Goal: Task Accomplishment & Management: Complete application form

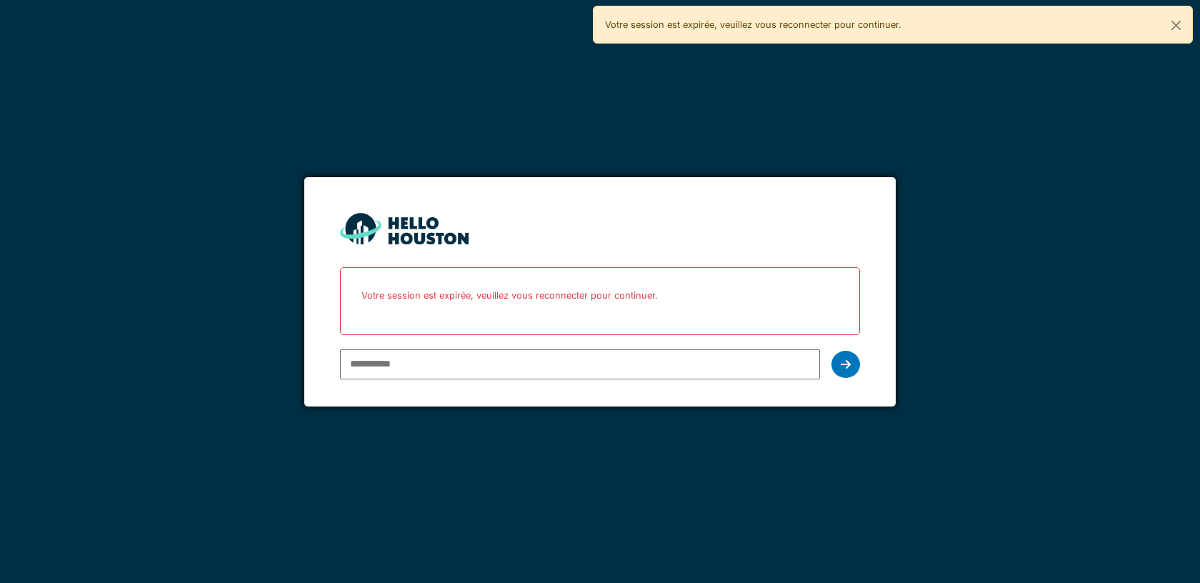
paste input "**********"
type input "**********"
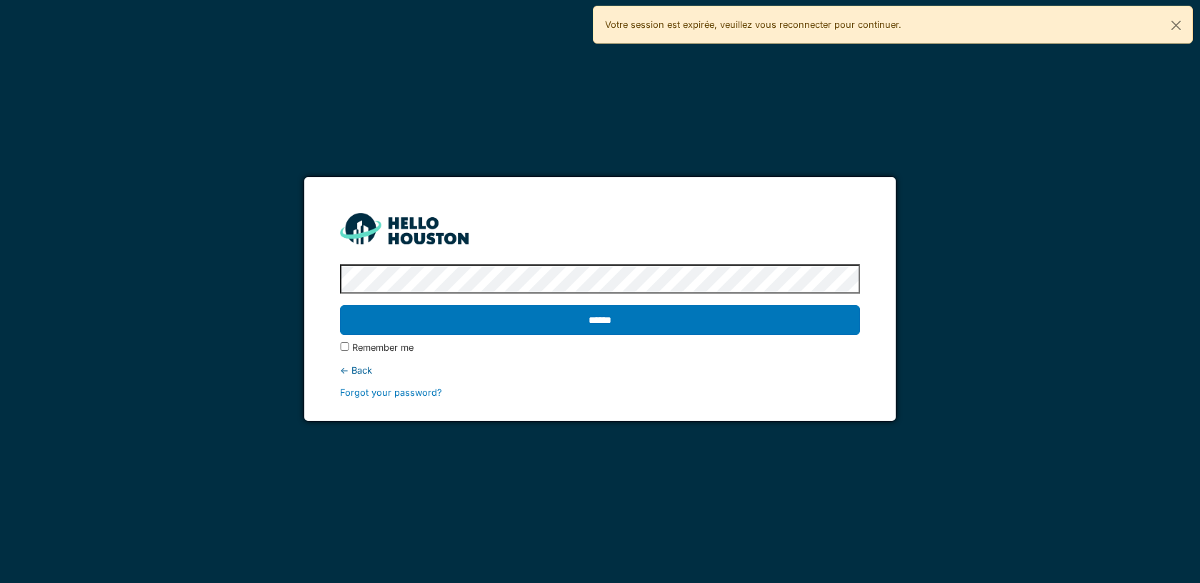
click at [340, 305] on input "******" at bounding box center [599, 320] width 519 height 30
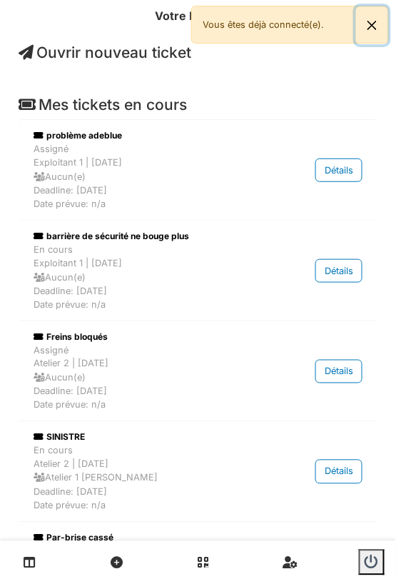
click at [379, 26] on button "Close" at bounding box center [372, 25] width 32 height 38
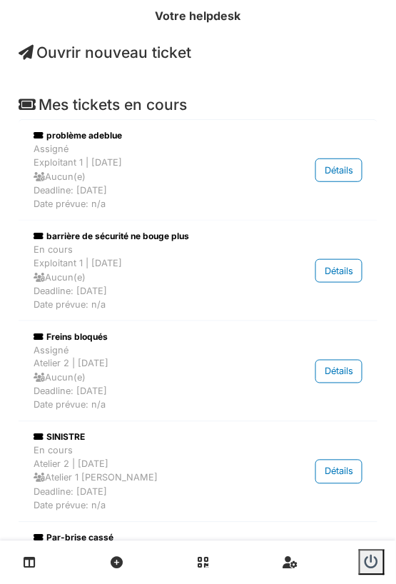
click at [101, 59] on span "Ouvrir nouveau ticket" at bounding box center [105, 53] width 173 height 18
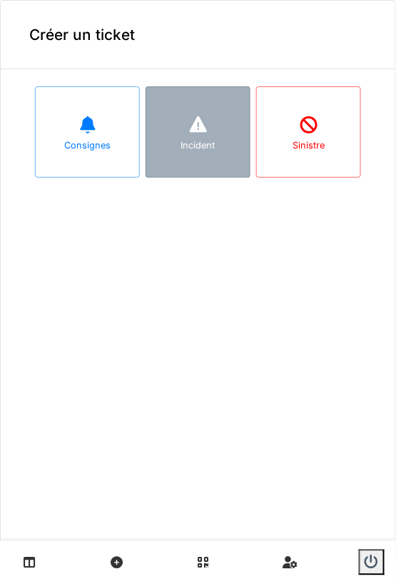
click at [191, 136] on div at bounding box center [198, 126] width 21 height 26
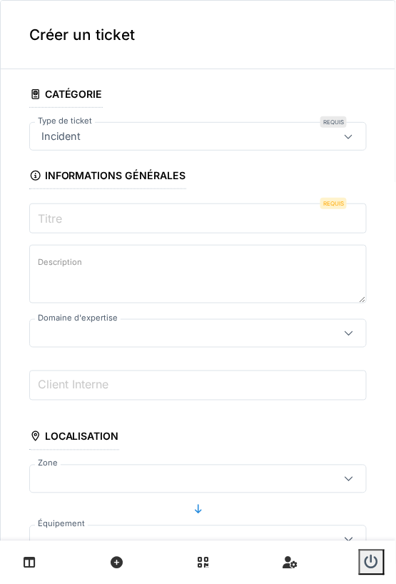
click at [74, 211] on input "Titre" at bounding box center [198, 219] width 338 height 30
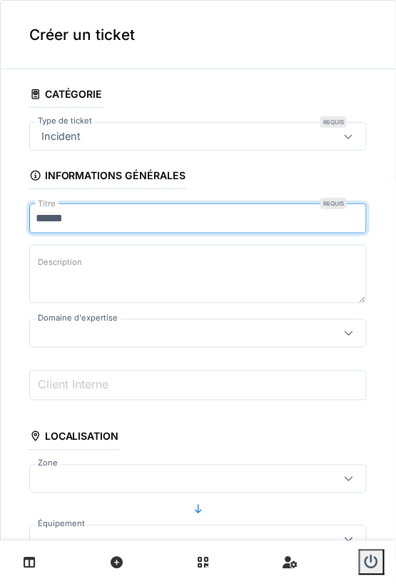
type input "*****"
click at [106, 259] on textarea "Description" at bounding box center [198, 274] width 338 height 59
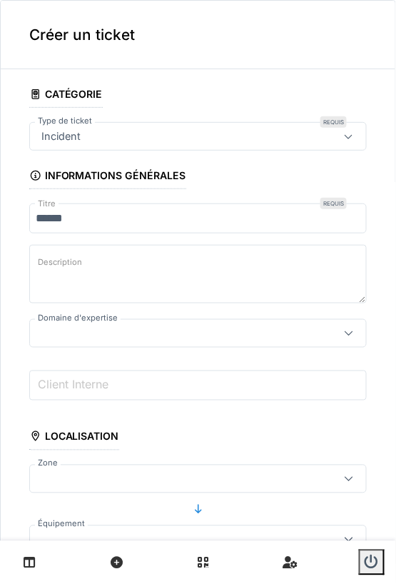
click at [102, 329] on div at bounding box center [176, 334] width 281 height 16
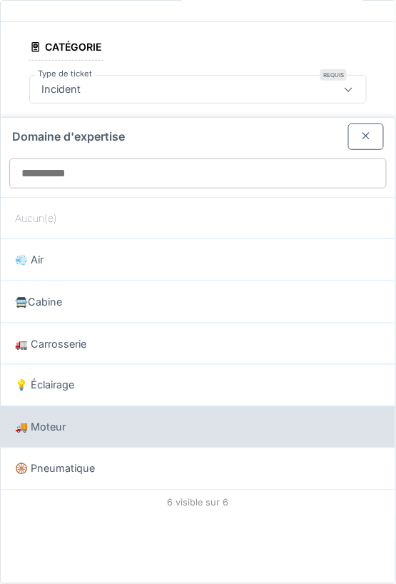
click at [127, 420] on div "🚚 Moteur" at bounding box center [198, 428] width 366 height 16
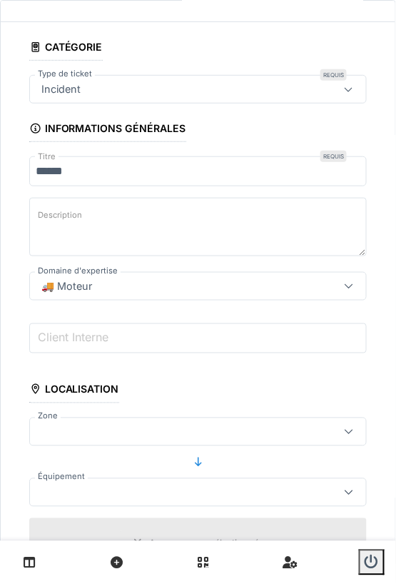
click at [133, 283] on div "🚚 Moteur" at bounding box center [176, 287] width 281 height 16
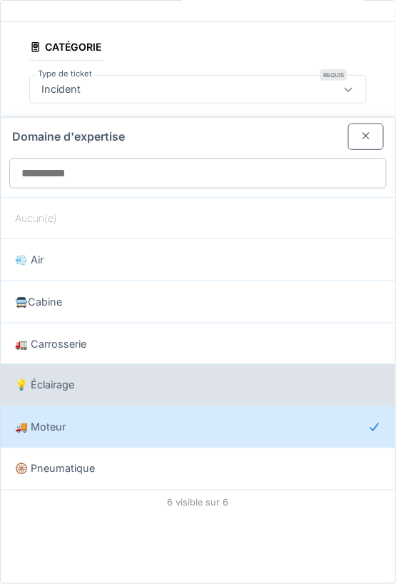
click at [102, 384] on div "💡 Éclairage" at bounding box center [198, 386] width 366 height 16
type input "***"
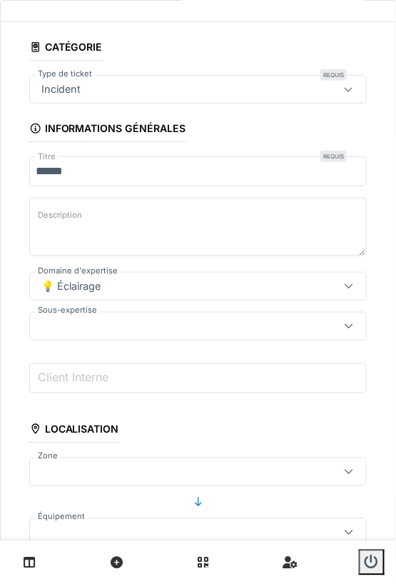
click at [102, 314] on div at bounding box center [198, 326] width 338 height 29
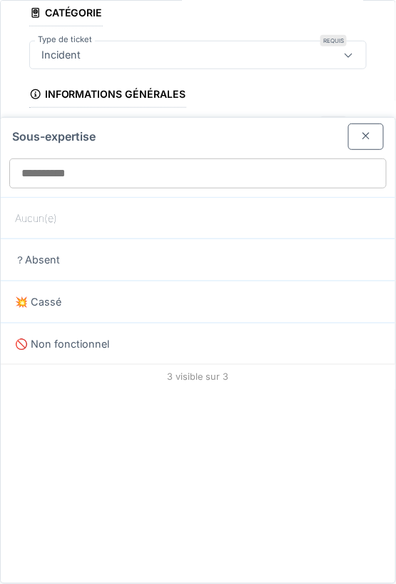
scroll to position [87, 0]
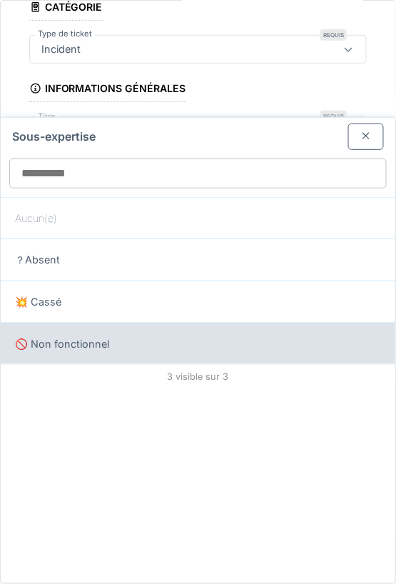
drag, startPoint x: 89, startPoint y: 299, endPoint x: 87, endPoint y: 345, distance: 46.5
click at [88, 346] on div "Sous-expertise Aucun(e) ？Absent 💥 Cassé 🚫 Non fonctionnel 3 visible sur 3" at bounding box center [198, 351] width 395 height 466
click at [87, 345] on span "🚫 Non fonctionnel" at bounding box center [62, 344] width 94 height 16
type input "****"
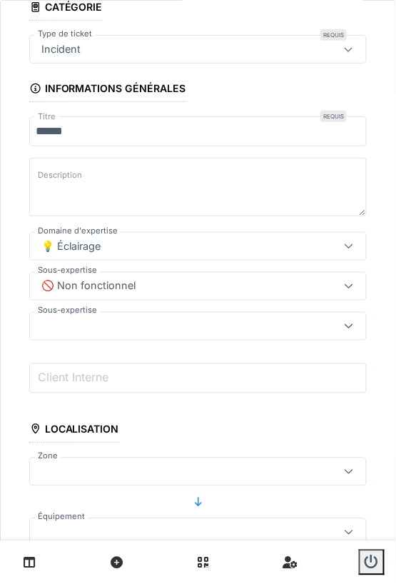
click at [100, 329] on div at bounding box center [176, 327] width 281 height 16
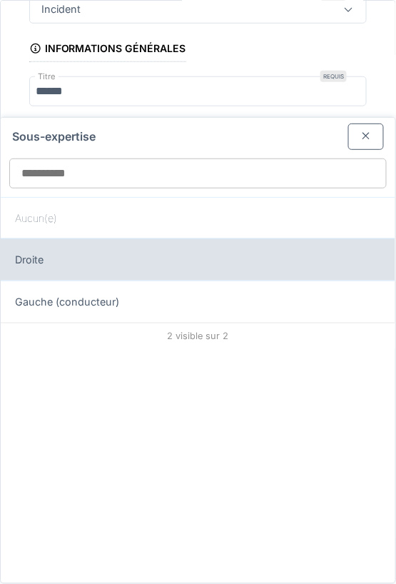
click at [64, 258] on div "Droite" at bounding box center [198, 260] width 366 height 16
type input "****"
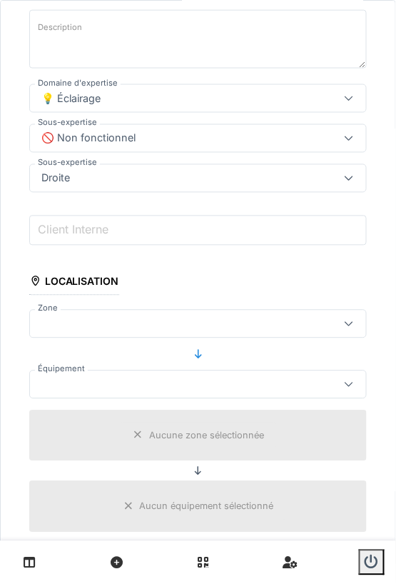
scroll to position [242, 0]
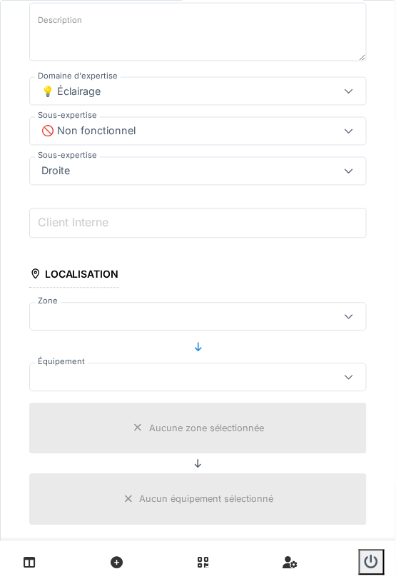
click at [154, 77] on div "💡 Éclairage" at bounding box center [198, 91] width 338 height 29
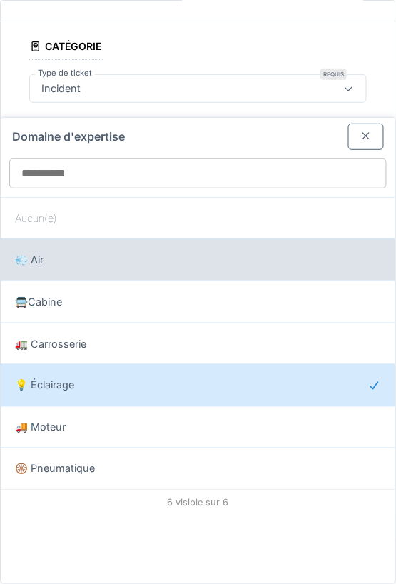
scroll to position [47, 0]
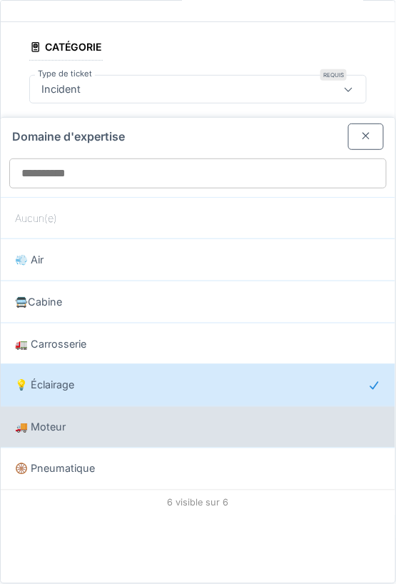
click at [126, 422] on div "🚚 Moteur" at bounding box center [198, 428] width 366 height 16
type input "****"
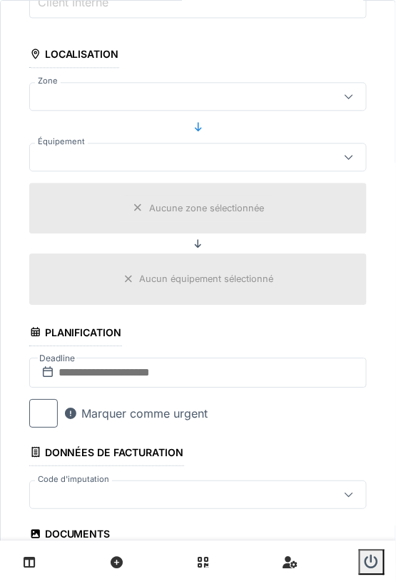
scroll to position [366, 0]
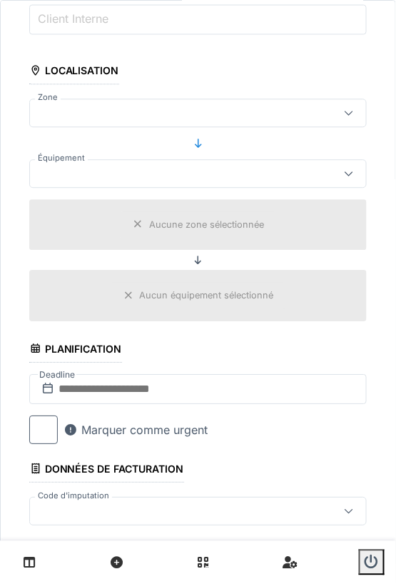
click at [134, 119] on div at bounding box center [198, 113] width 338 height 29
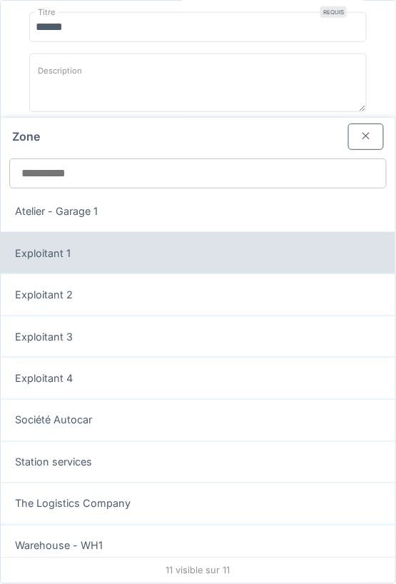
scroll to position [95, 0]
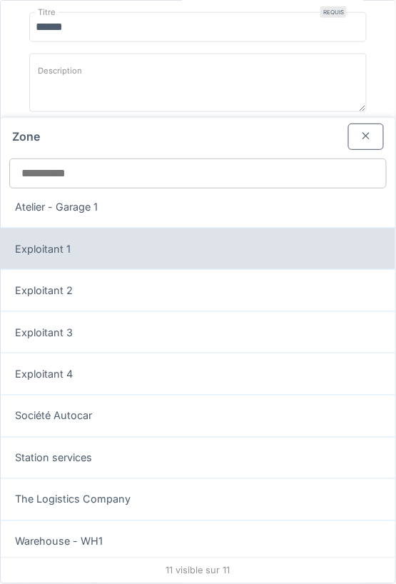
click at [132, 258] on div "Exploitant 1" at bounding box center [198, 249] width 395 height 42
type input "*****"
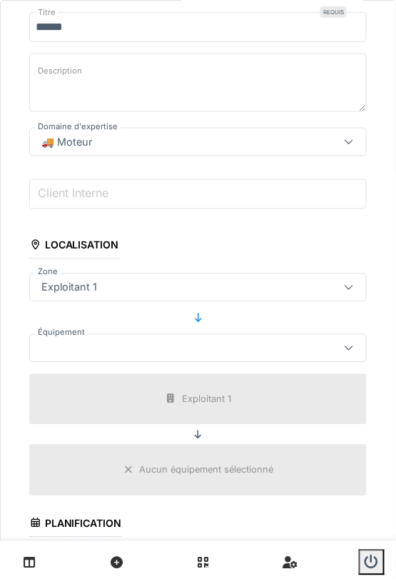
click at [121, 341] on div at bounding box center [176, 349] width 281 height 16
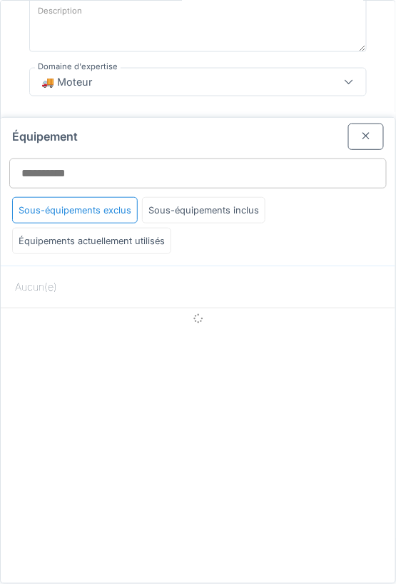
scroll to position [252, 0]
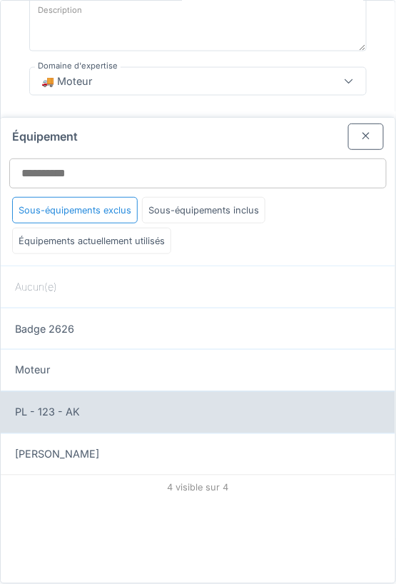
click at [104, 411] on div "PL - 123 - AK" at bounding box center [198, 413] width 366 height 16
type input "******"
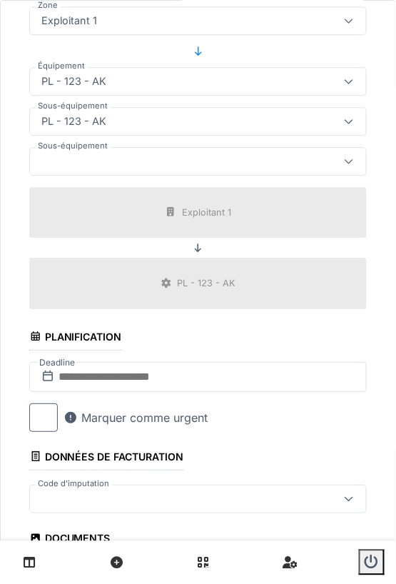
scroll to position [769, 0]
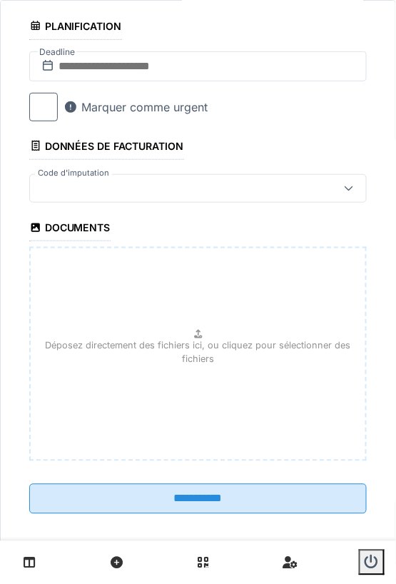
click at [210, 341] on p "Déposez directement des fichiers ici, ou cliquez pour sélectionner des fichiers" at bounding box center [198, 352] width 312 height 27
type input "**********"
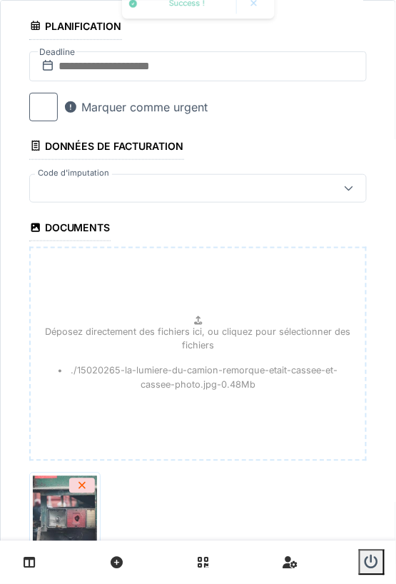
scroll to position [873, 0]
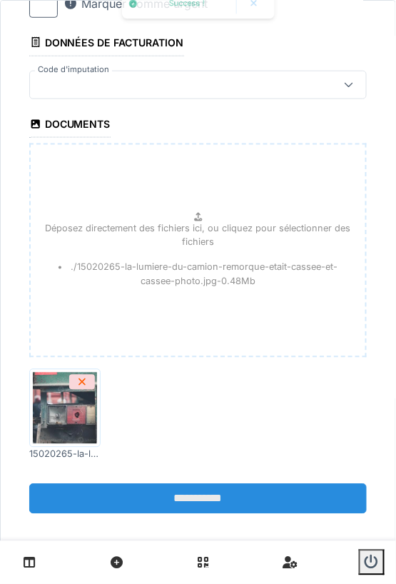
click at [211, 489] on input "**********" at bounding box center [198, 499] width 338 height 30
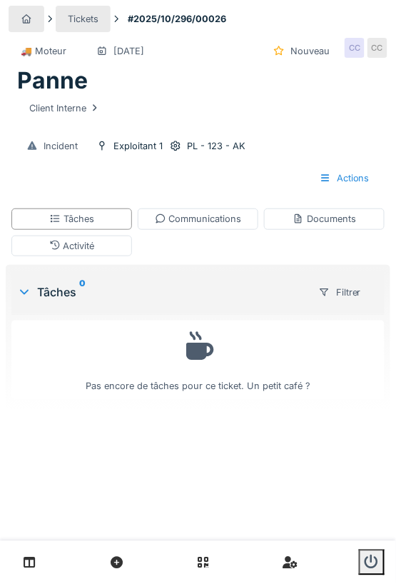
click at [31, 14] on icon at bounding box center [26, 18] width 11 height 9
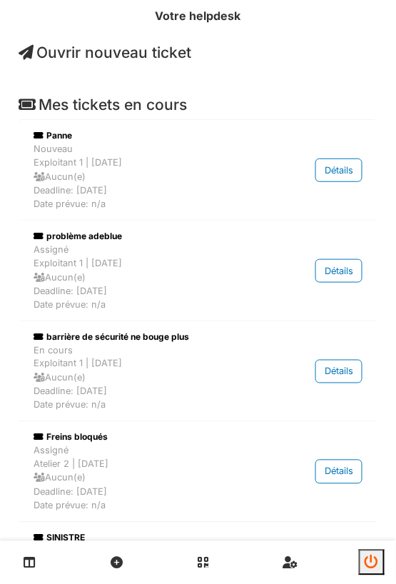
click at [372, 564] on icon "submit" at bounding box center [372, 563] width 14 height 14
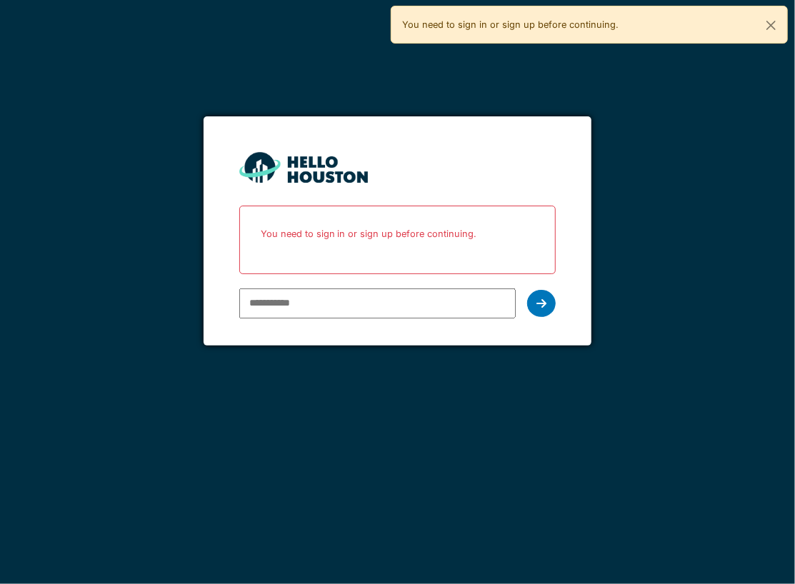
click at [2, 58] on div "You don't seem to have an account yet. Please follow the link given by your com…" at bounding box center [397, 292] width 795 height 584
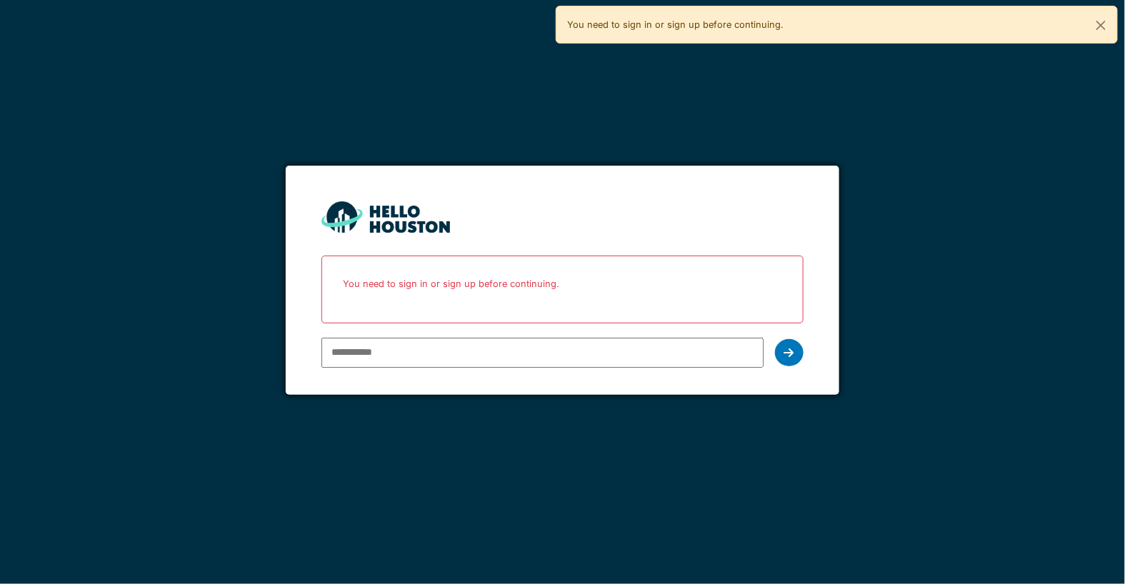
click at [346, 359] on input "email" at bounding box center [542, 353] width 442 height 30
paste input "**********"
type input "**********"
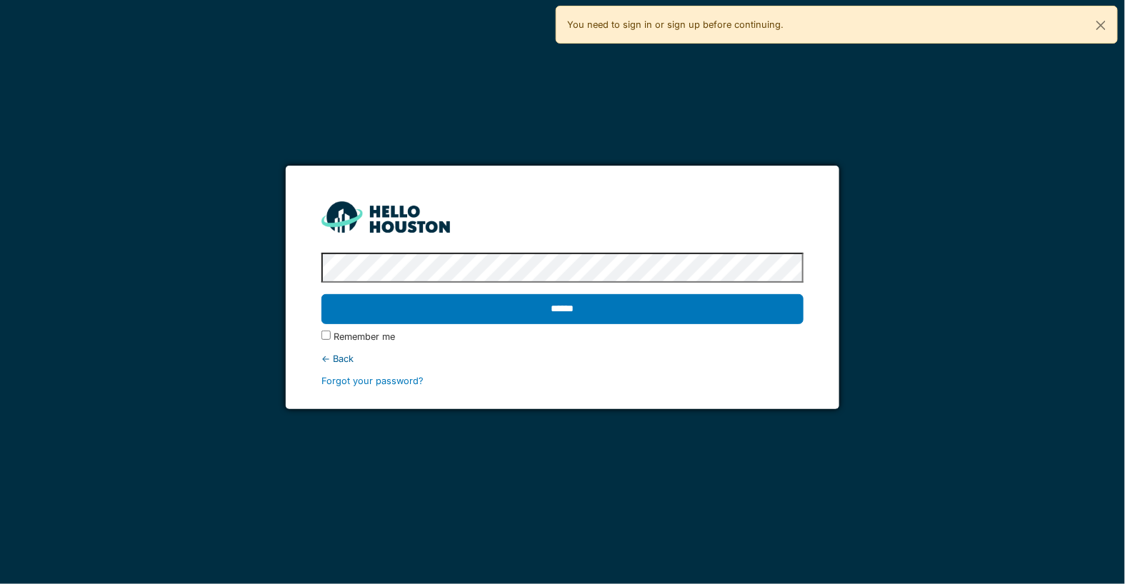
click at [321, 294] on input "******" at bounding box center [562, 309] width 482 height 30
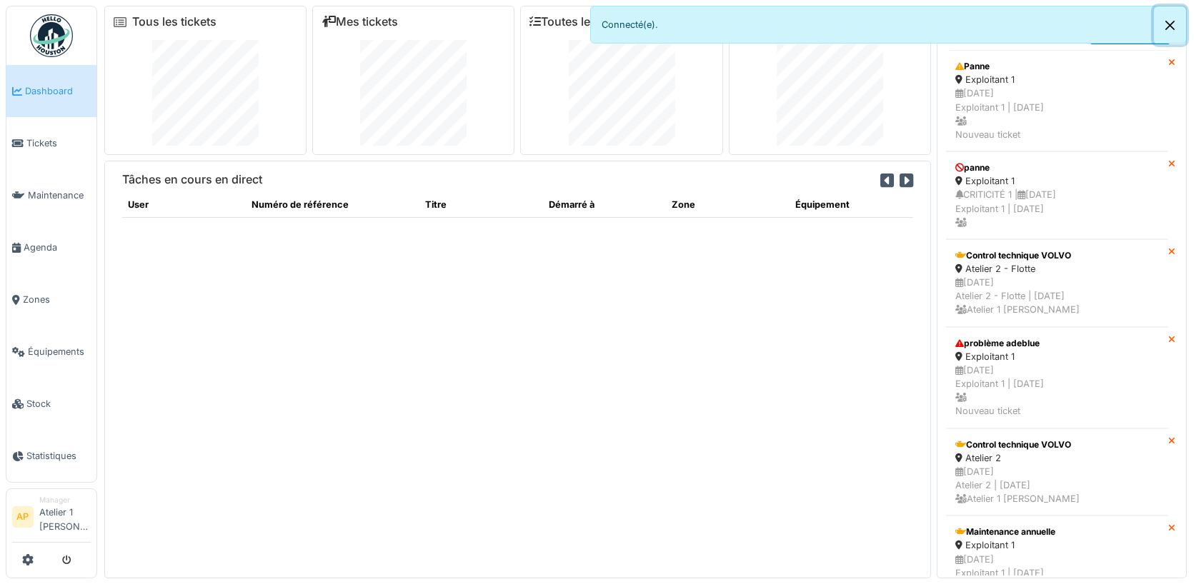
click at [1124, 14] on button "Close" at bounding box center [1170, 25] width 32 height 38
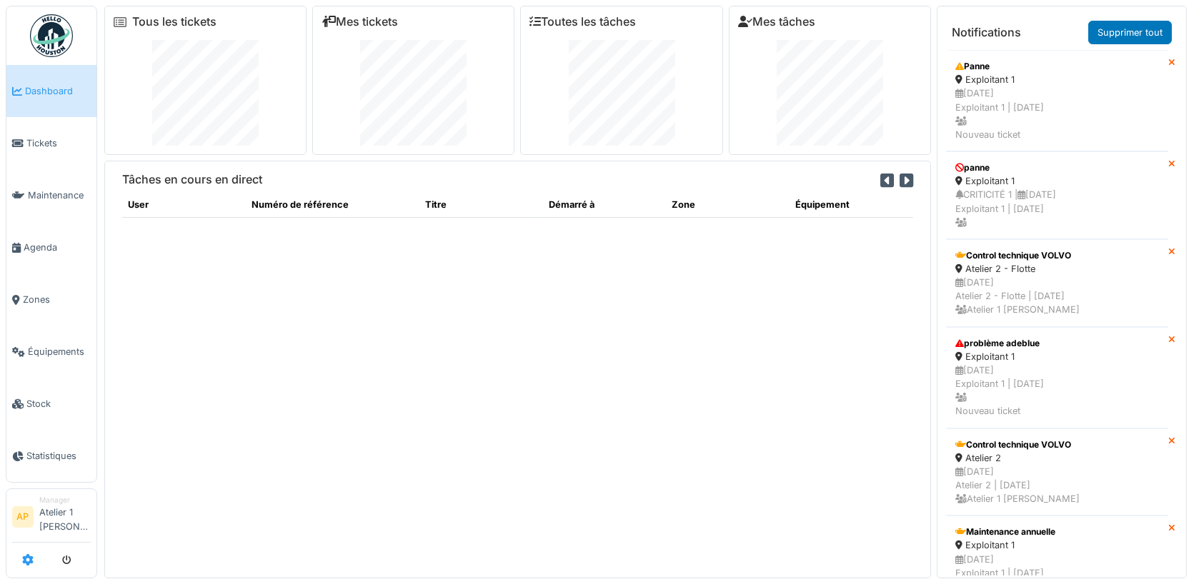
click at [26, 558] on icon at bounding box center [27, 559] width 11 height 11
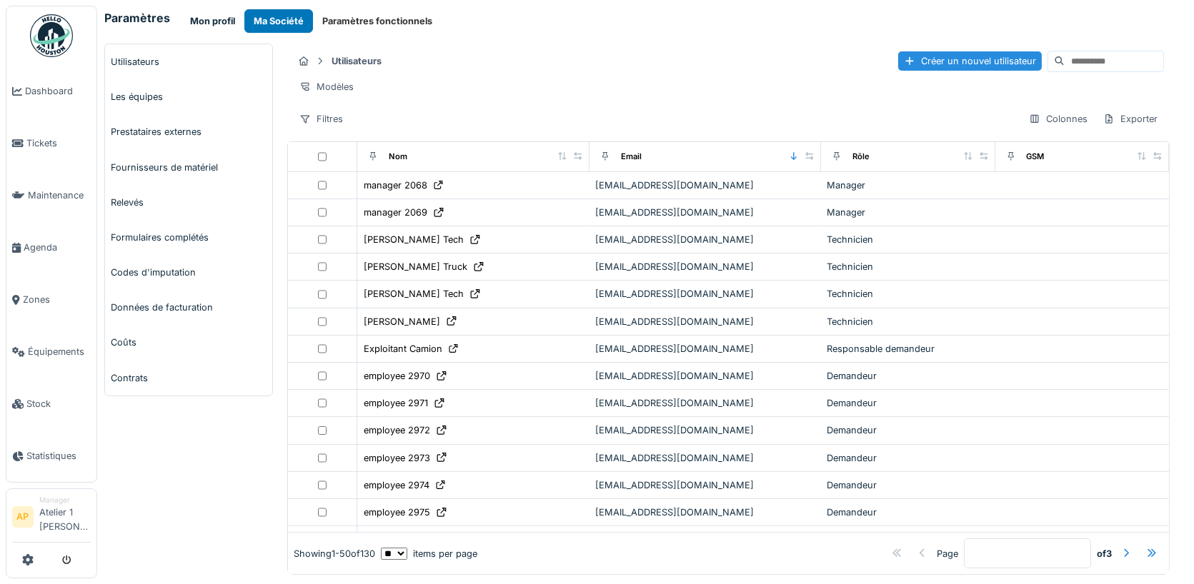
click at [224, 25] on button "Mon profil" at bounding box center [213, 21] width 64 height 24
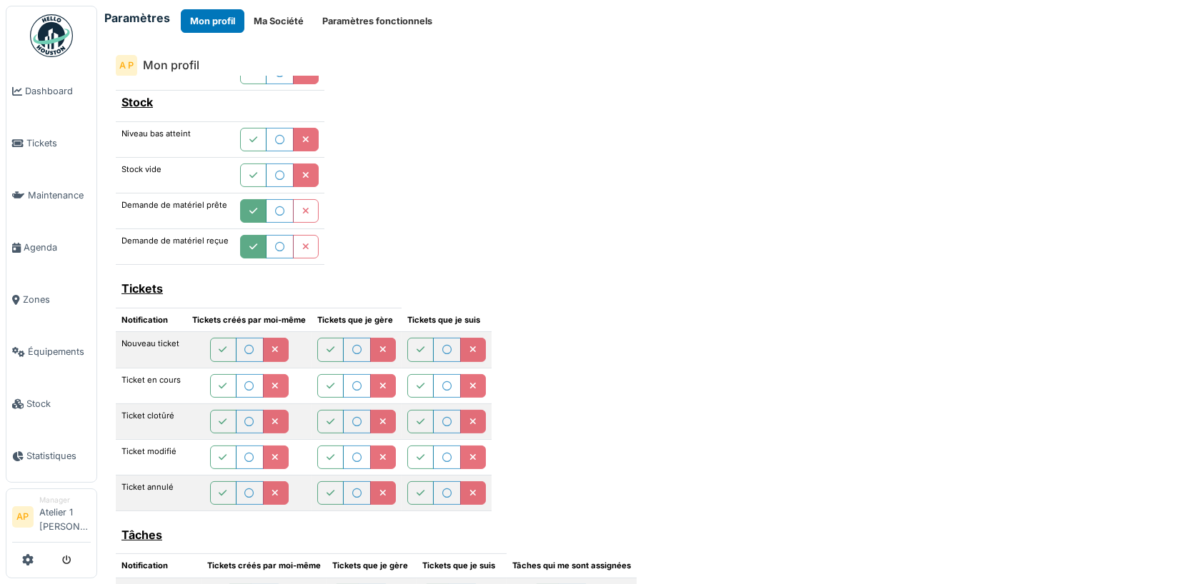
scroll to position [166, 0]
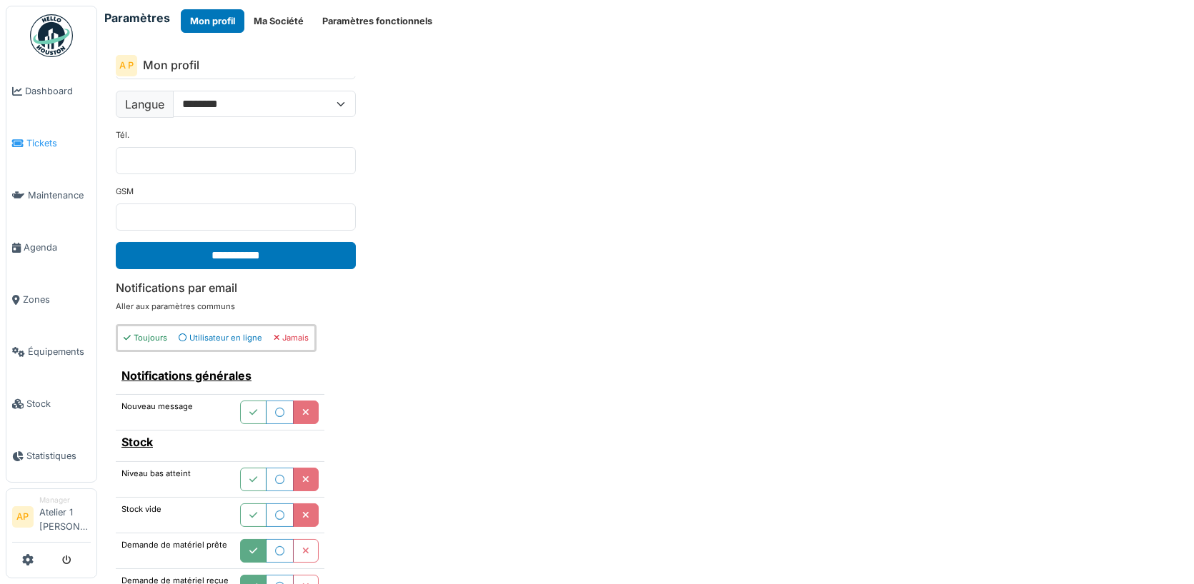
click at [54, 149] on link "Tickets" at bounding box center [51, 143] width 90 height 52
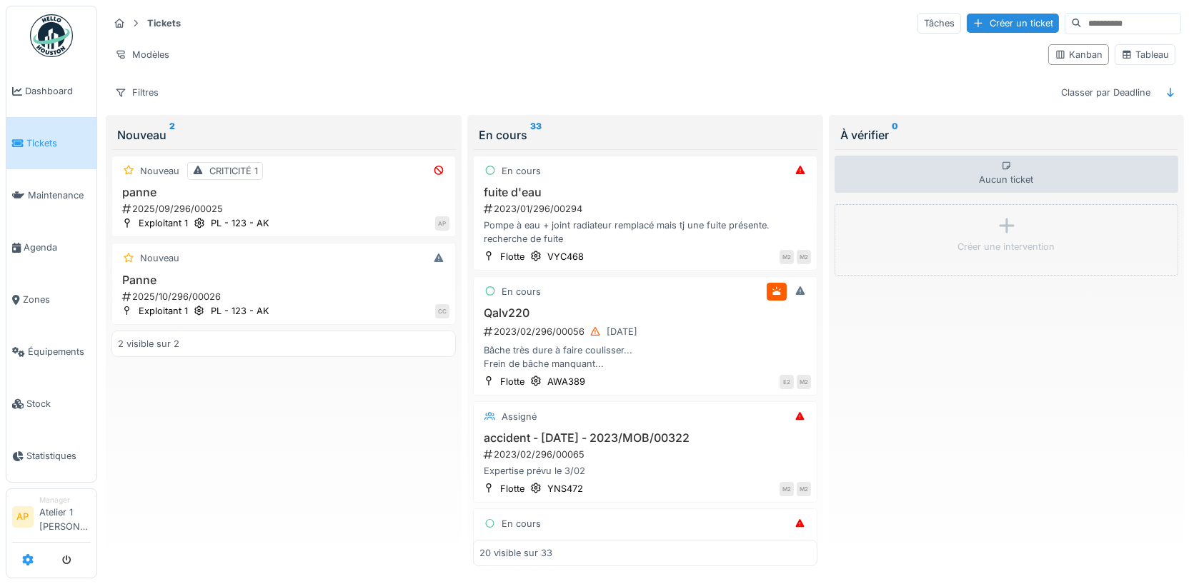
click at [27, 566] on icon at bounding box center [27, 559] width 11 height 11
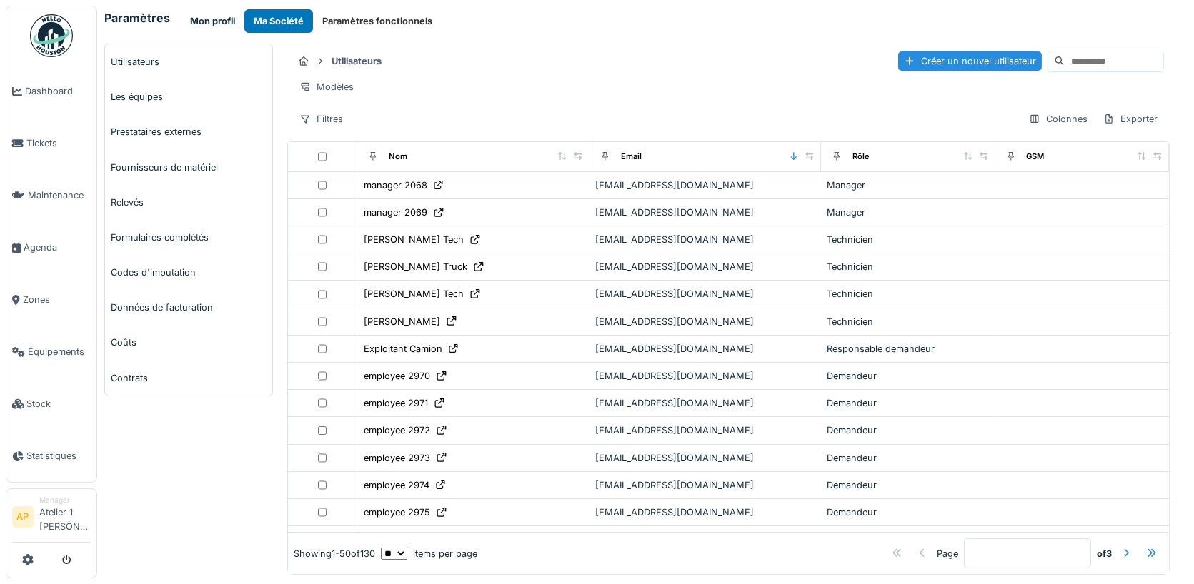
click at [200, 18] on button "Mon profil" at bounding box center [213, 21] width 64 height 24
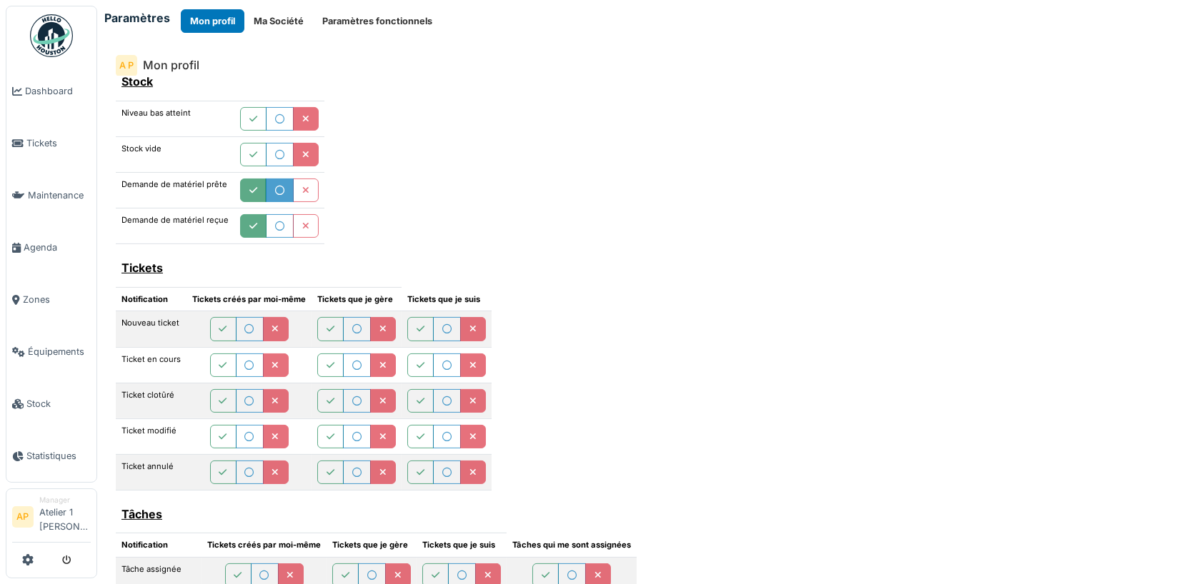
scroll to position [564, 0]
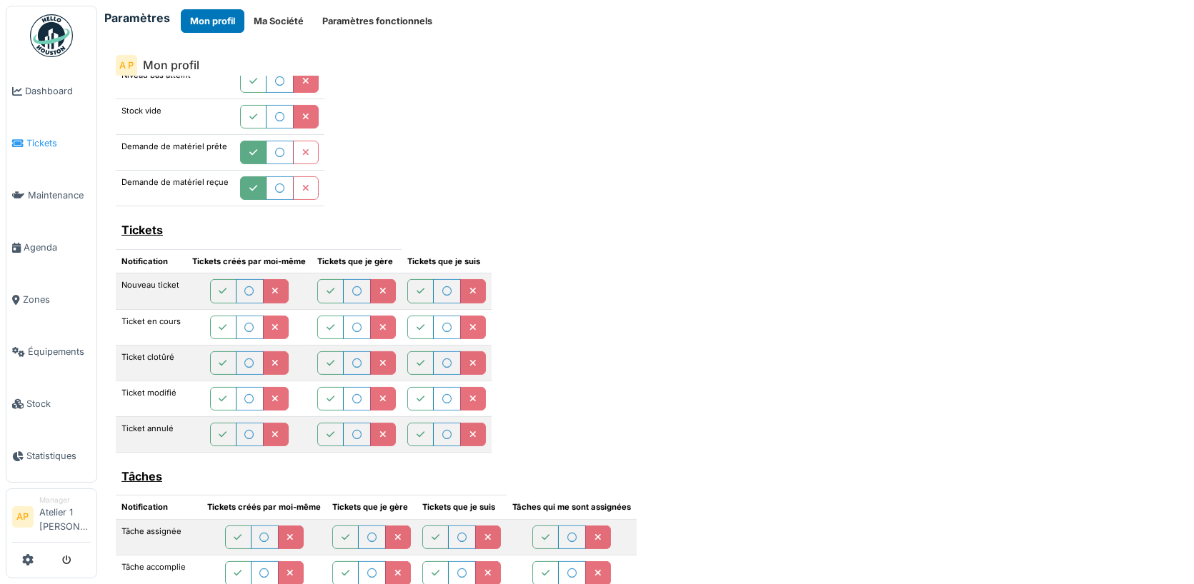
click at [50, 136] on span "Tickets" at bounding box center [58, 143] width 64 height 14
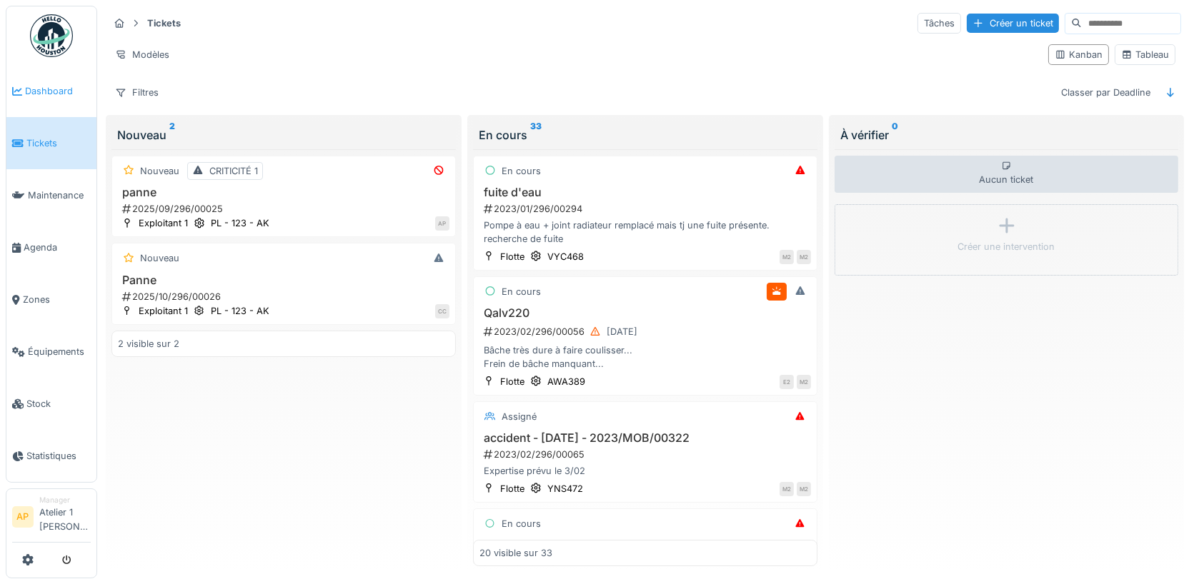
click at [75, 86] on span "Dashboard" at bounding box center [58, 91] width 66 height 14
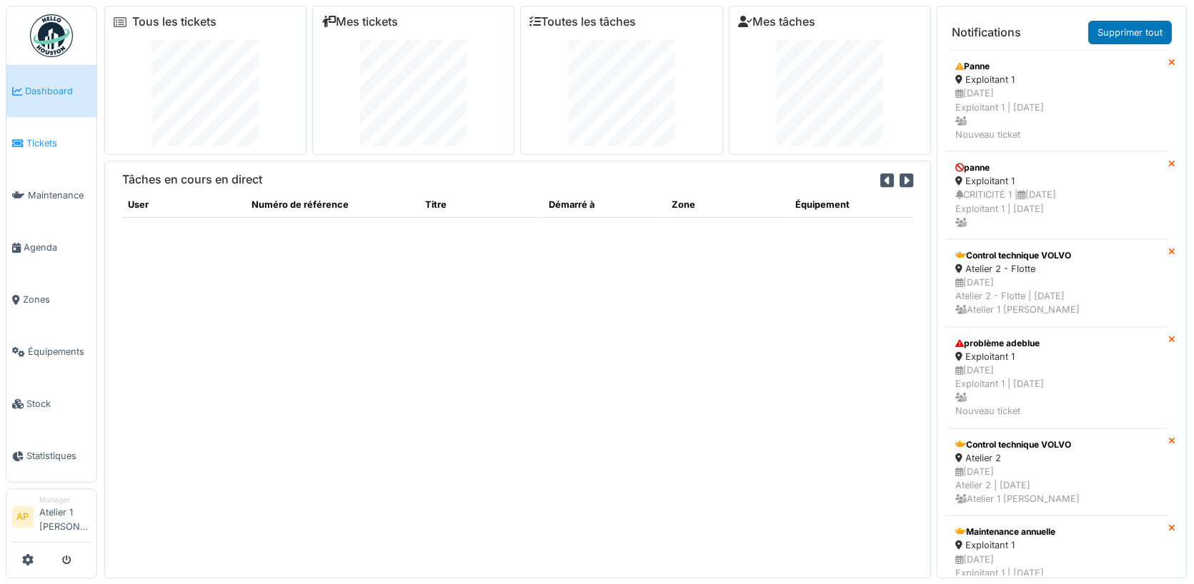
click at [58, 130] on link "Tickets" at bounding box center [51, 143] width 90 height 52
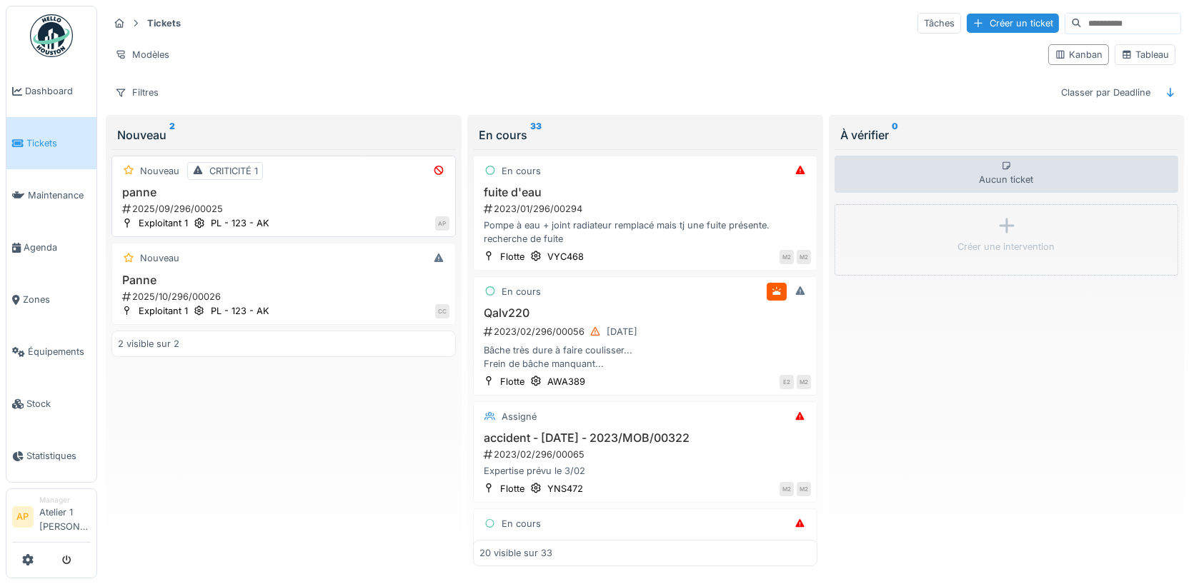
click at [224, 196] on div "panne 2025/09/296/00025" at bounding box center [283, 201] width 331 height 30
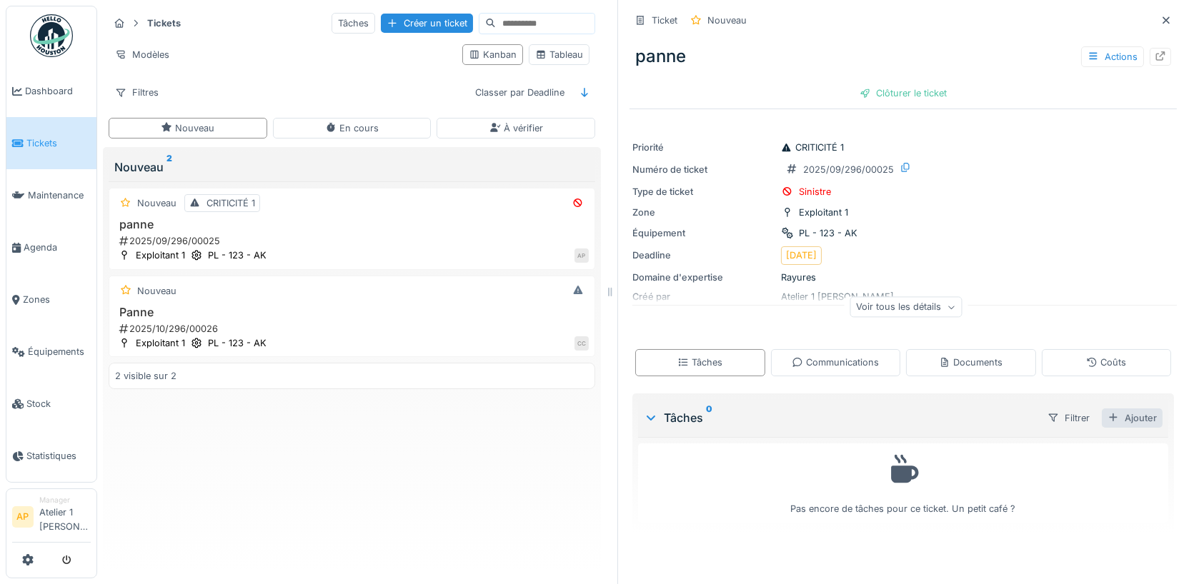
click at [1120, 414] on div "Ajouter" at bounding box center [1132, 418] width 61 height 19
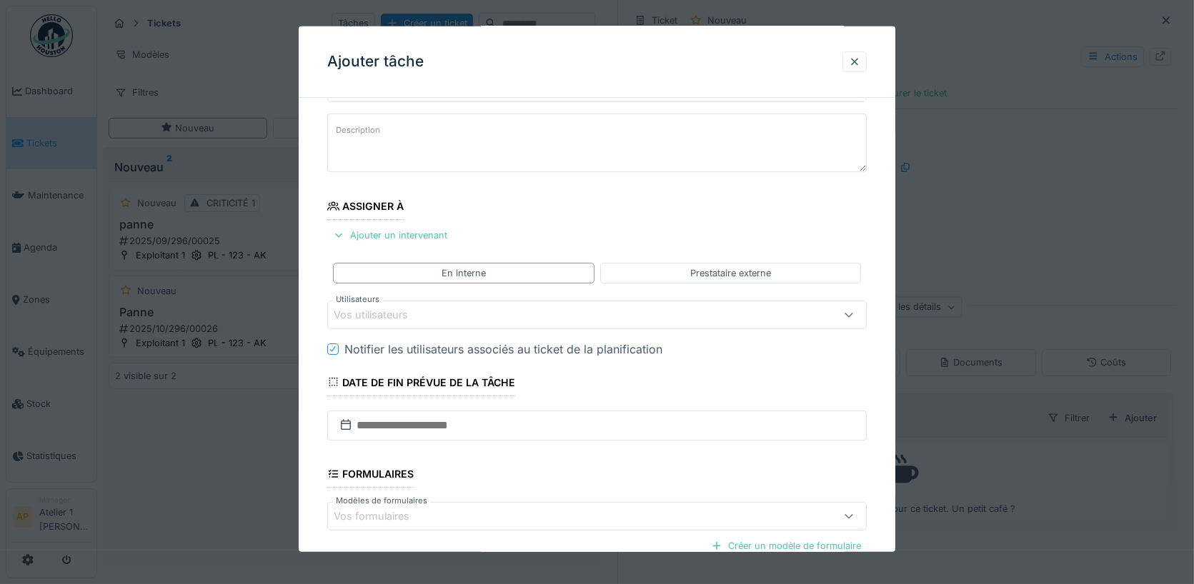
scroll to position [131, 0]
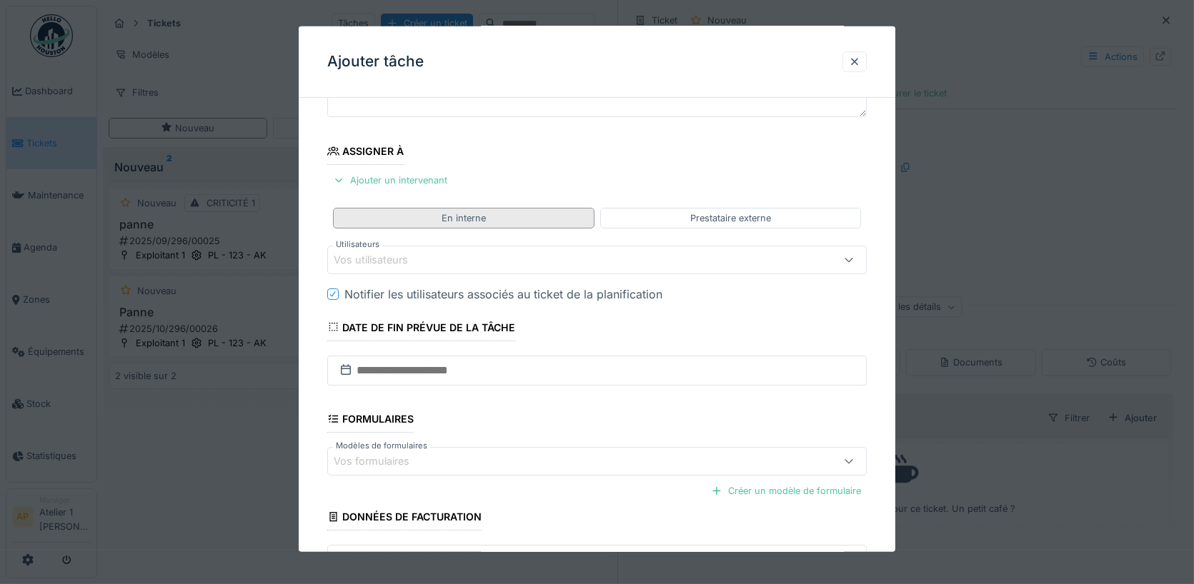
click at [439, 218] on div "En interne" at bounding box center [463, 217] width 261 height 21
click at [398, 258] on div "Vos utilisateurs" at bounding box center [381, 260] width 94 height 16
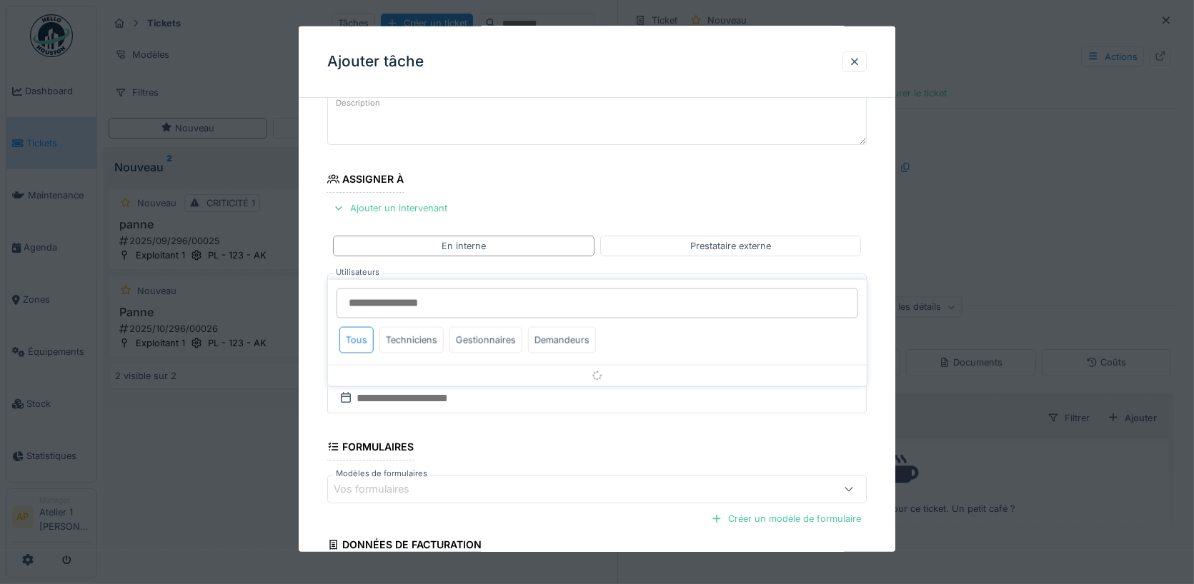
scroll to position [99, 0]
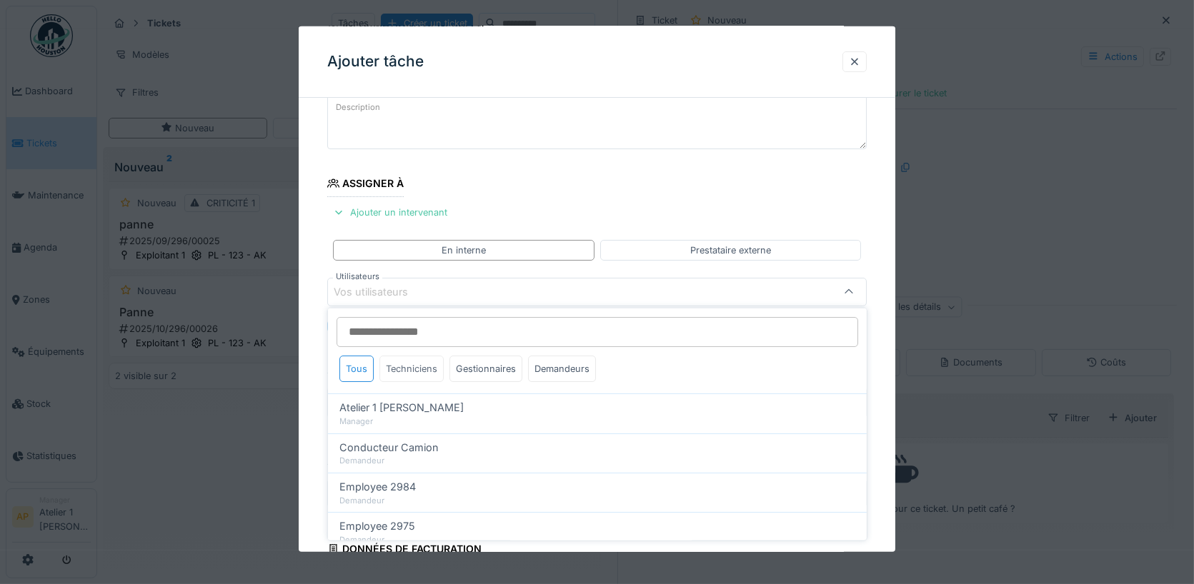
click at [406, 369] on div "Techniciens" at bounding box center [411, 369] width 64 height 26
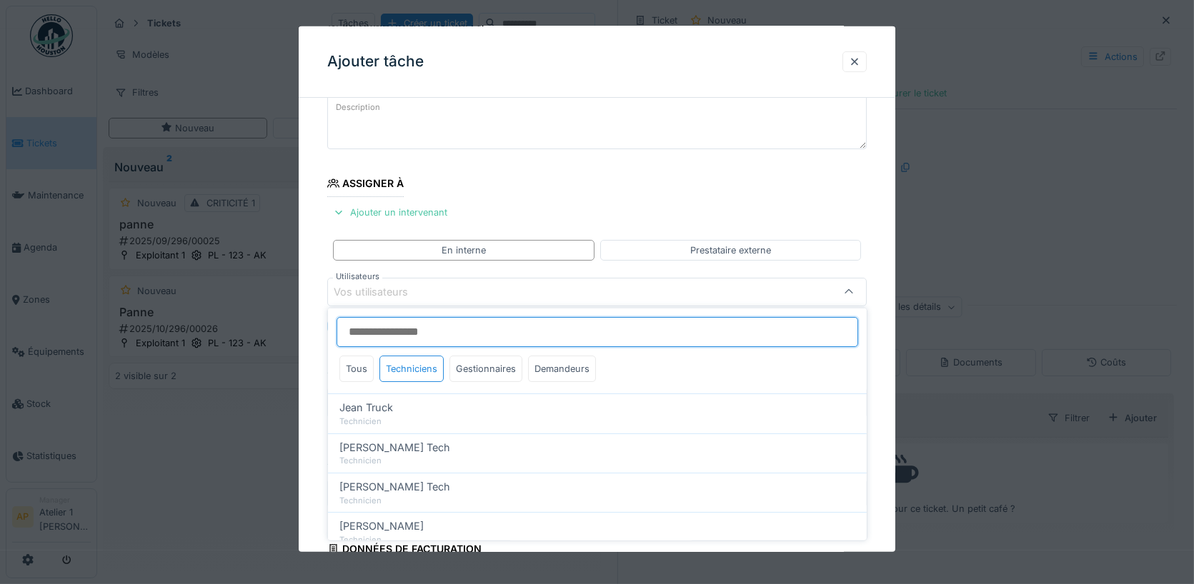
scroll to position [72, 0]
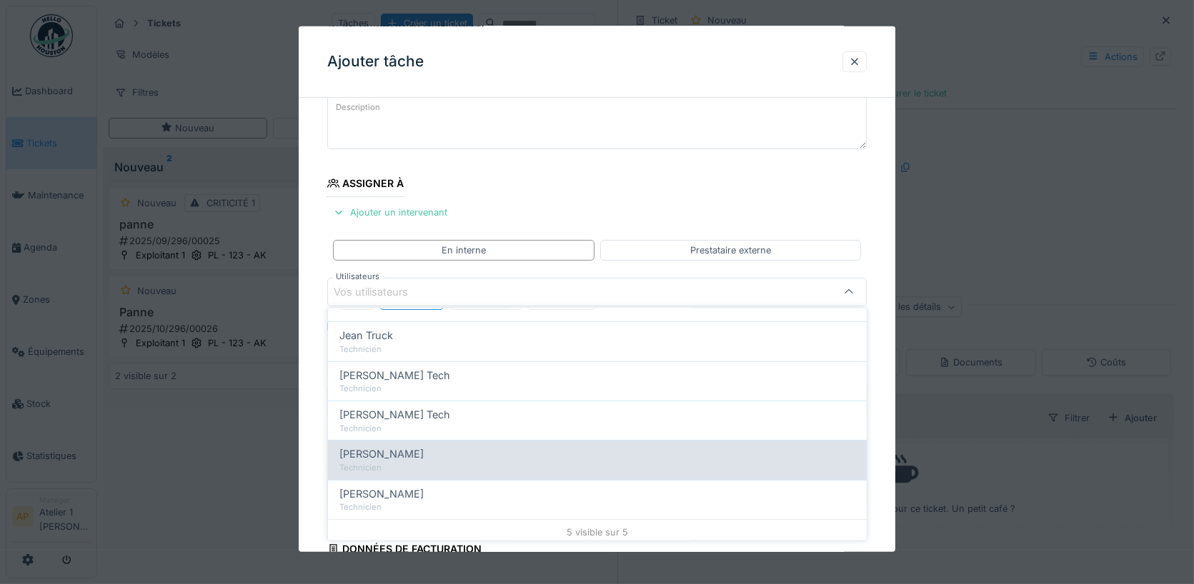
click at [405, 455] on div "Mike Mecano" at bounding box center [597, 454] width 516 height 16
type input "****"
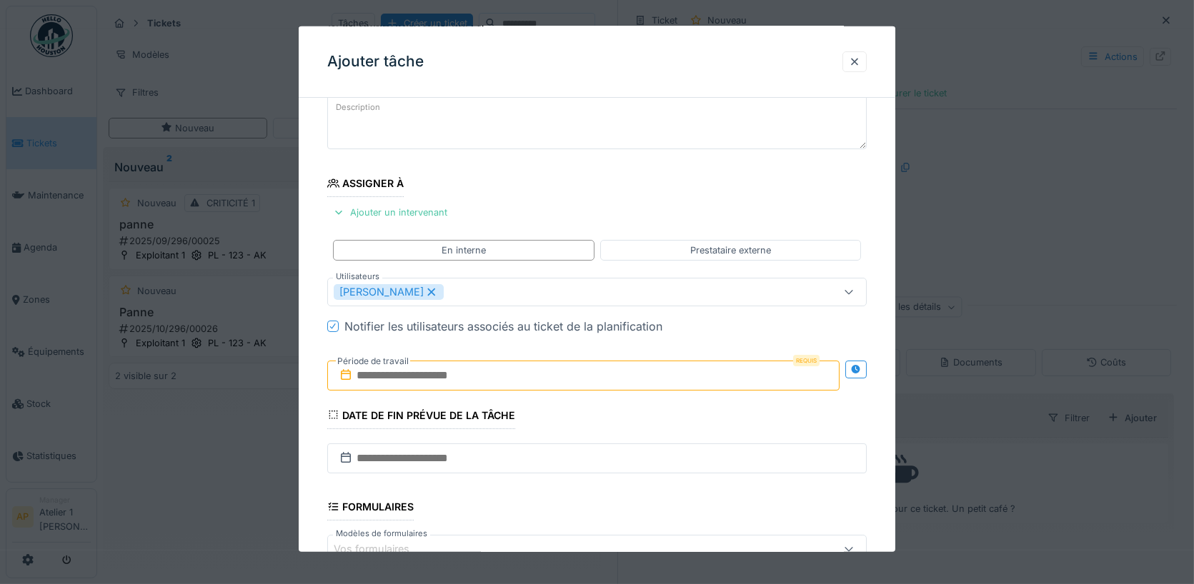
click at [557, 206] on fieldset "**********" at bounding box center [597, 363] width 540 height 704
click at [455, 379] on input "text" at bounding box center [583, 376] width 513 height 30
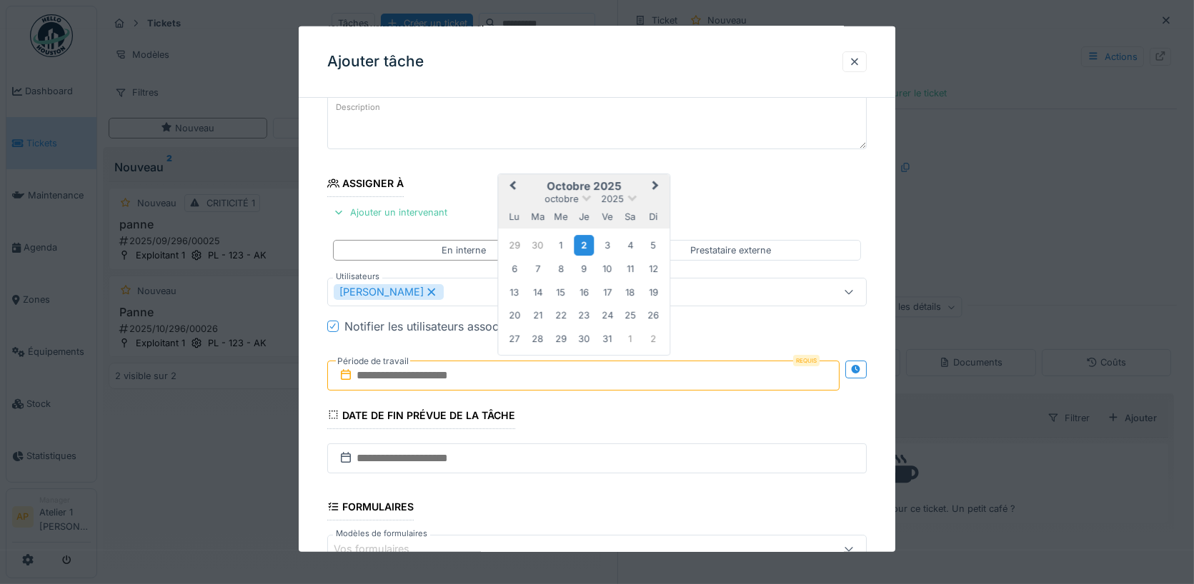
click at [587, 242] on div "2" at bounding box center [583, 244] width 19 height 21
click at [587, 246] on div "2" at bounding box center [583, 244] width 19 height 21
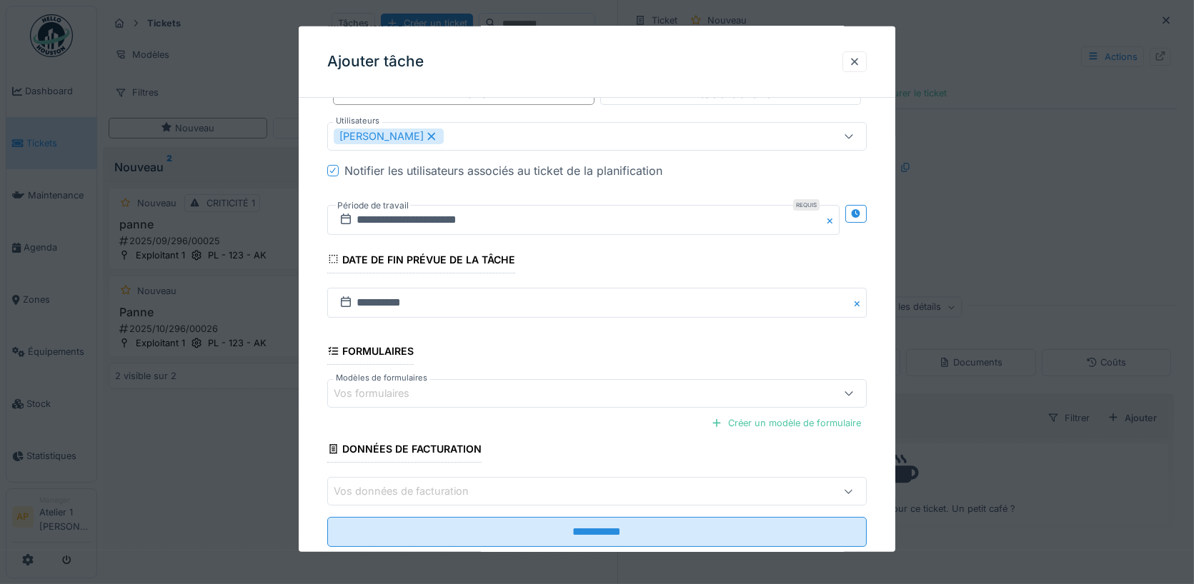
scroll to position [269, 0]
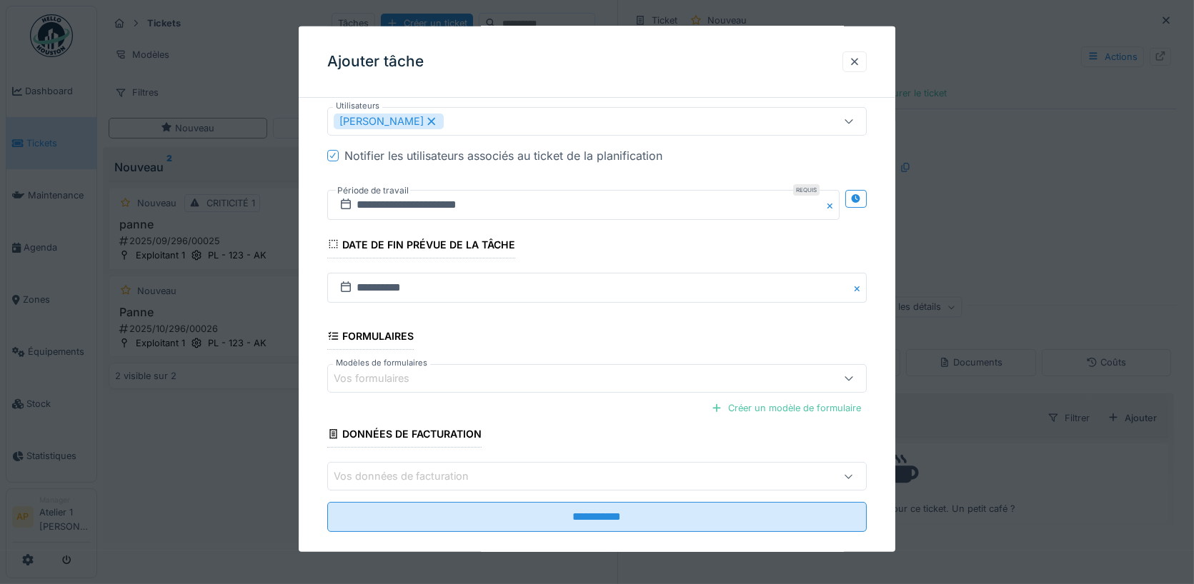
click at [507, 371] on div "Vos formulaires" at bounding box center [565, 379] width 463 height 16
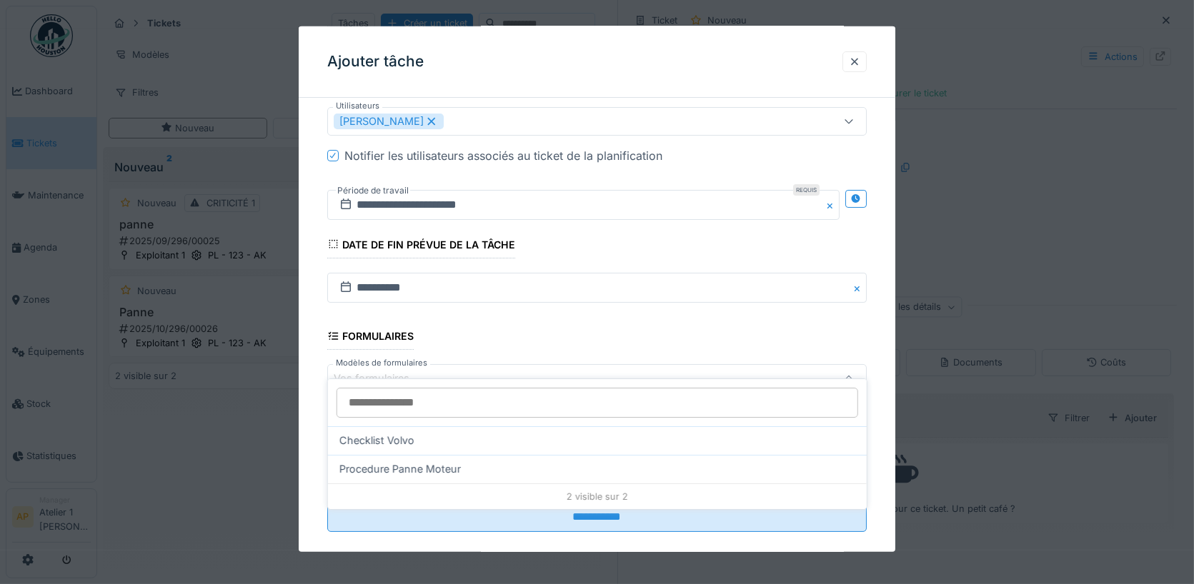
scroll to position [284, 0]
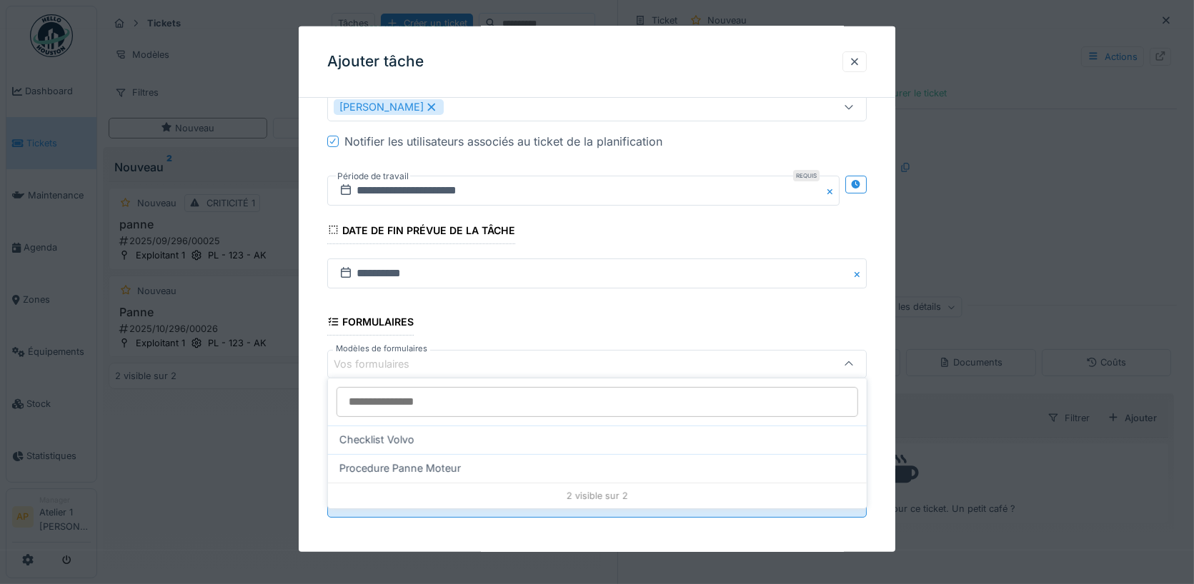
click at [575, 340] on fieldset "**********" at bounding box center [597, 178] width 540 height 704
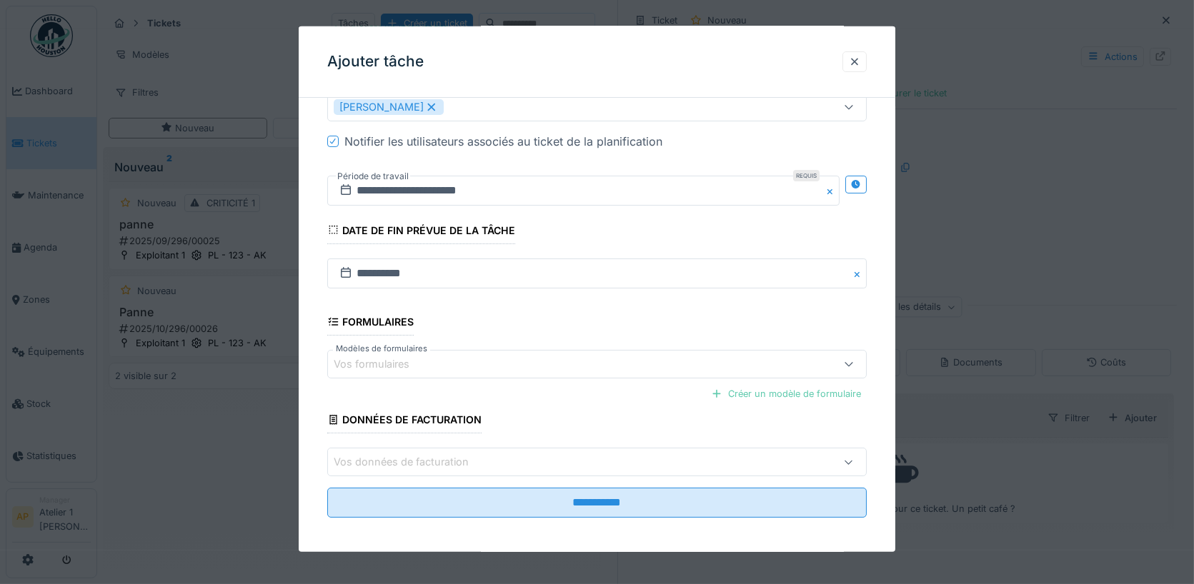
click at [768, 394] on div "Créer un modèle de formulaire" at bounding box center [785, 393] width 161 height 19
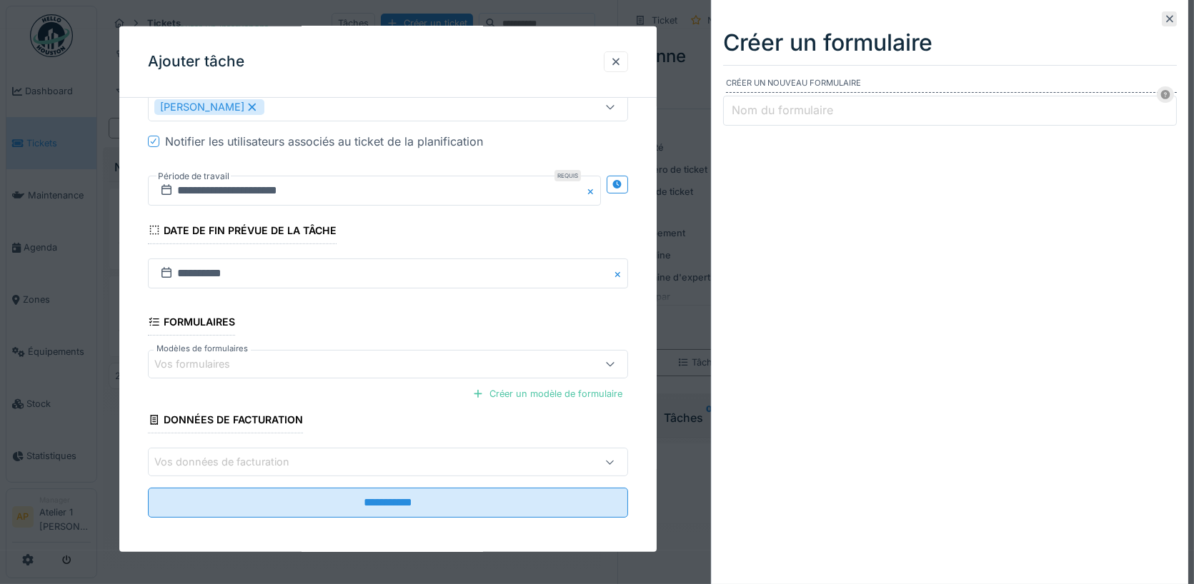
click at [831, 114] on label "Nom du formulaire" at bounding box center [782, 109] width 107 height 17
click at [831, 114] on input "Nom du formulaire" at bounding box center [950, 111] width 454 height 30
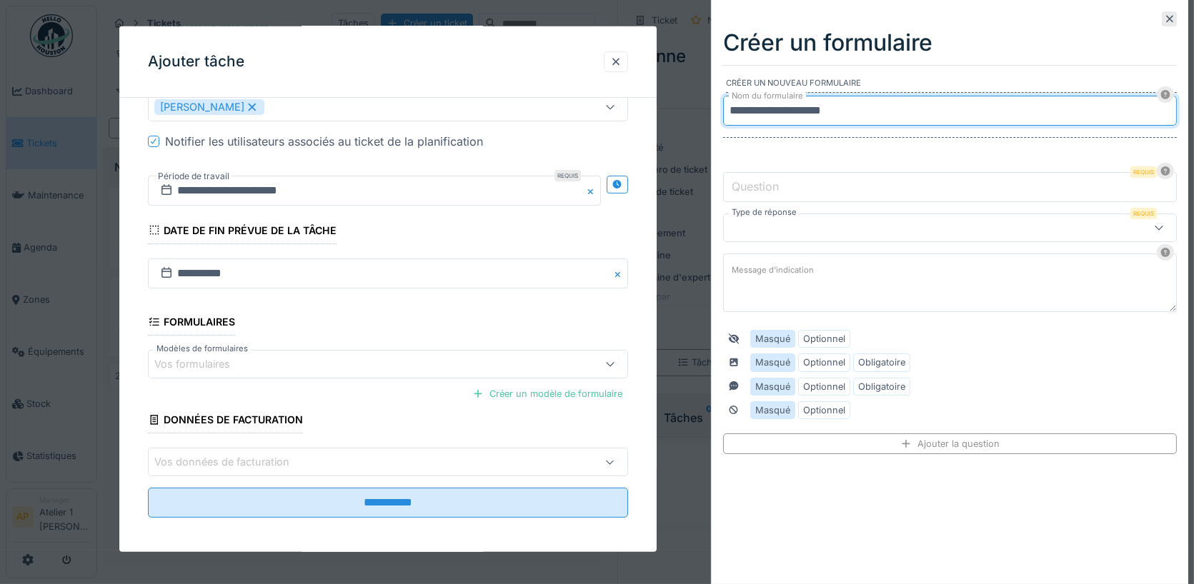
type input "**********"
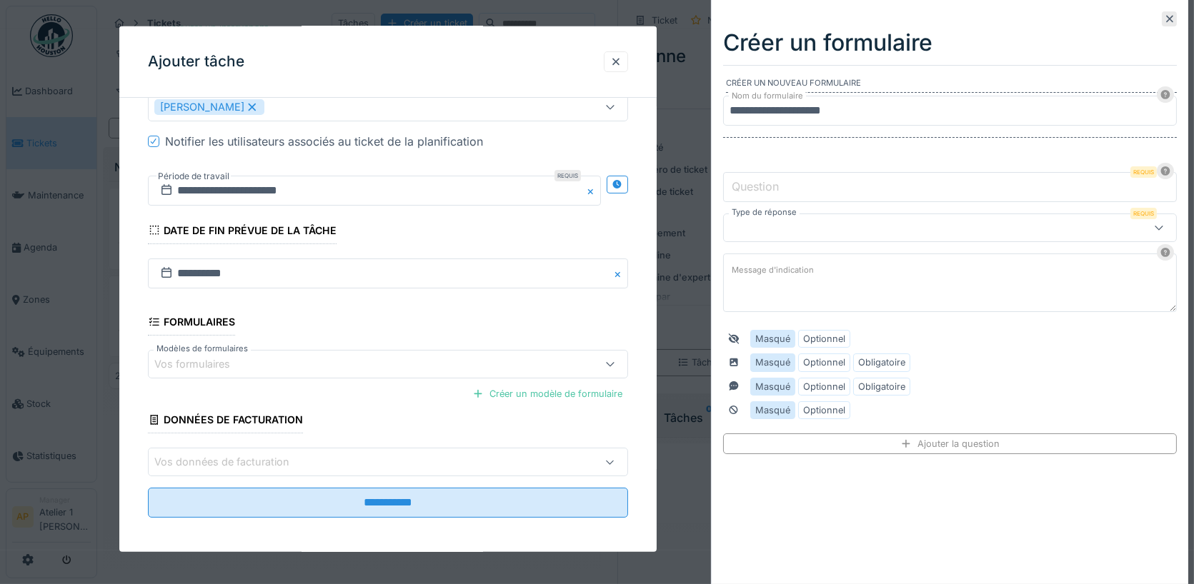
click at [834, 186] on input "Question" at bounding box center [950, 187] width 454 height 30
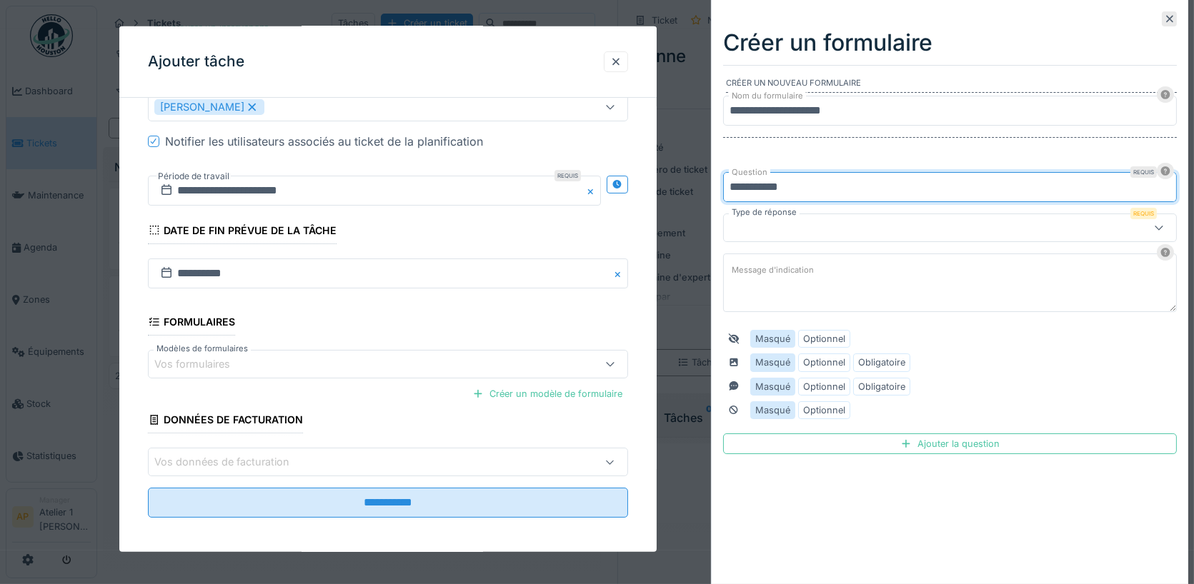
type input "**********"
click at [887, 220] on div at bounding box center [922, 228] width 386 height 16
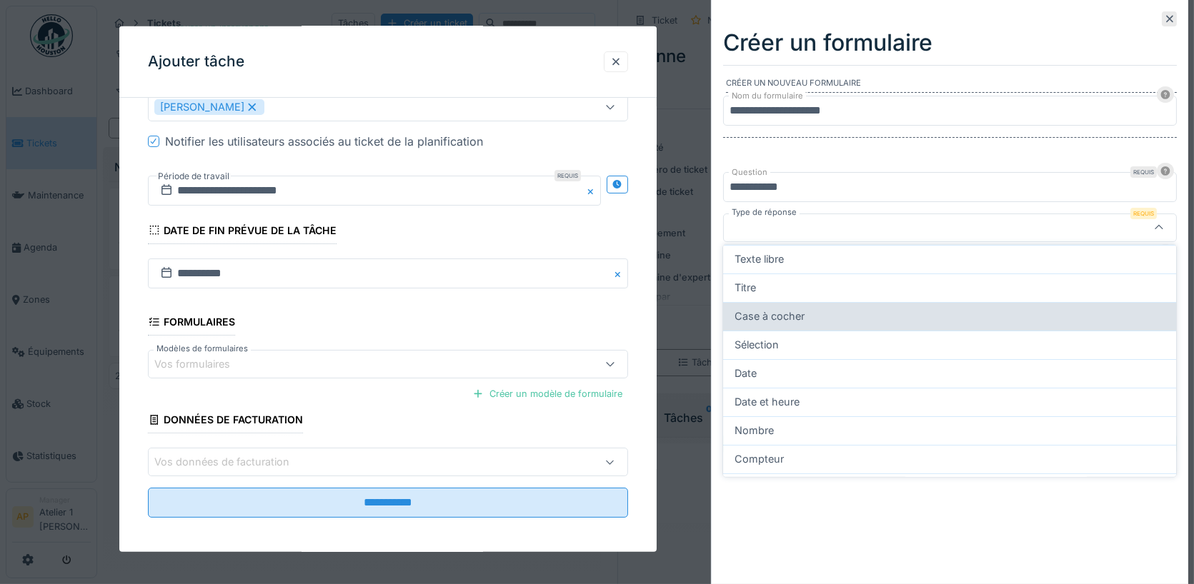
click at [799, 320] on span "Case à cocher" at bounding box center [769, 317] width 70 height 16
type input "*******"
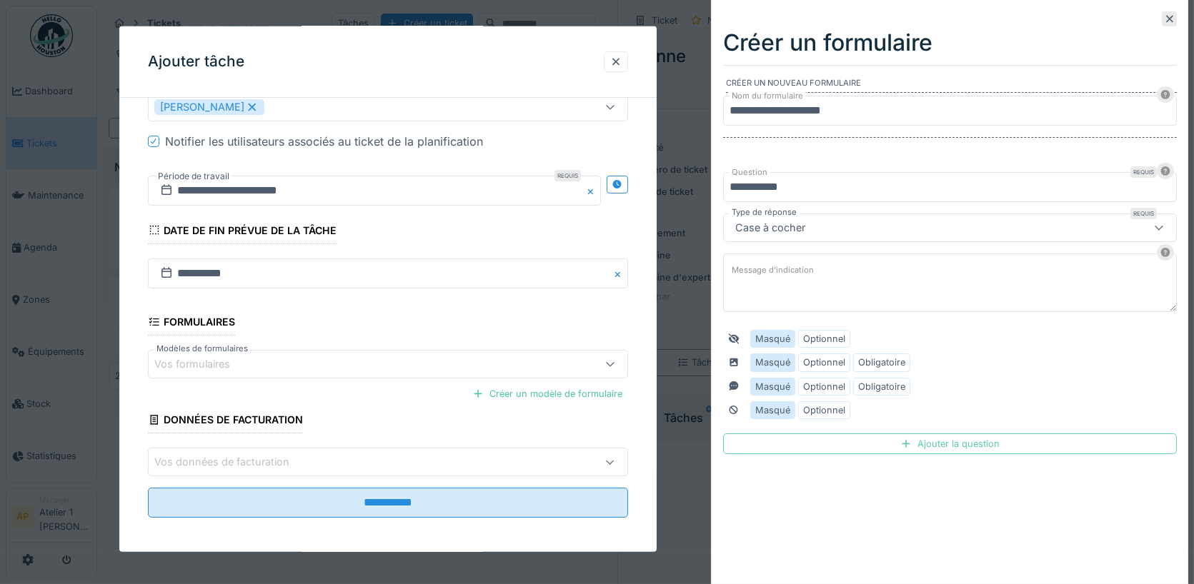
click at [920, 441] on div "Ajouter la question" at bounding box center [950, 444] width 454 height 21
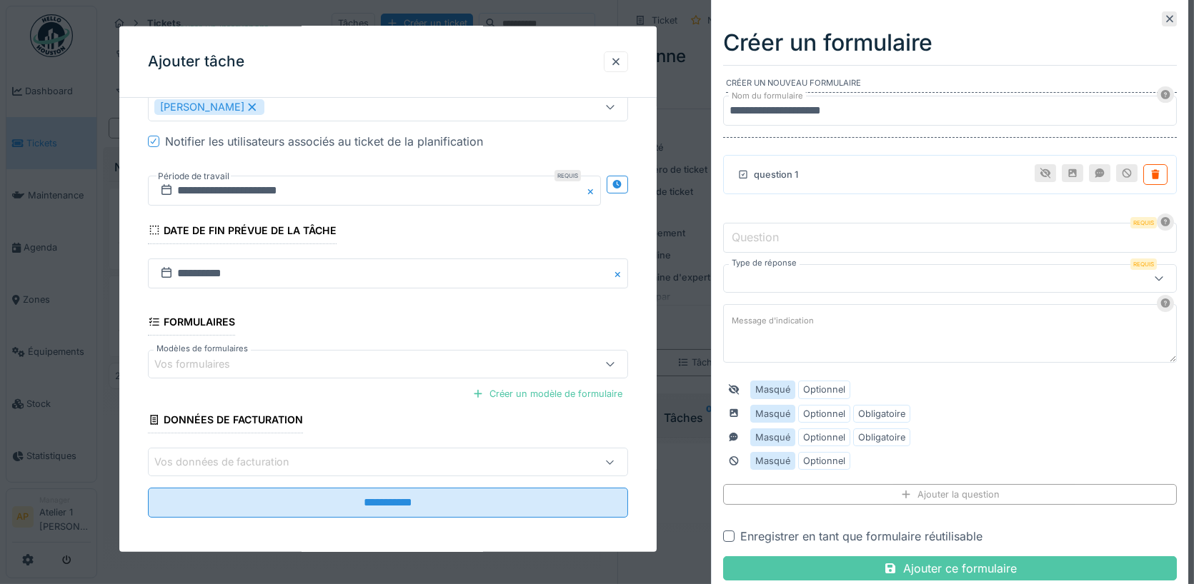
scroll to position [6, 0]
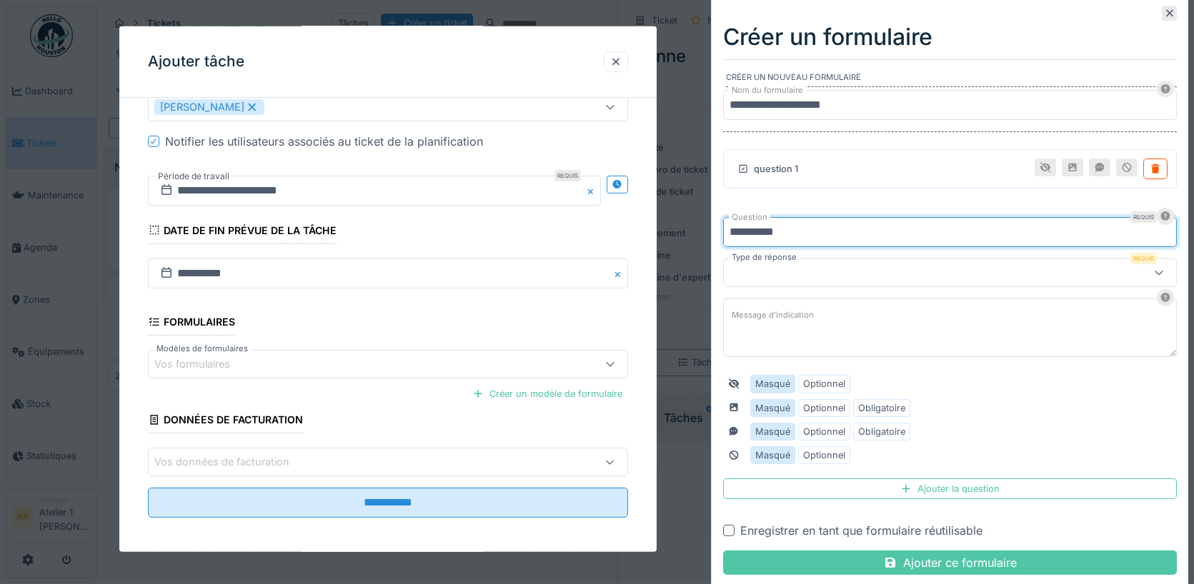
type input "**********"
click at [783, 279] on div at bounding box center [950, 273] width 454 height 29
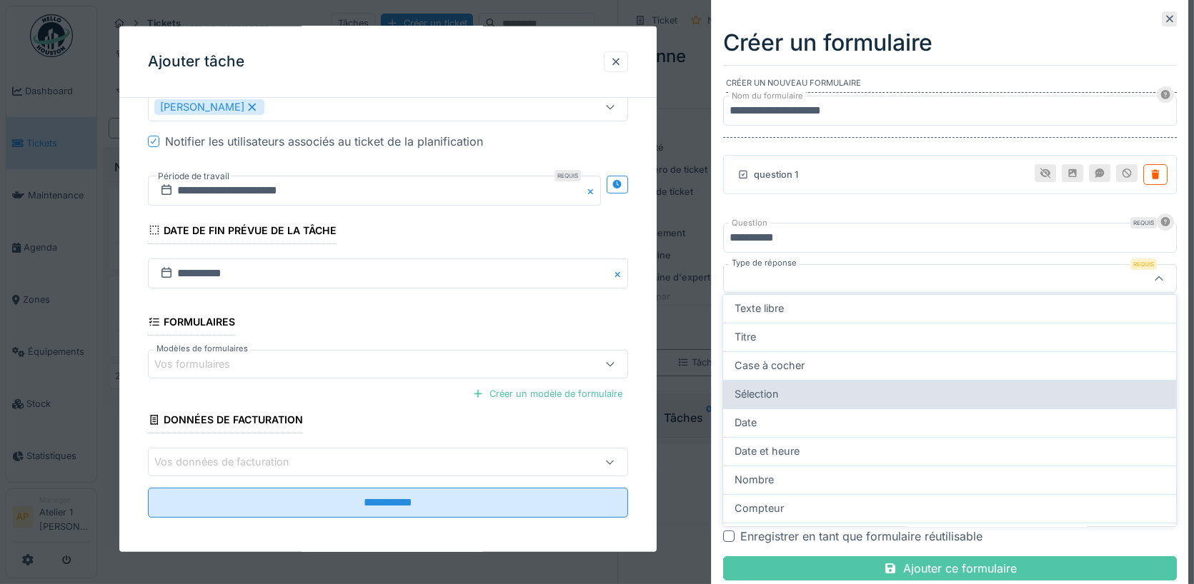
scroll to position [24, 0]
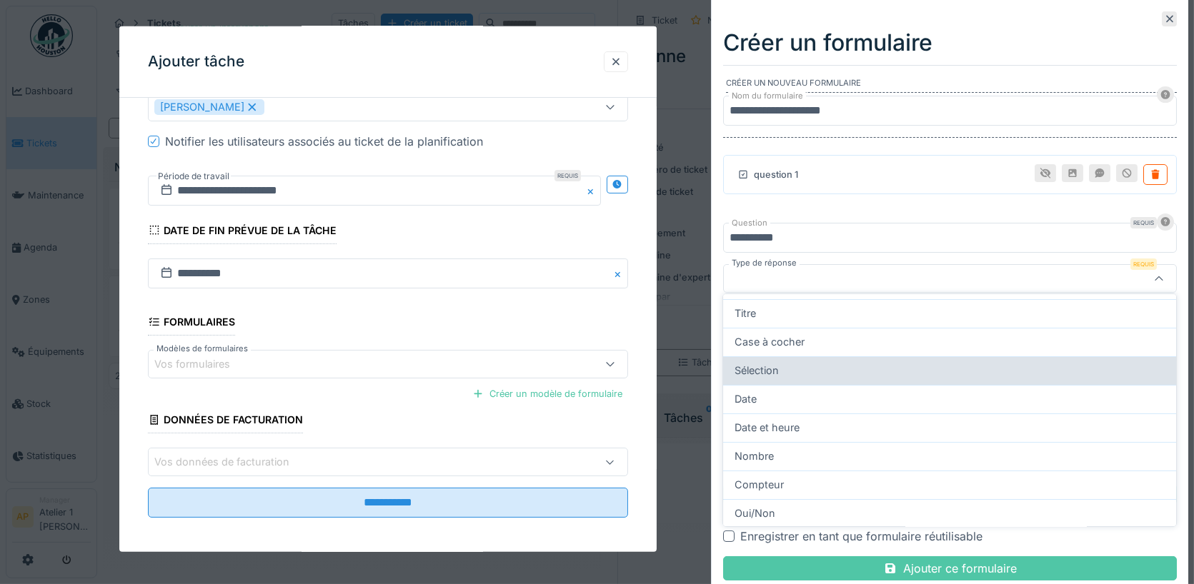
click at [811, 371] on div "Sélection" at bounding box center [949, 371] width 430 height 16
type input "******"
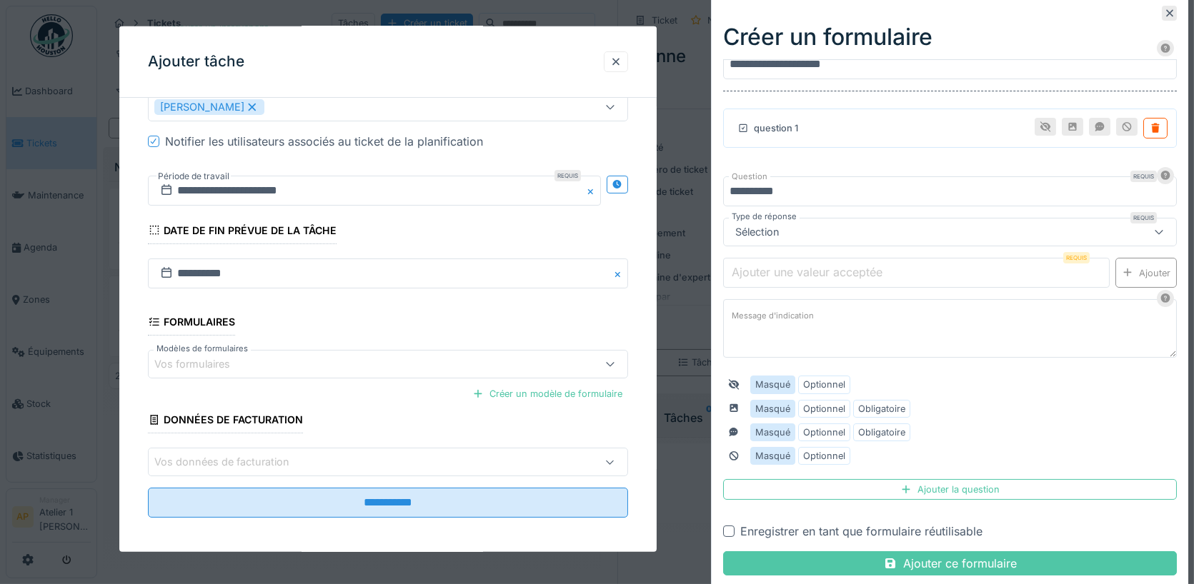
click at [802, 274] on label "Ajouter une valeur acceptée" at bounding box center [807, 272] width 156 height 17
click at [802, 274] on input "Ajouter une valeur acceptée" at bounding box center [916, 273] width 386 height 30
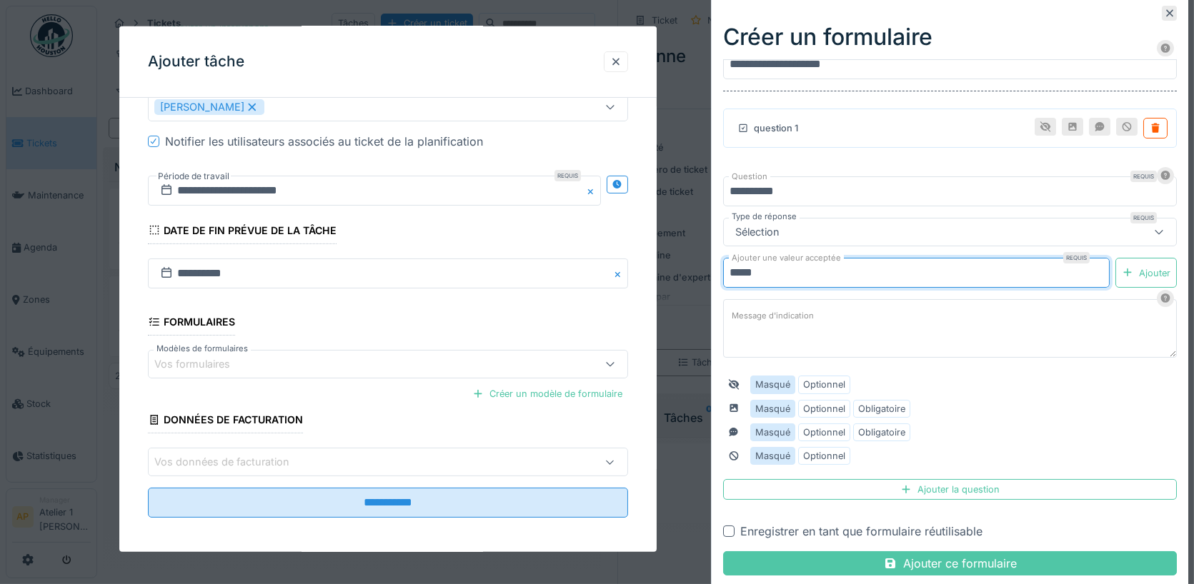
type input "*****"
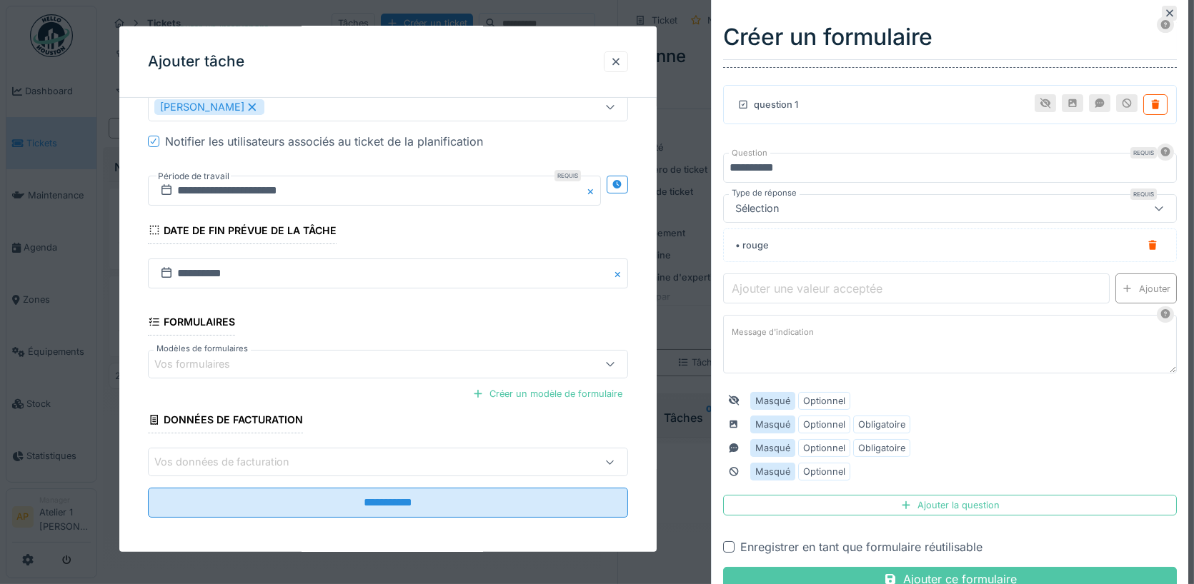
scroll to position [72, 0]
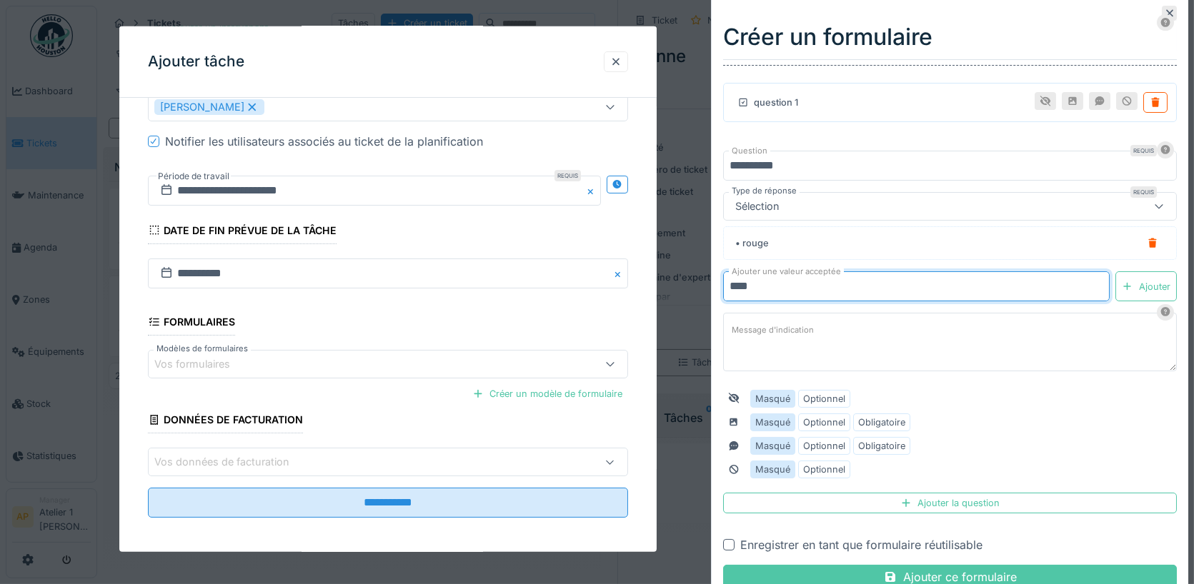
type input "****"
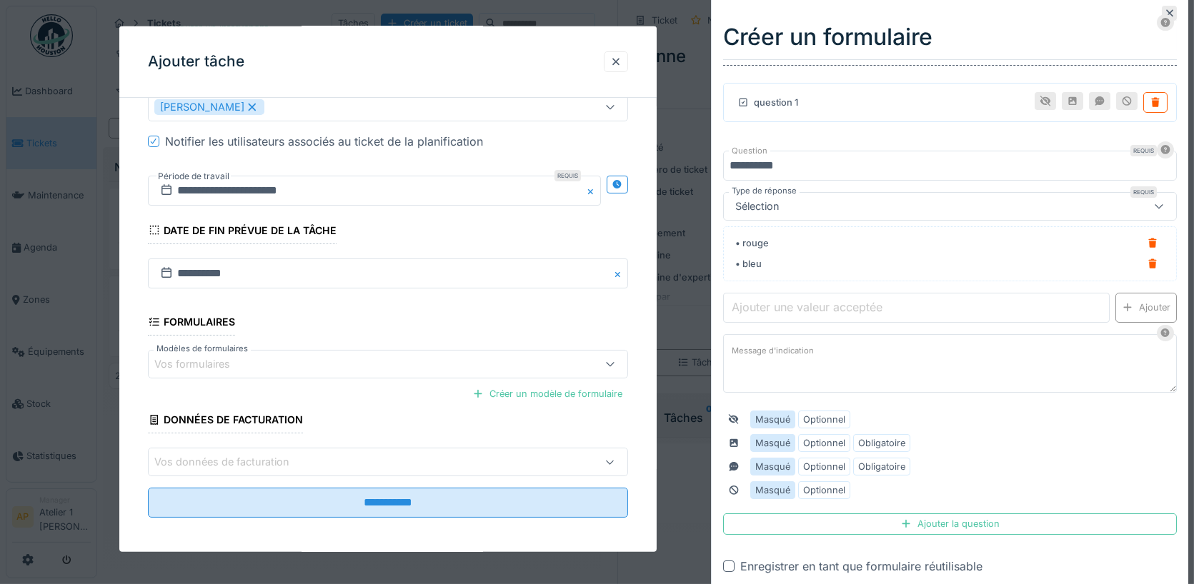
scroll to position [82, 0]
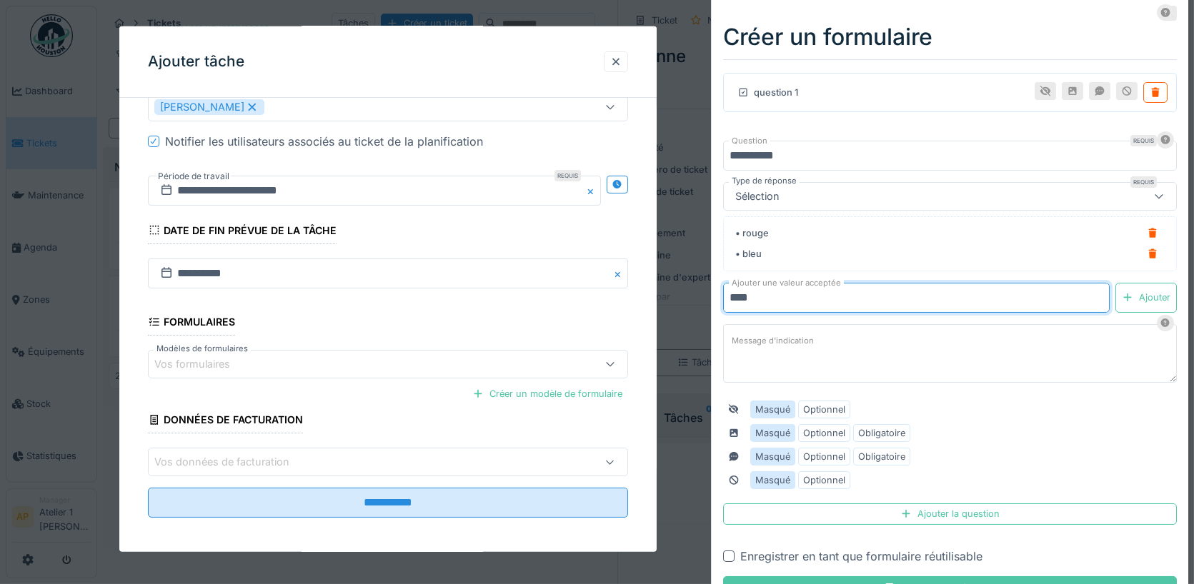
type input "****"
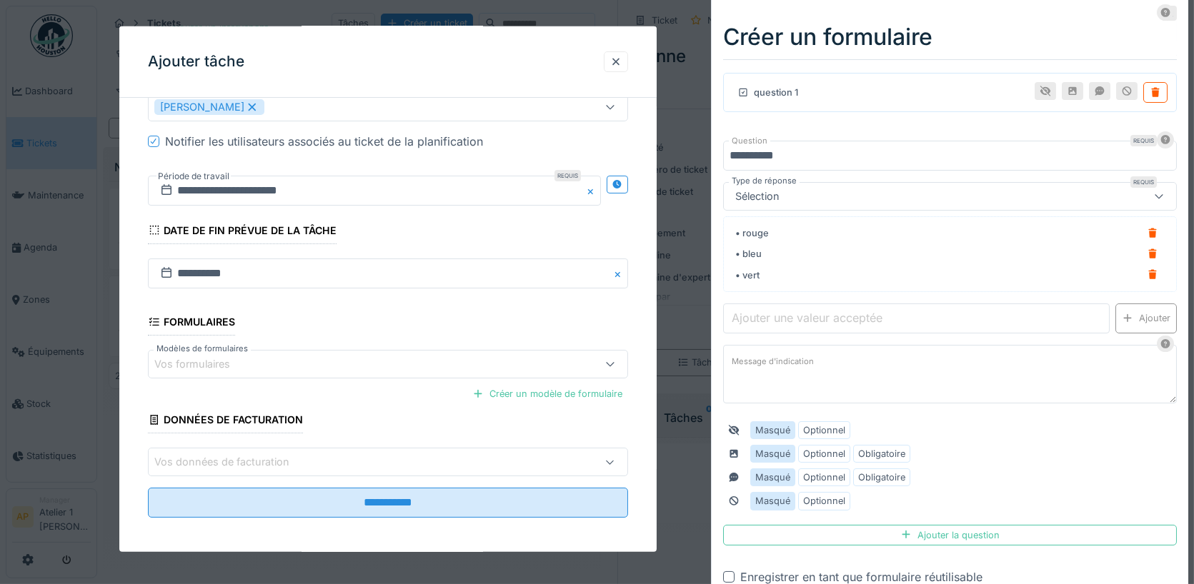
scroll to position [92, 0]
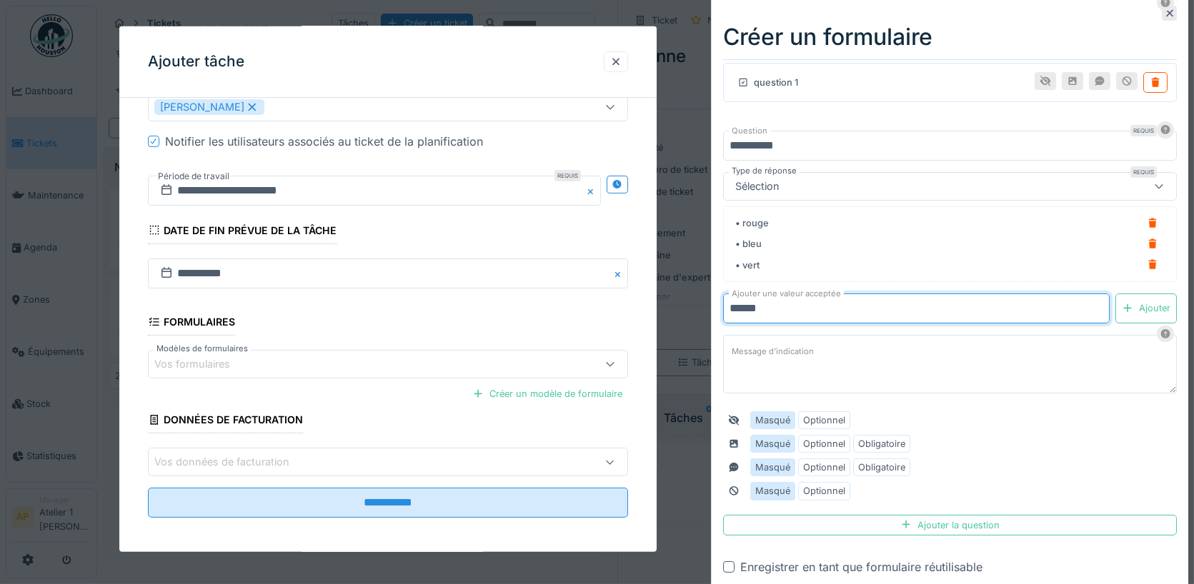
type input "******"
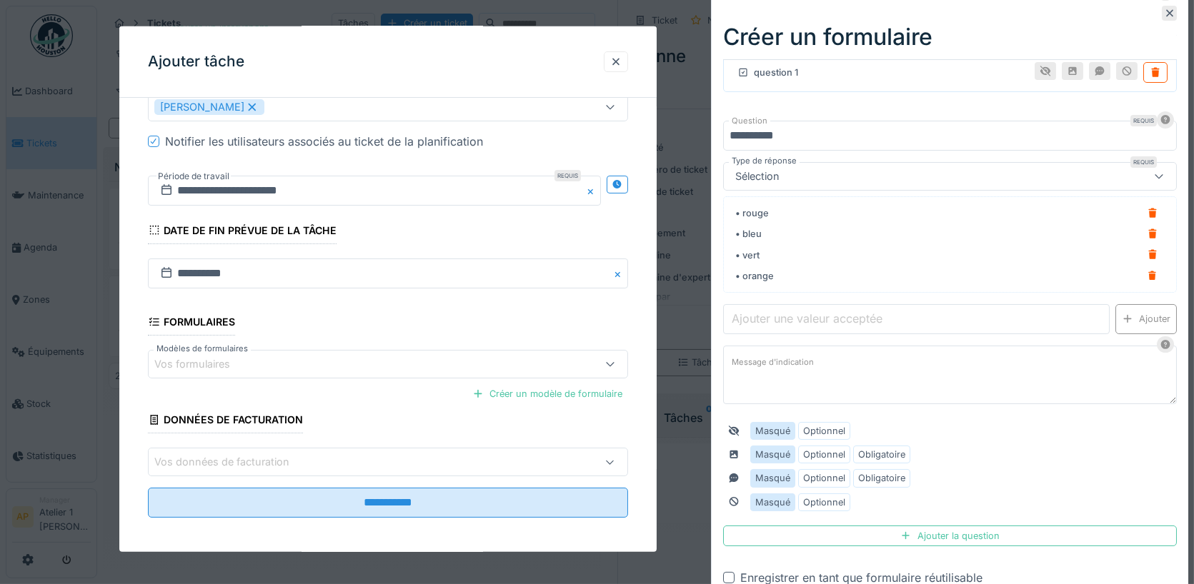
scroll to position [145, 0]
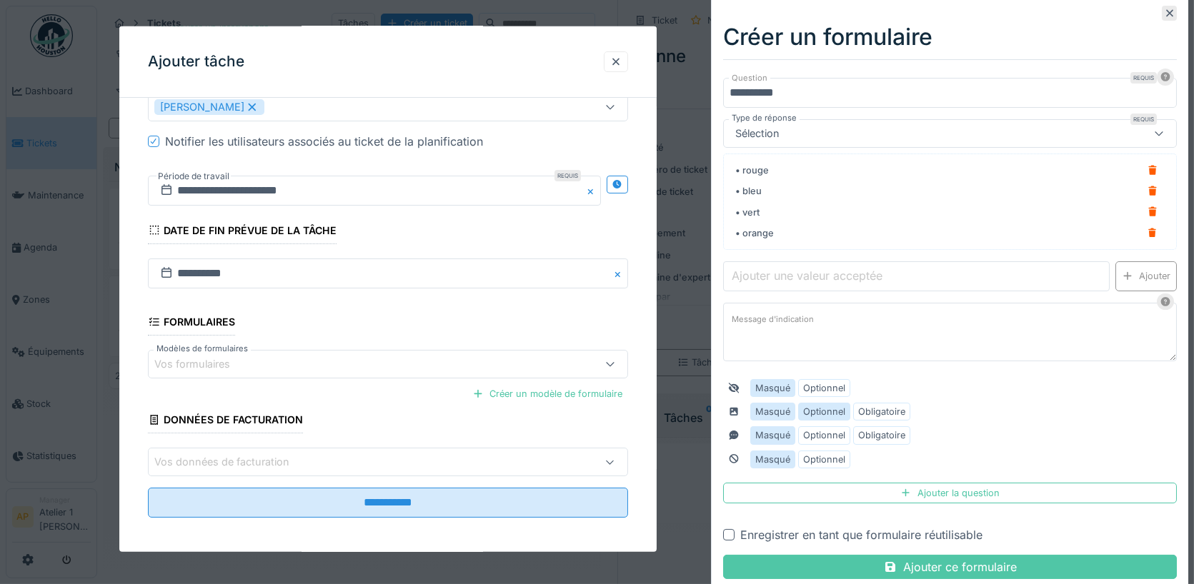
click at [837, 406] on label "Optionnel" at bounding box center [824, 412] width 42 height 14
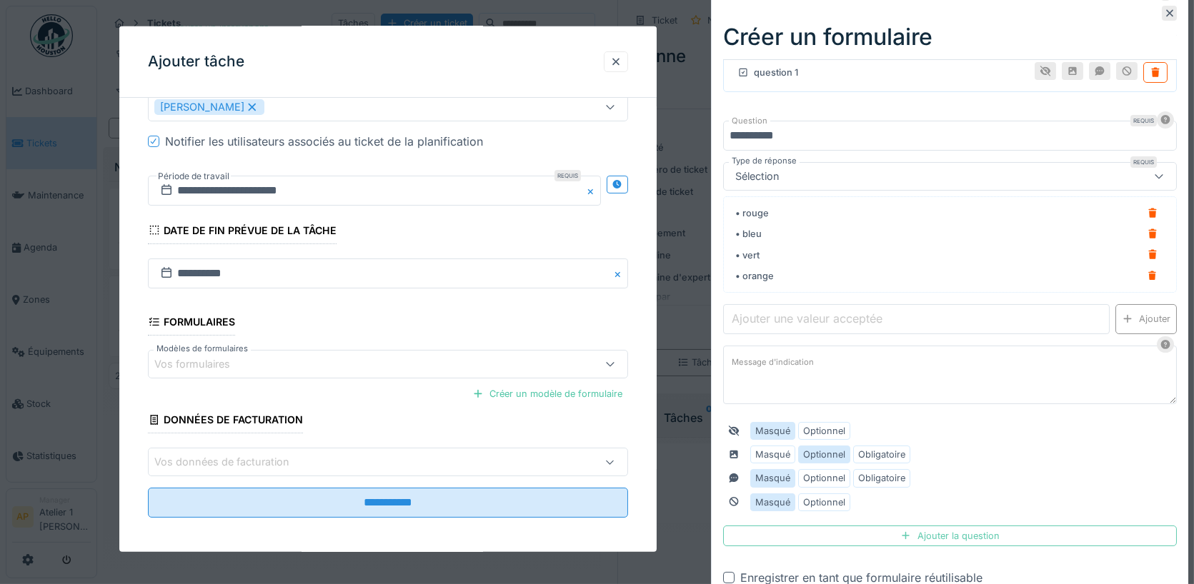
click at [913, 527] on div "Ajouter la question" at bounding box center [950, 536] width 454 height 21
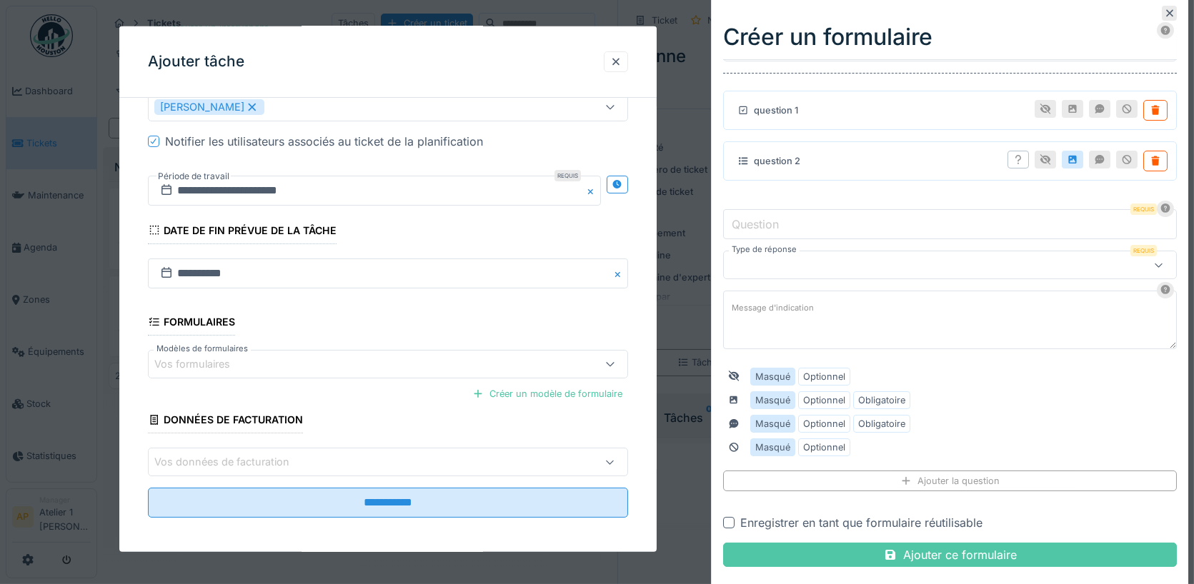
scroll to position [55, 0]
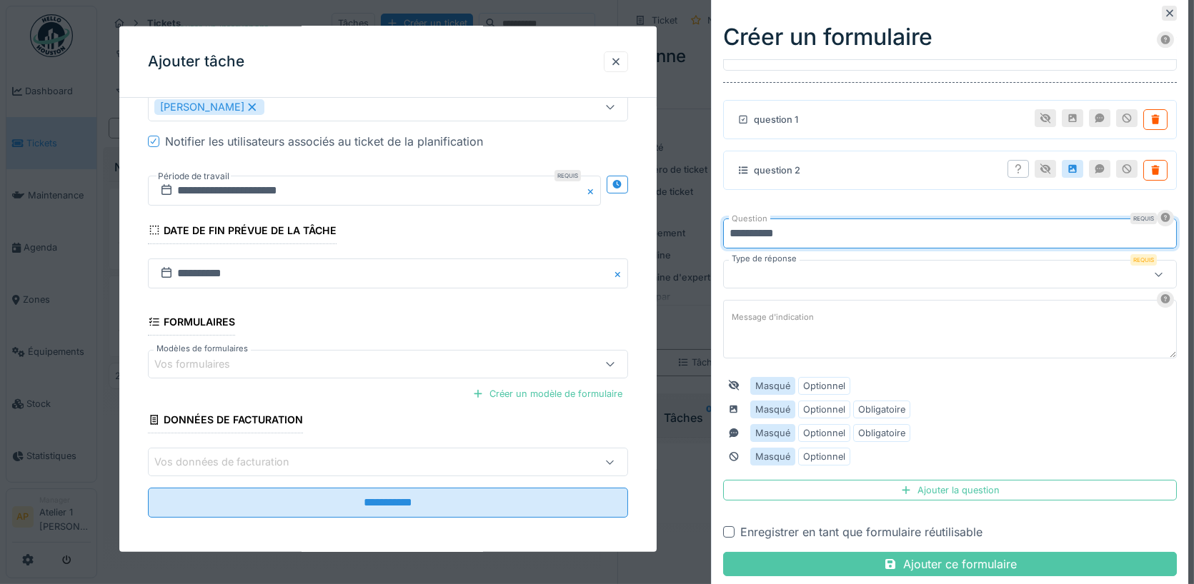
type input "**********"
click at [839, 266] on div at bounding box center [922, 274] width 386 height 16
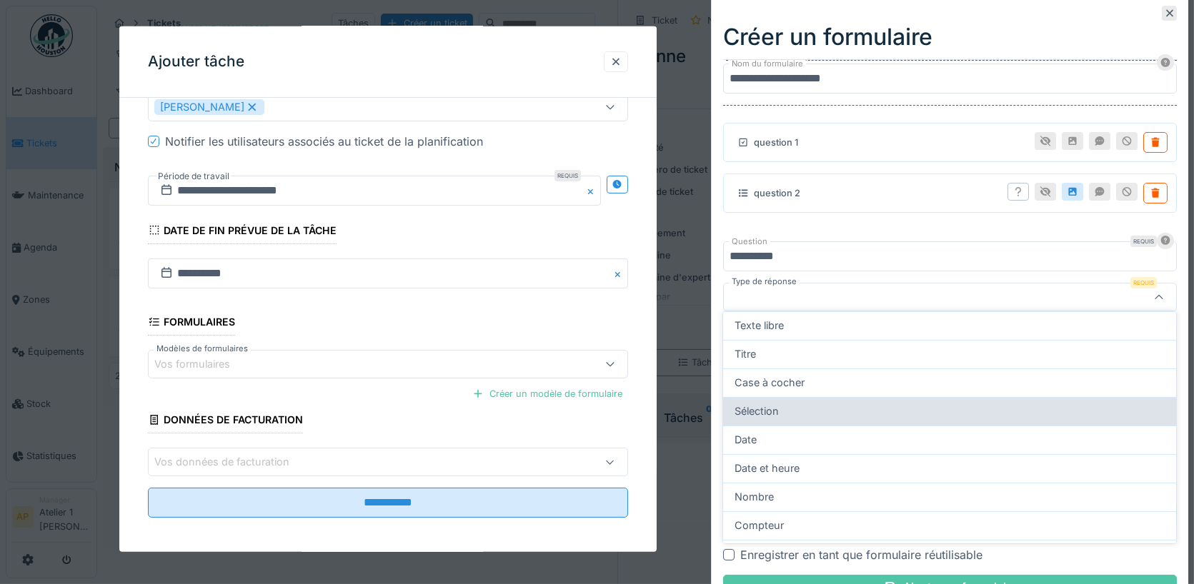
scroll to position [24, 0]
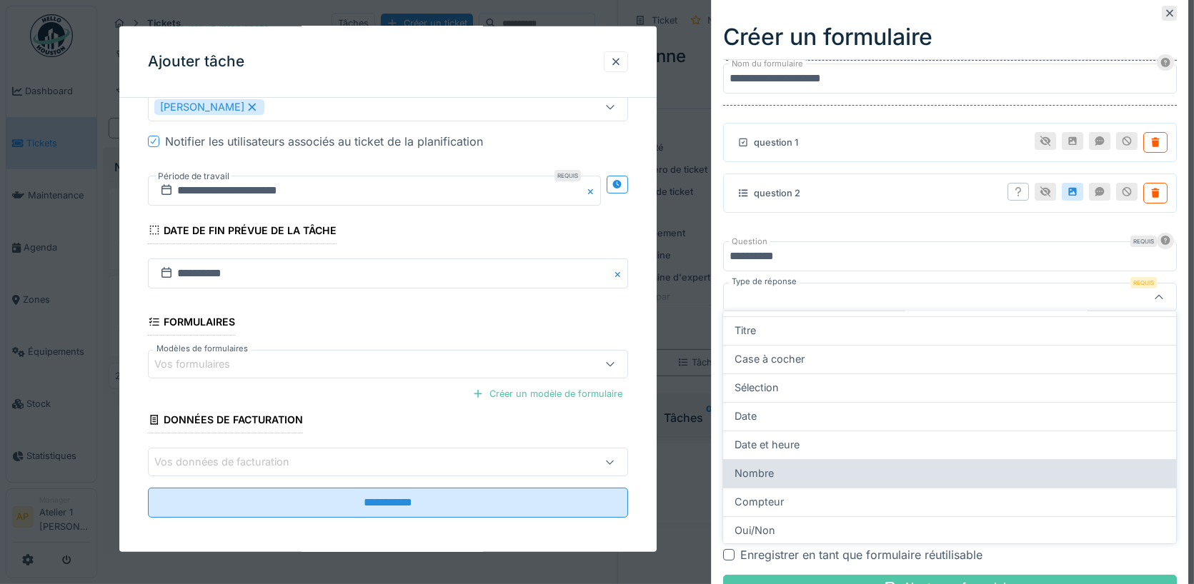
click at [822, 476] on div "Nombre" at bounding box center [949, 474] width 430 height 16
type input "******"
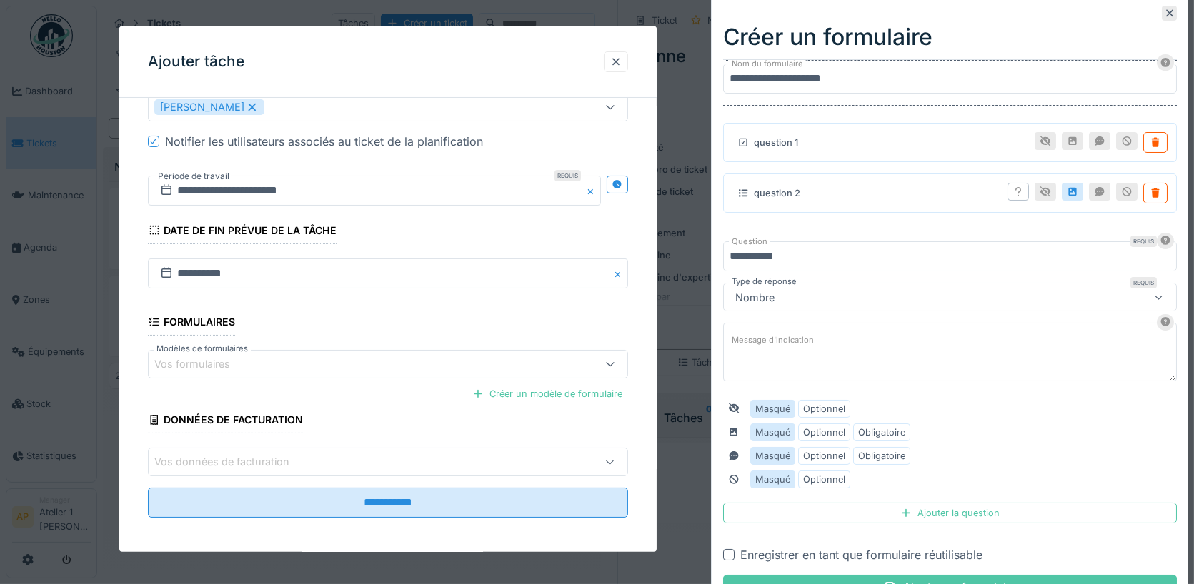
scroll to position [55, 0]
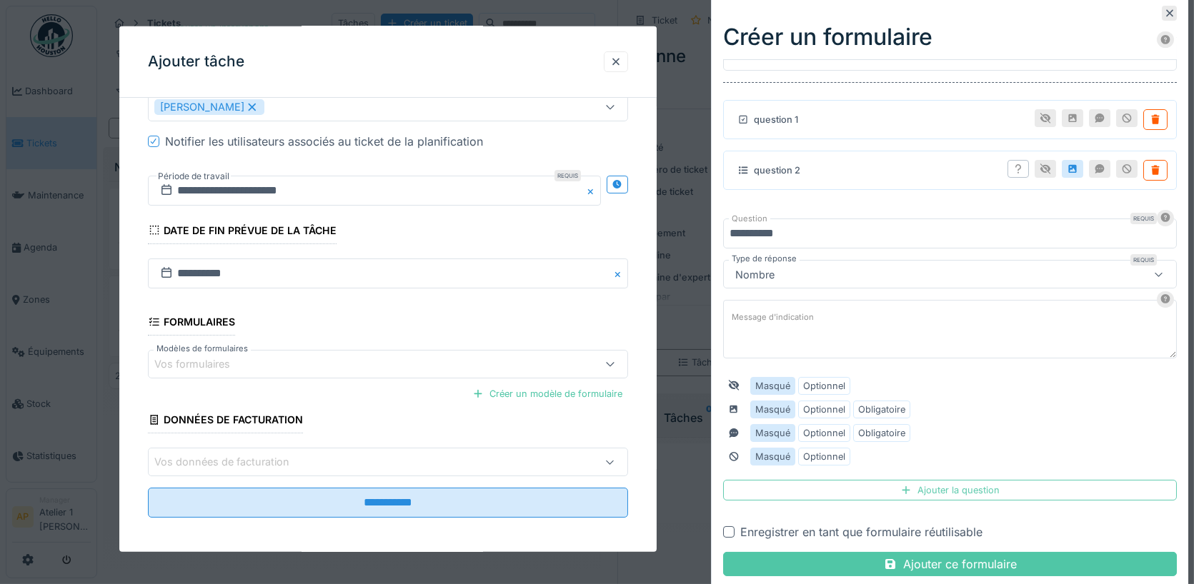
click at [949, 483] on div "Ajouter la question" at bounding box center [950, 490] width 454 height 21
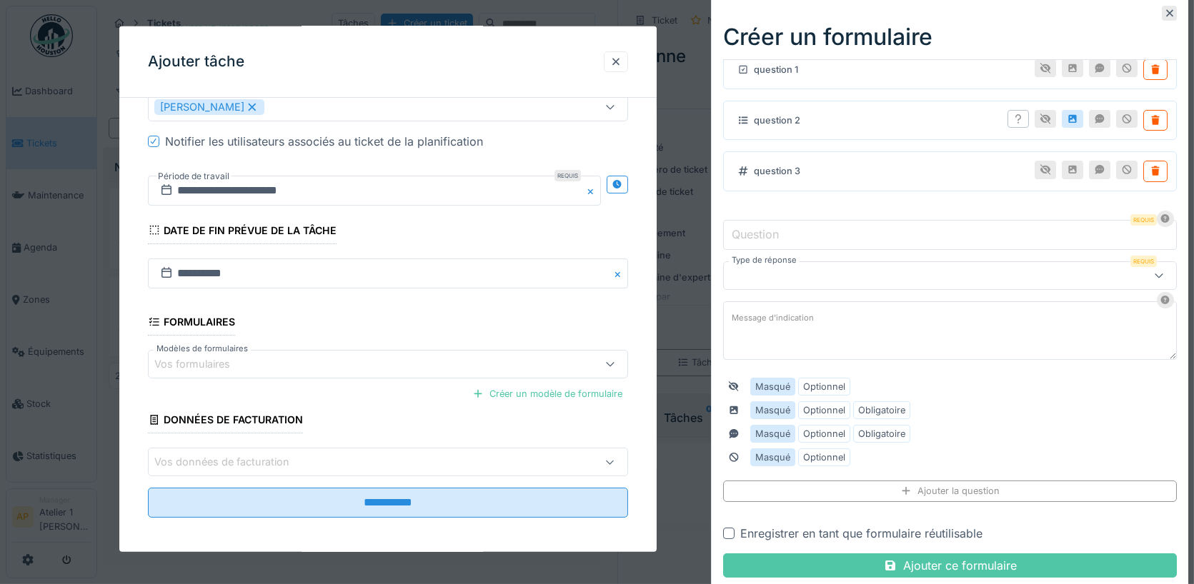
click at [732, 528] on div at bounding box center [728, 533] width 11 height 11
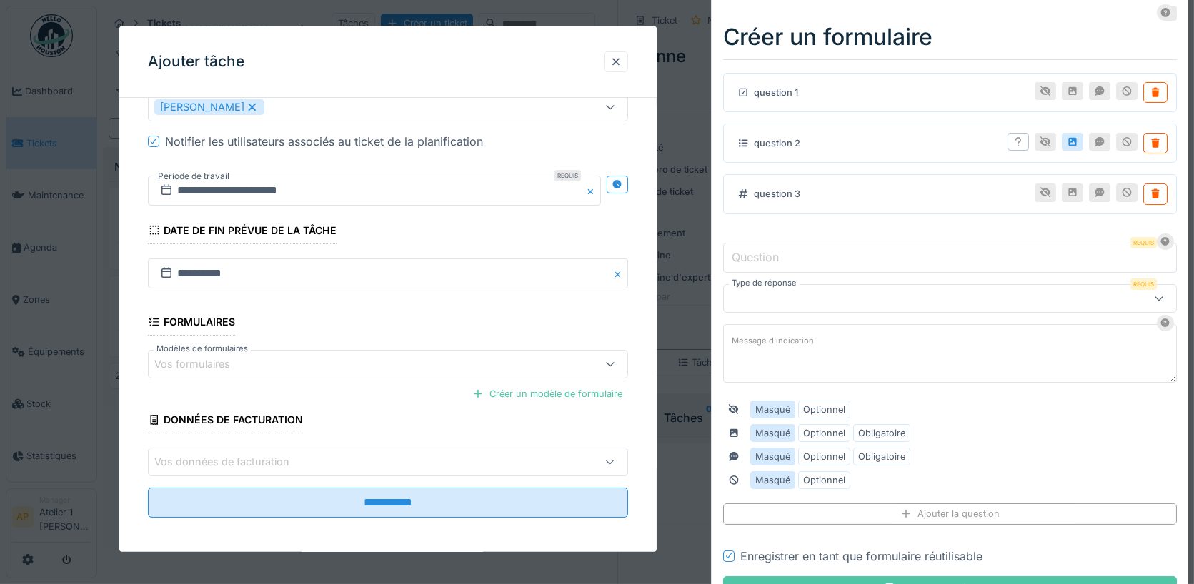
scroll to position [105, 0]
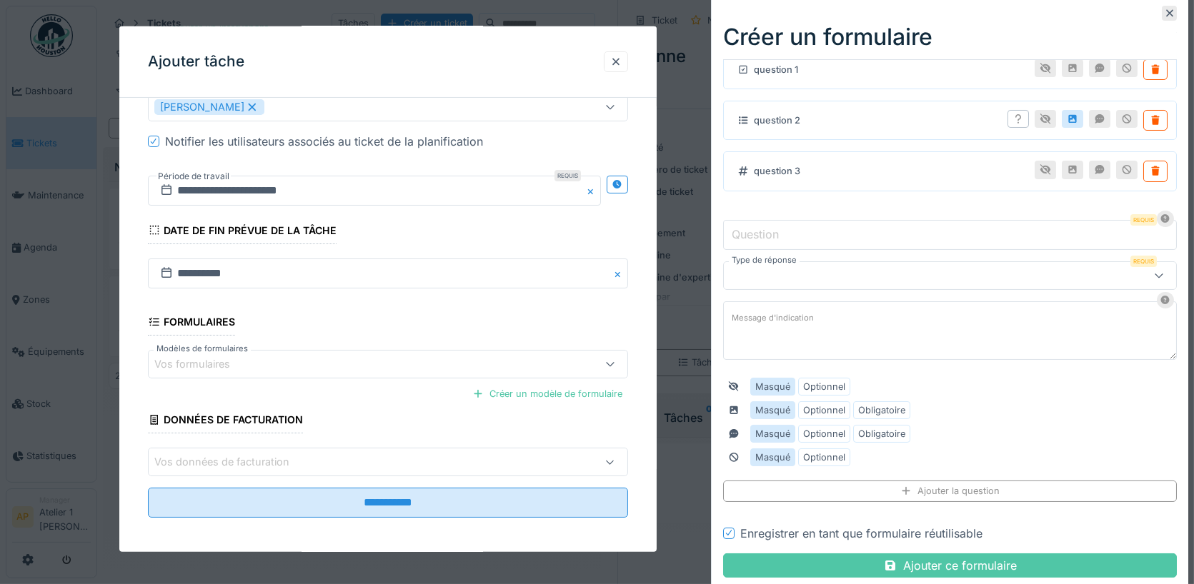
click at [935, 567] on div "**********" at bounding box center [950, 245] width 454 height 700
click at [940, 554] on div "Ajouter ce formulaire" at bounding box center [950, 566] width 454 height 24
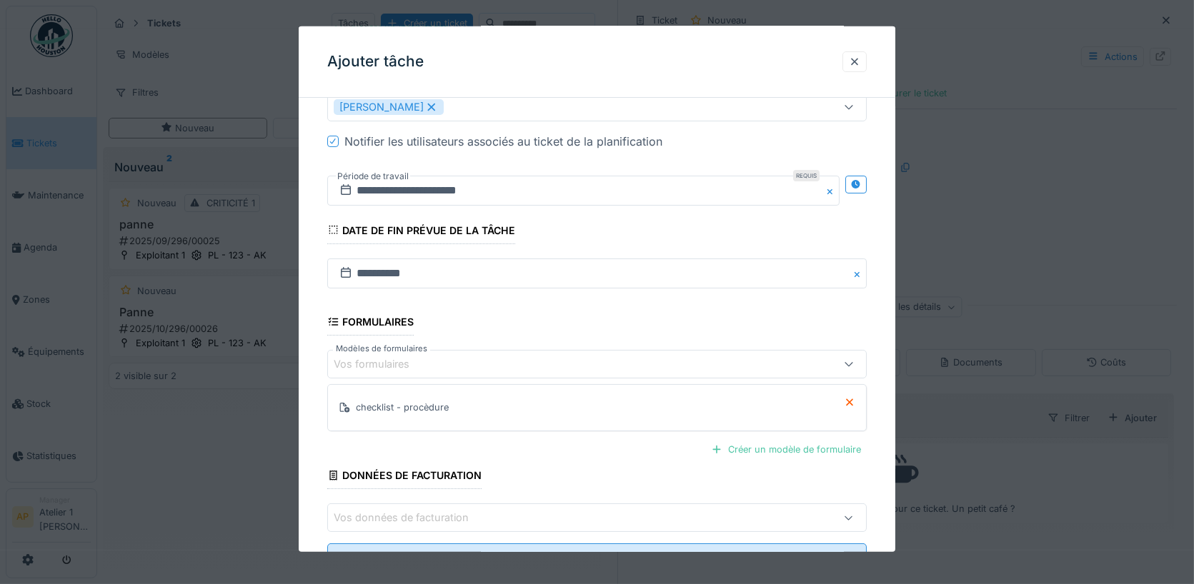
scroll to position [339, 0]
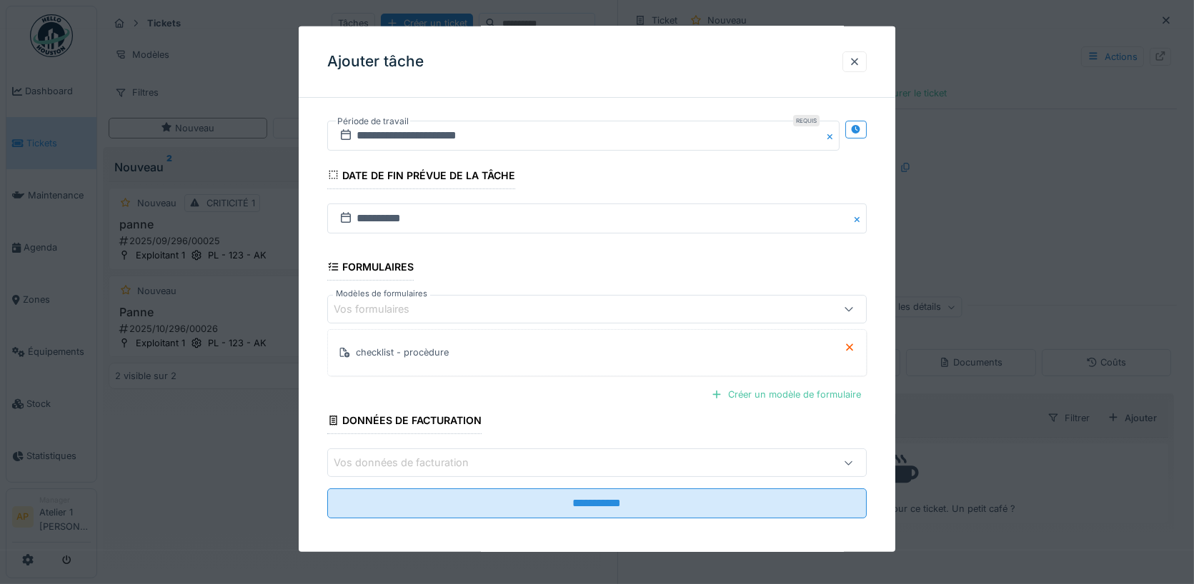
click at [571, 305] on div "Vos formulaires" at bounding box center [565, 309] width 463 height 16
click at [581, 283] on fieldset "**********" at bounding box center [597, 150] width 540 height 759
click at [486, 301] on div "Vos formulaires" at bounding box center [565, 309] width 463 height 16
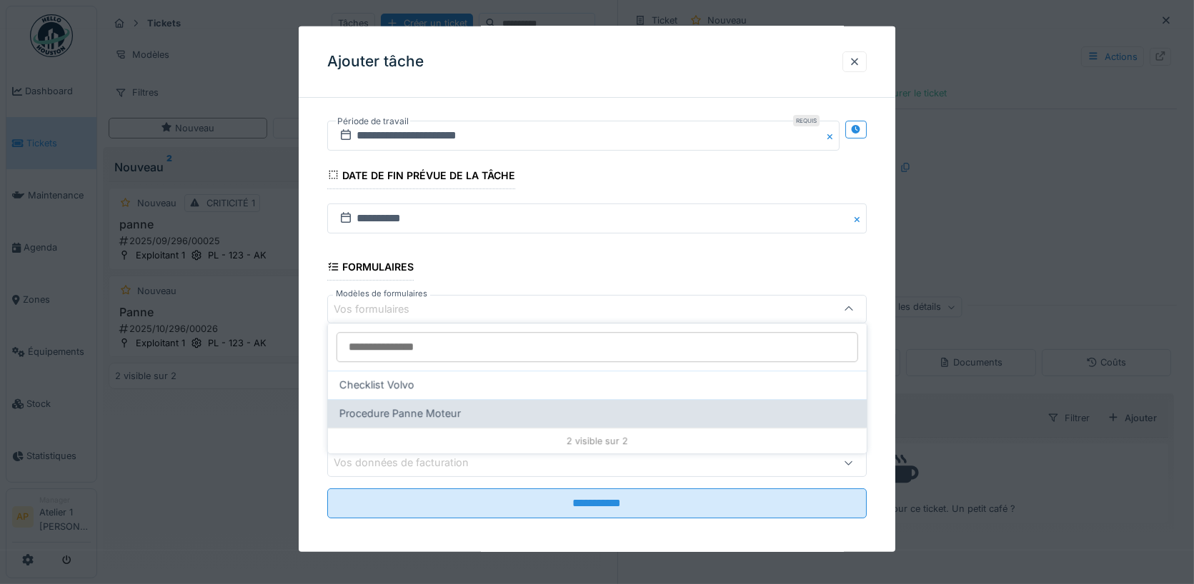
click at [477, 413] on div "Procedure Panne Moteur" at bounding box center [597, 414] width 516 height 16
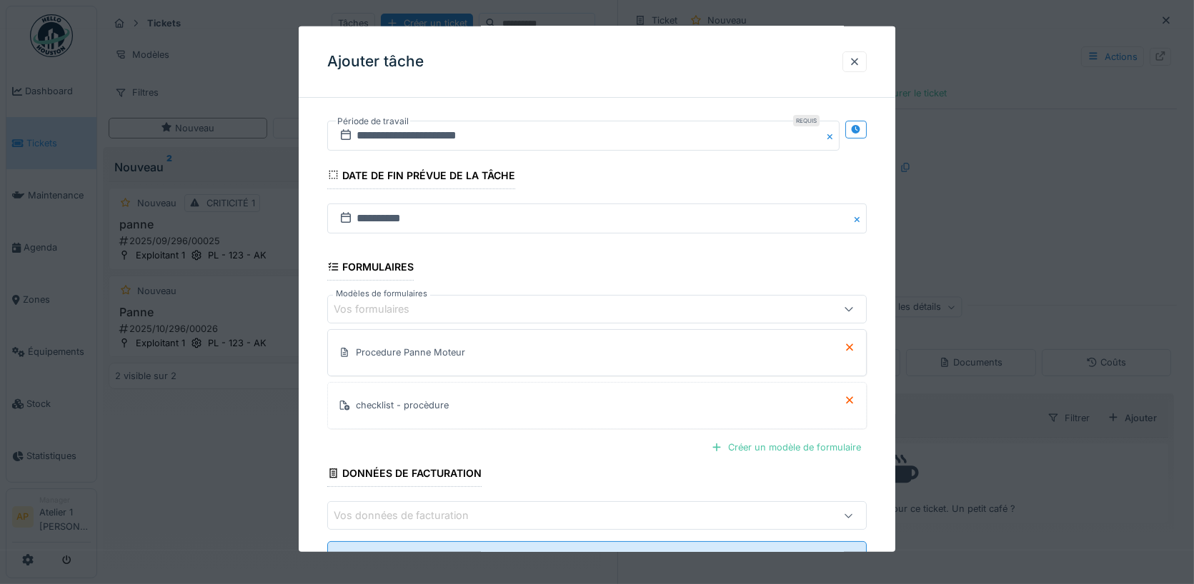
scroll to position [391, 0]
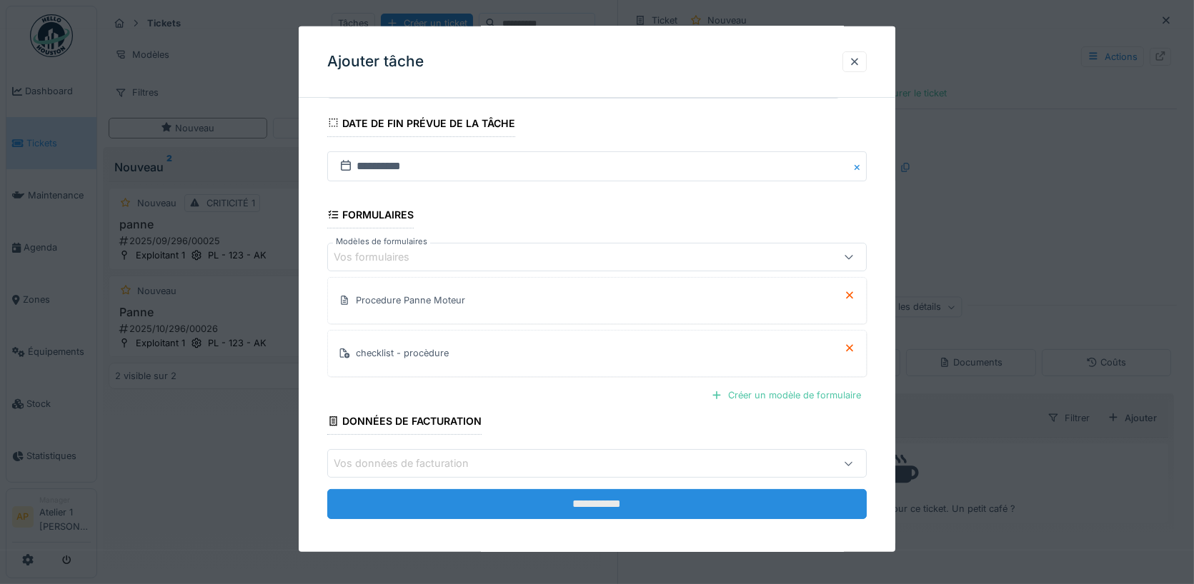
click at [601, 491] on input "**********" at bounding box center [597, 504] width 540 height 30
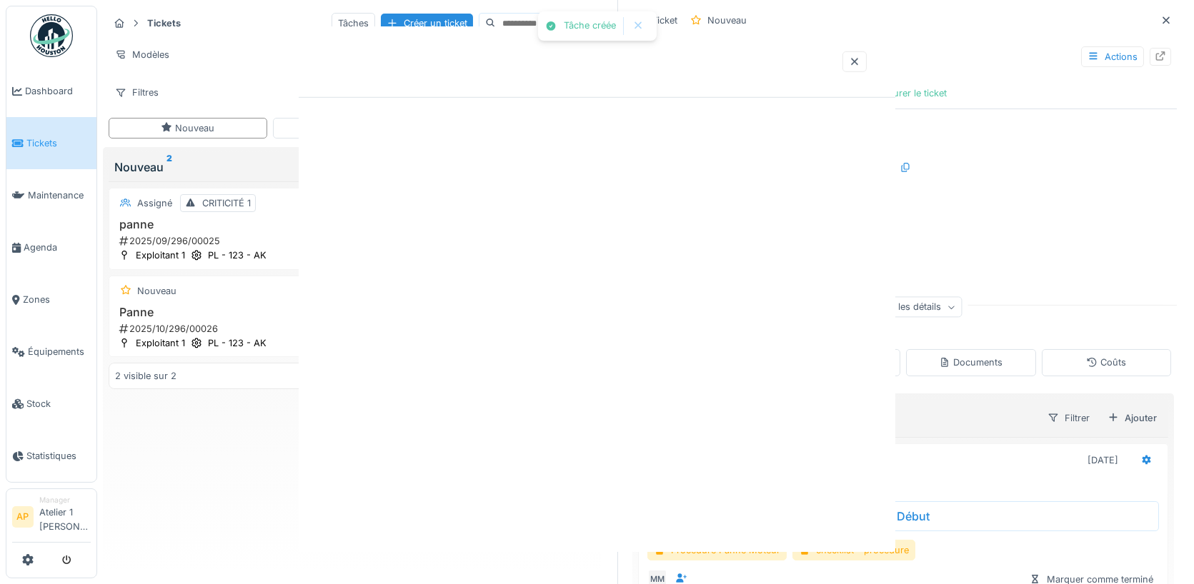
scroll to position [0, 0]
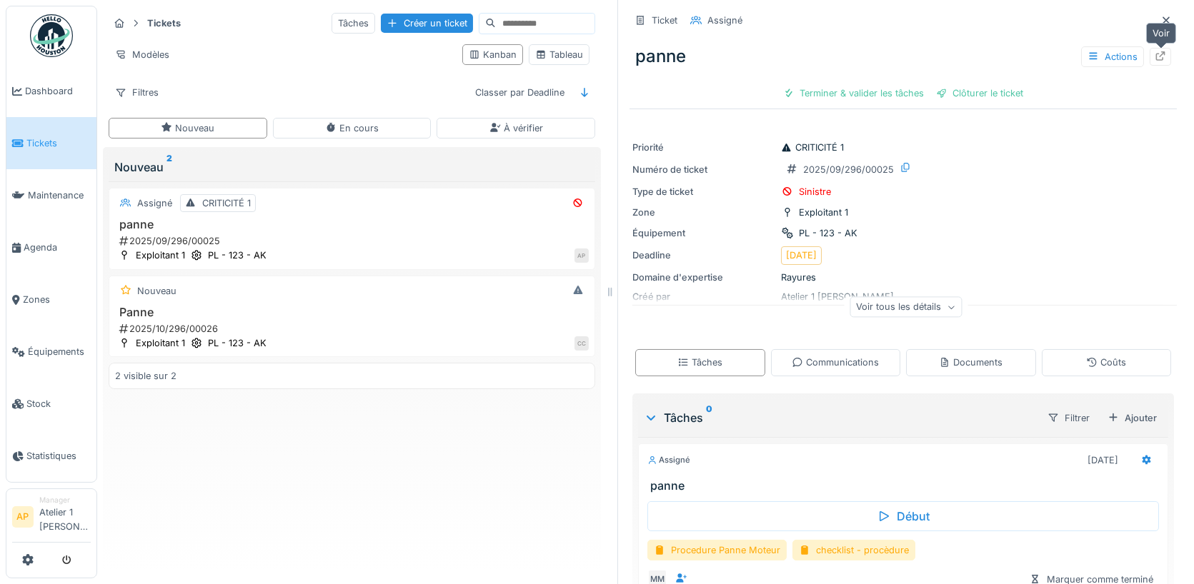
click at [1162, 59] on icon at bounding box center [1160, 55] width 9 height 9
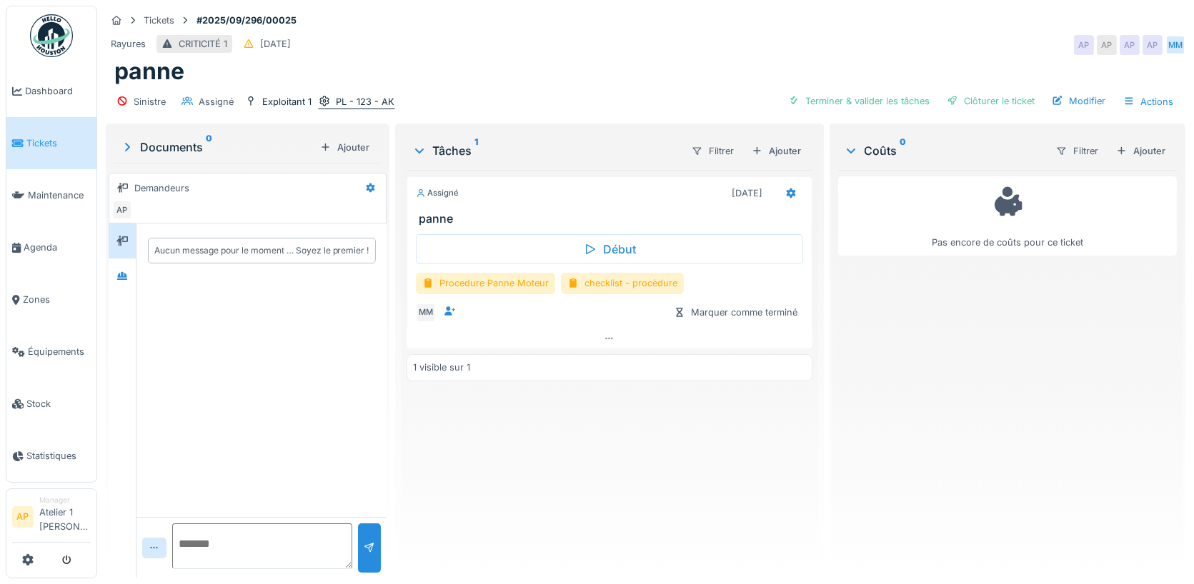
click at [366, 97] on div "PL - 123 - AK" at bounding box center [365, 102] width 59 height 14
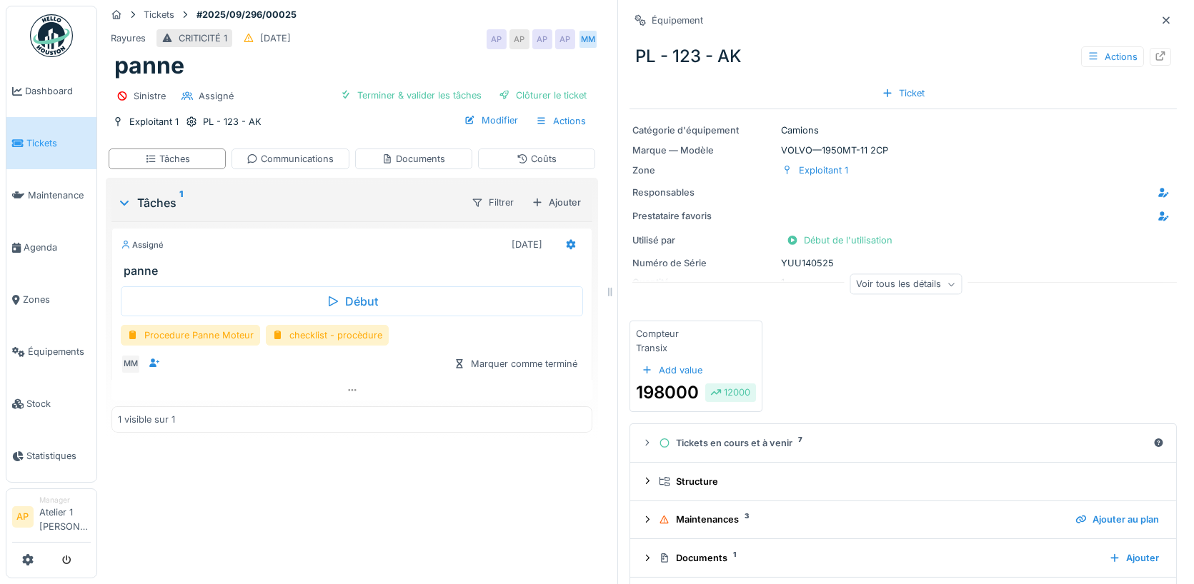
scroll to position [41, 0]
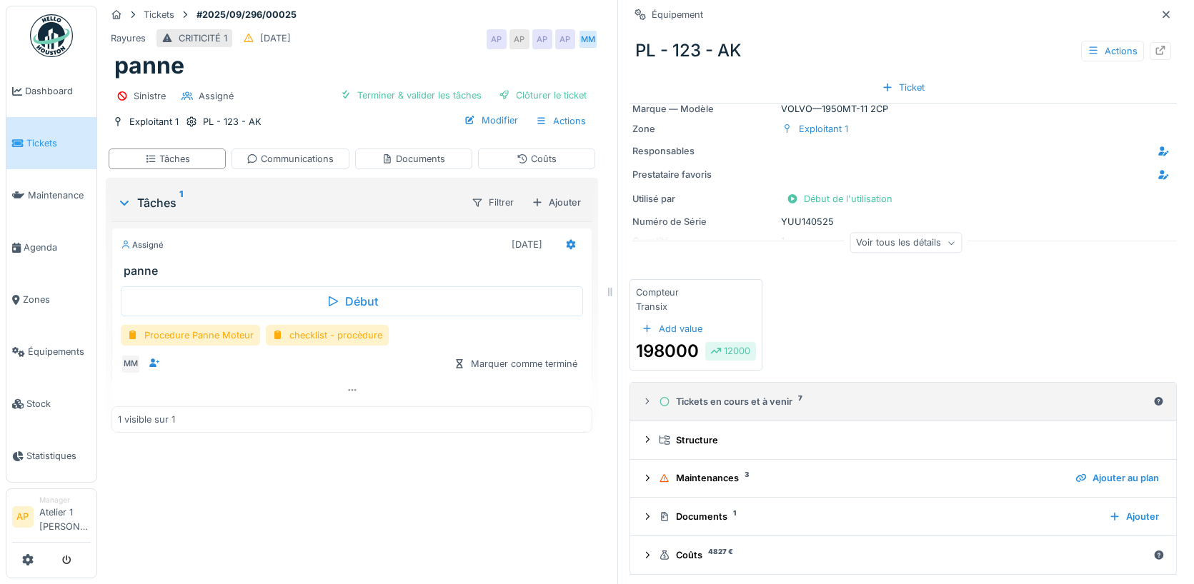
click at [741, 399] on div "Tickets en cours et à venir 7" at bounding box center [903, 402] width 489 height 14
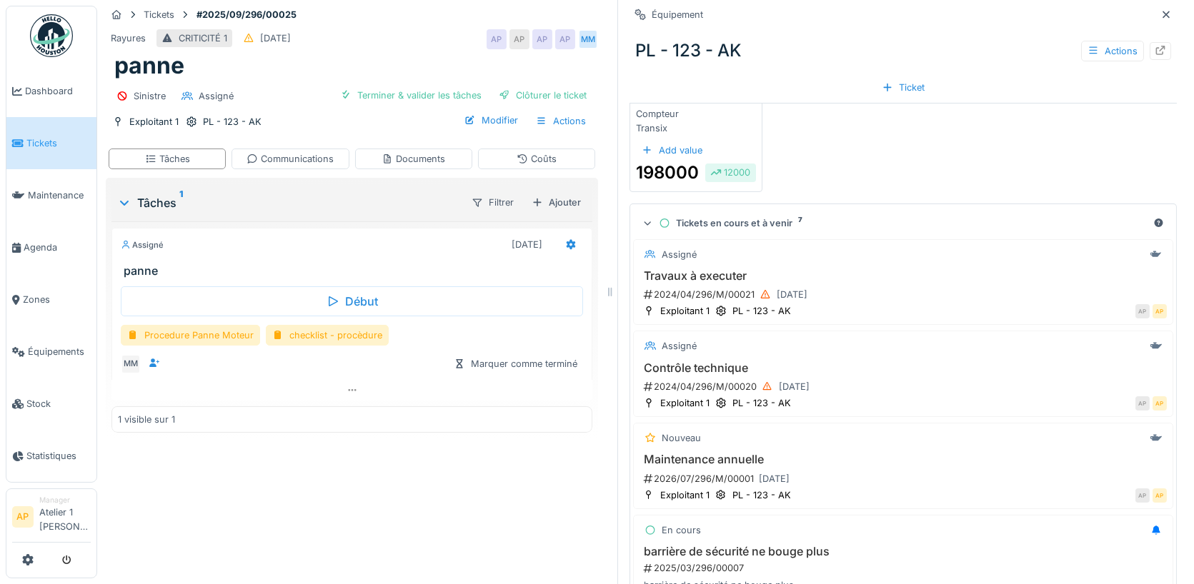
click at [689, 214] on summary "Tickets en cours et à venir 7" at bounding box center [903, 223] width 534 height 26
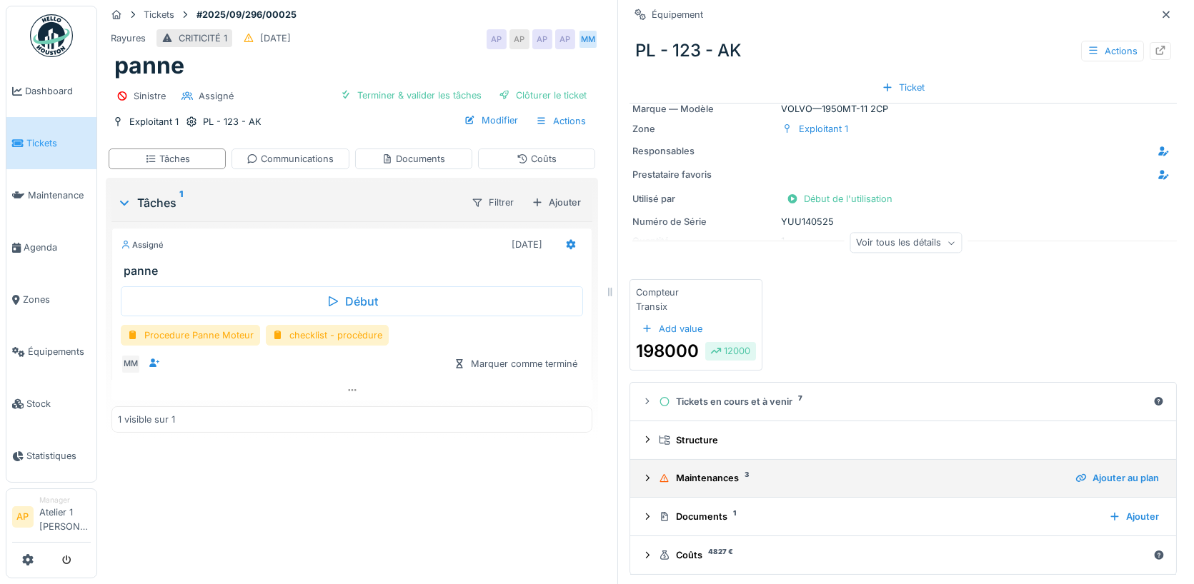
click at [698, 472] on div "Maintenances 3" at bounding box center [861, 478] width 405 height 14
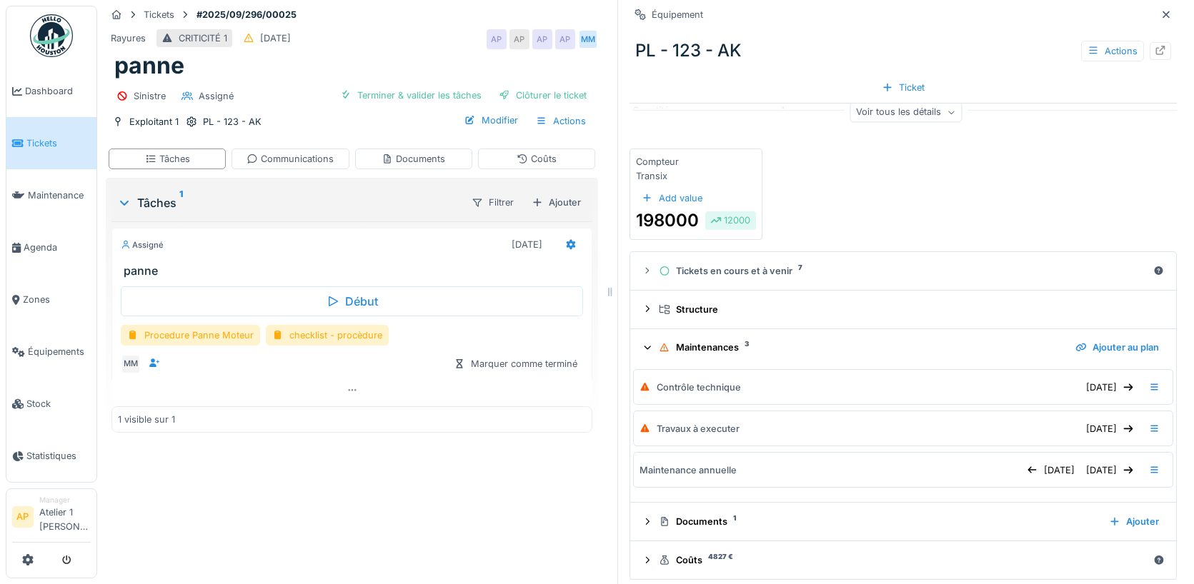
scroll to position [177, 0]
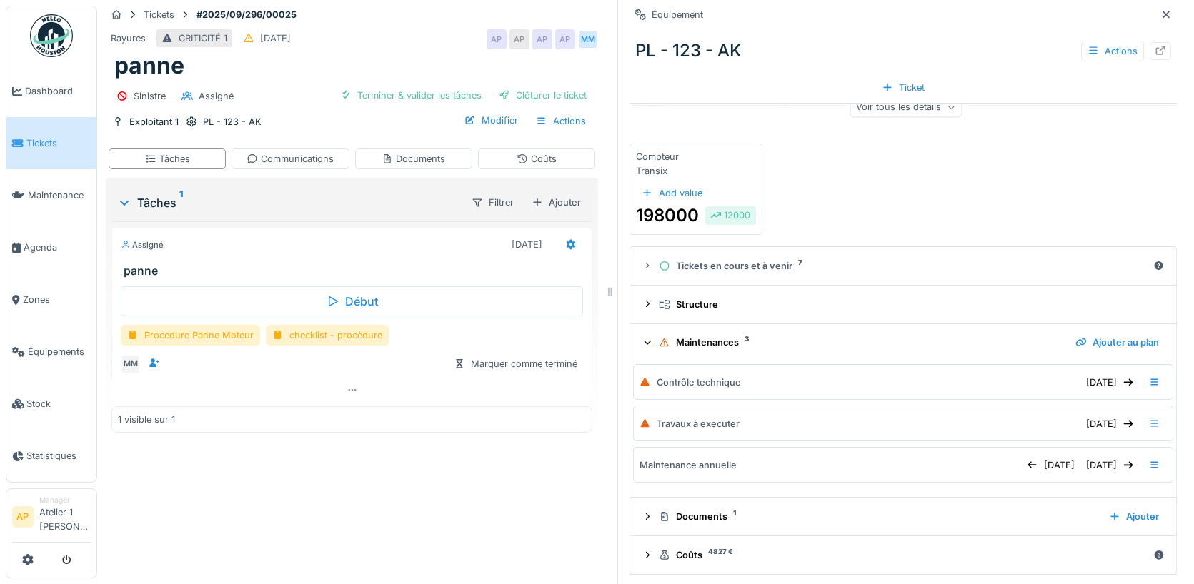
click at [712, 340] on div "Maintenances 3" at bounding box center [861, 343] width 405 height 14
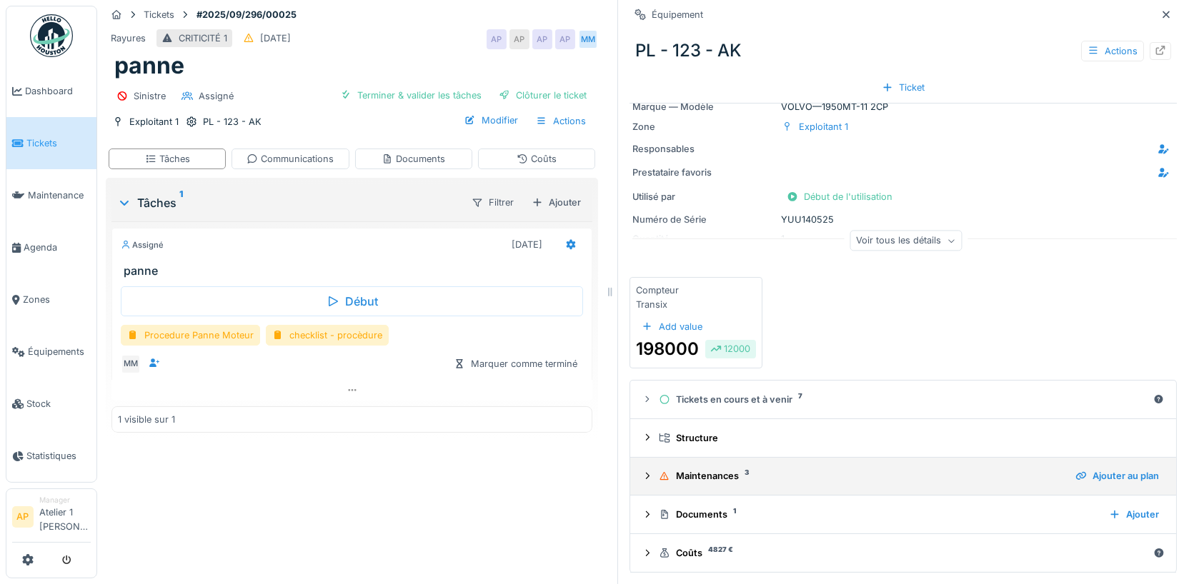
scroll to position [41, 0]
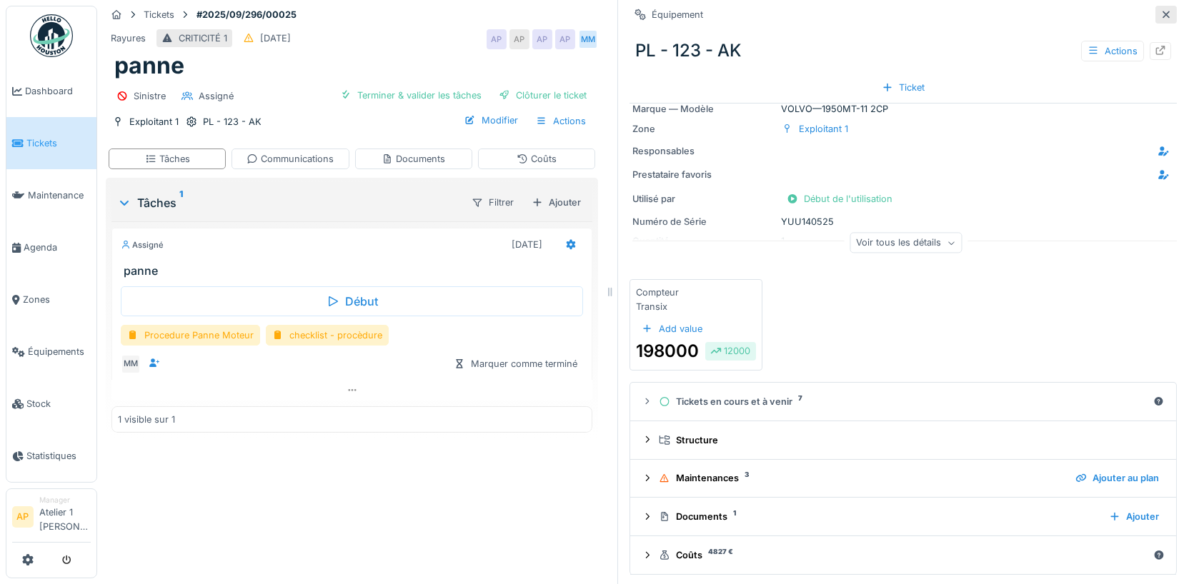
click at [1165, 14] on icon at bounding box center [1165, 14] width 7 height 7
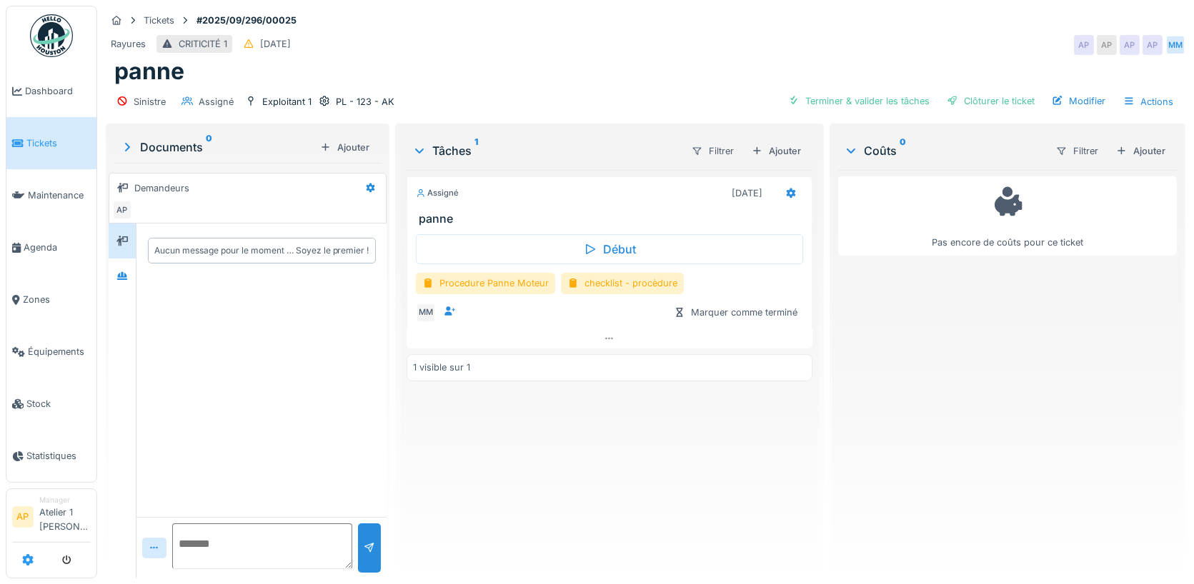
click at [25, 558] on icon at bounding box center [27, 559] width 11 height 11
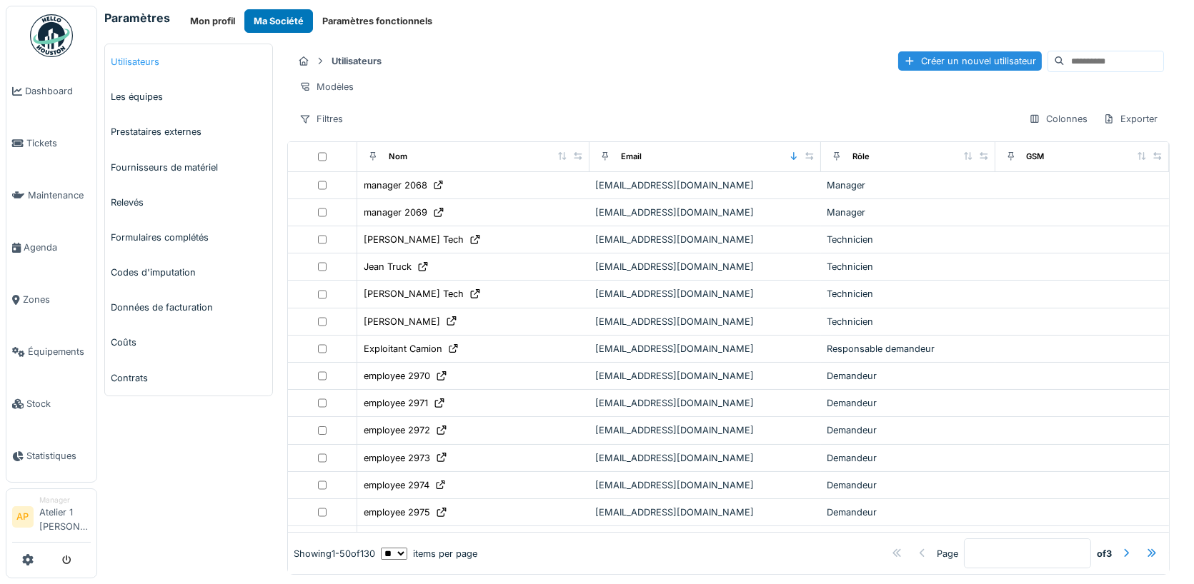
click at [148, 60] on link "Utilisateurs" at bounding box center [188, 61] width 167 height 35
click at [1091, 60] on input at bounding box center [1113, 61] width 99 height 20
type input "**********"
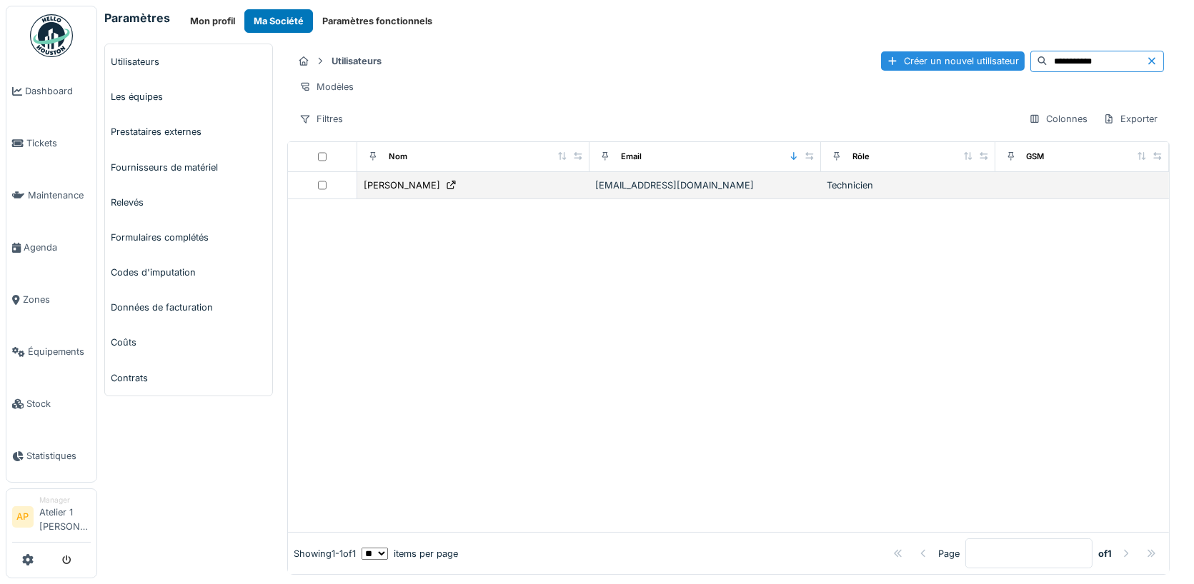
click at [706, 180] on div "mikemecano@mail.com" at bounding box center [705, 186] width 221 height 14
drag, startPoint x: 699, startPoint y: 180, endPoint x: 575, endPoint y: 180, distance: 124.3
click at [575, 180] on tr "Mike Mecano mikemecano@mail.com Technicien" at bounding box center [728, 185] width 881 height 27
copy div "mikemecano@mail.com"
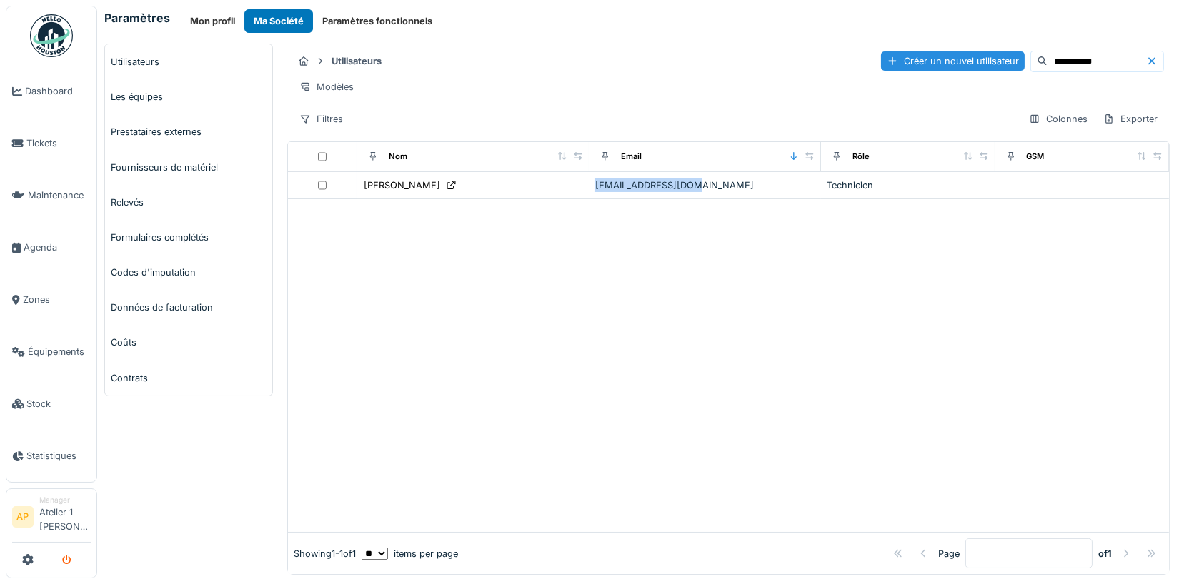
click at [69, 565] on button "submit" at bounding box center [67, 561] width 28 height 24
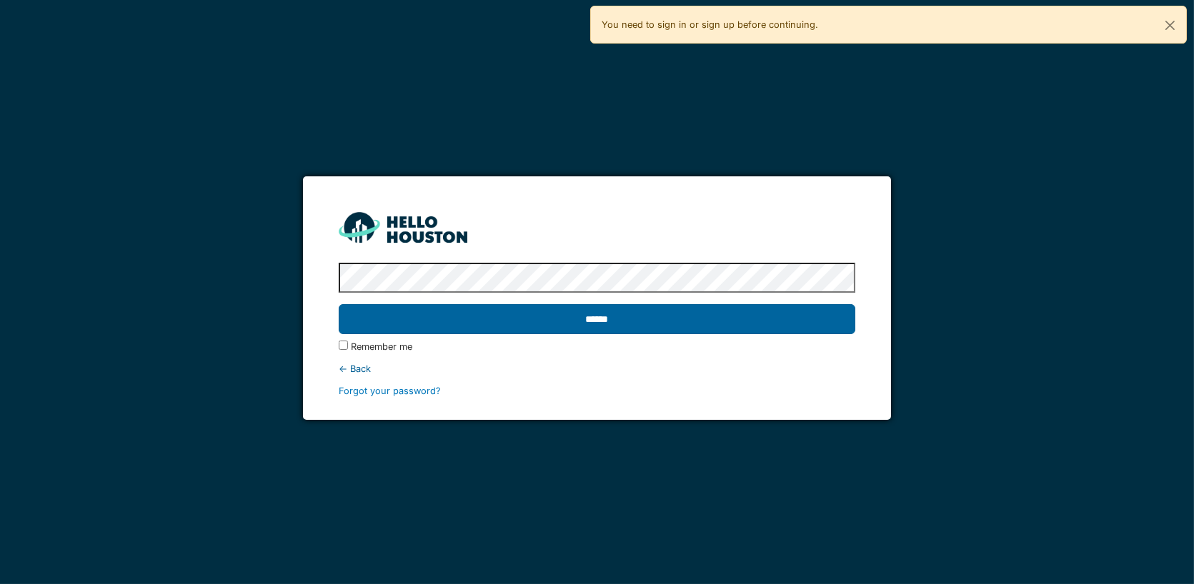
click at [339, 304] on input "******" at bounding box center [597, 319] width 517 height 30
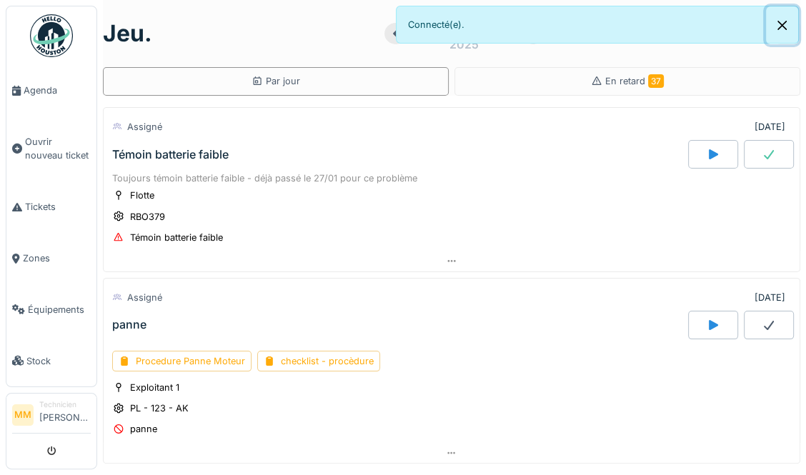
click at [787, 24] on button "Close" at bounding box center [782, 25] width 32 height 38
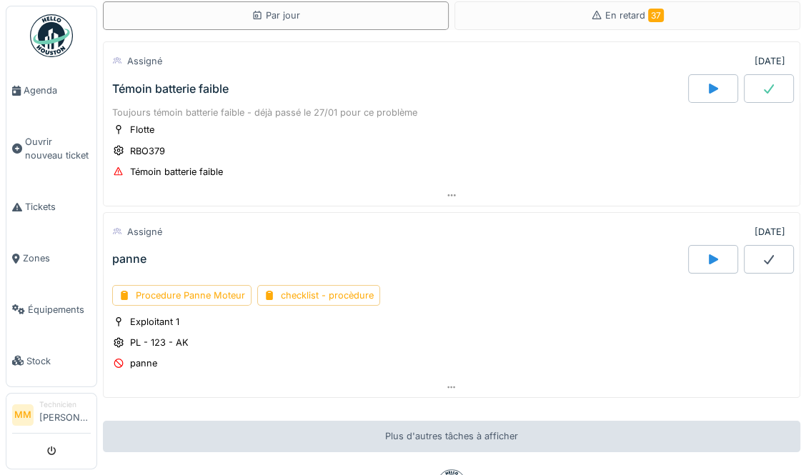
scroll to position [96, 0]
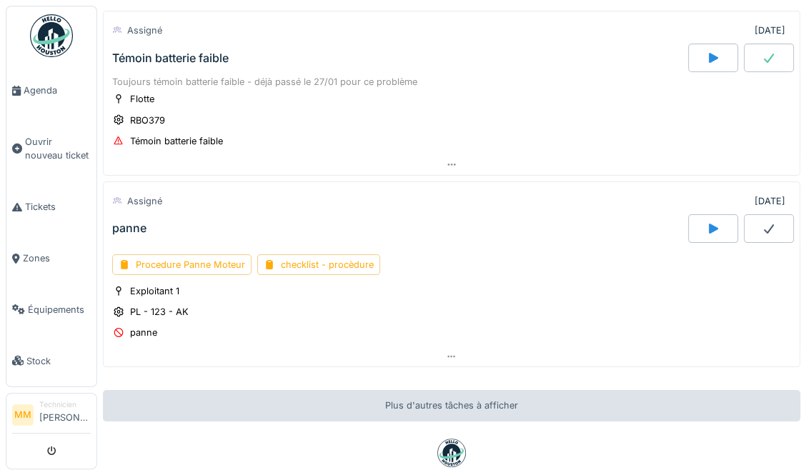
click at [231, 225] on div "panne" at bounding box center [398, 228] width 579 height 29
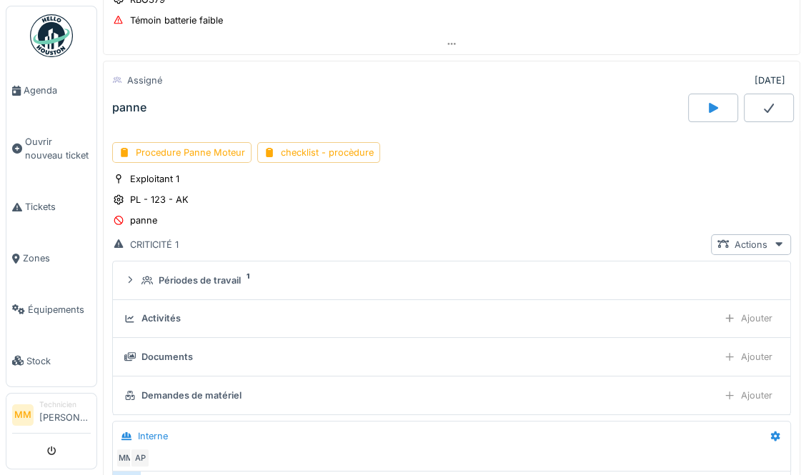
scroll to position [229, 0]
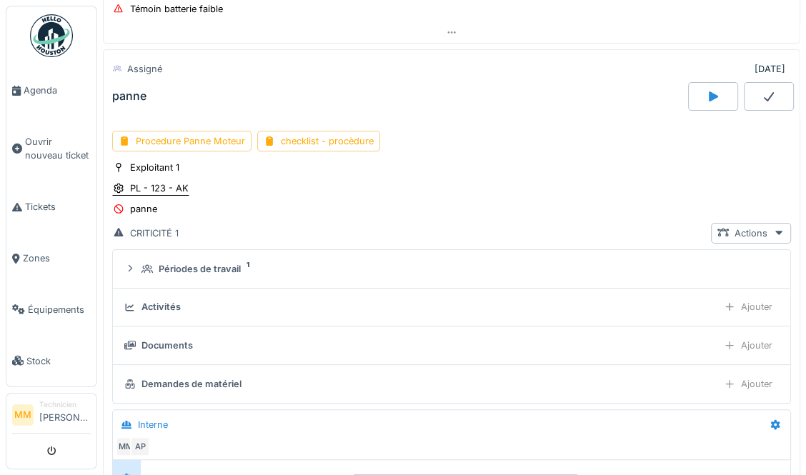
click at [174, 186] on div "PL - 123 - AK" at bounding box center [159, 188] width 59 height 14
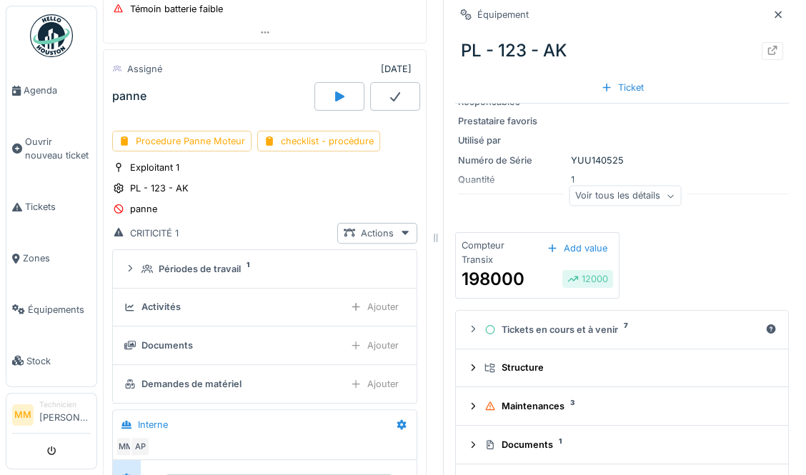
scroll to position [125, 0]
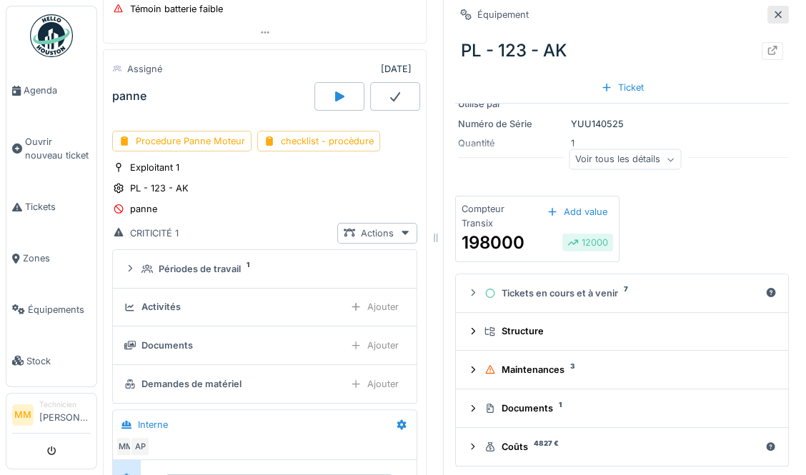
click at [779, 16] on icon at bounding box center [777, 14] width 11 height 9
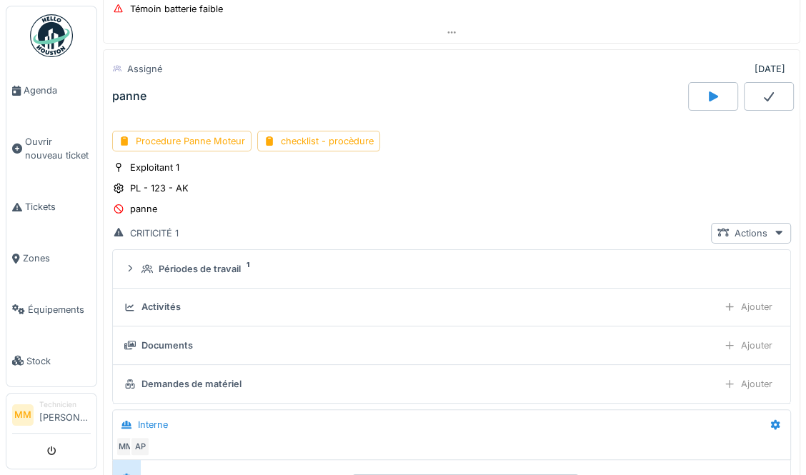
click at [702, 93] on div at bounding box center [713, 96] width 50 height 29
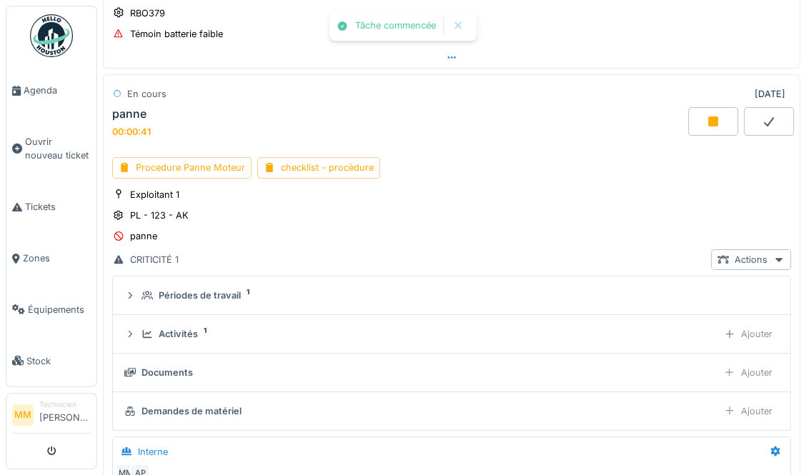
scroll to position [217, 0]
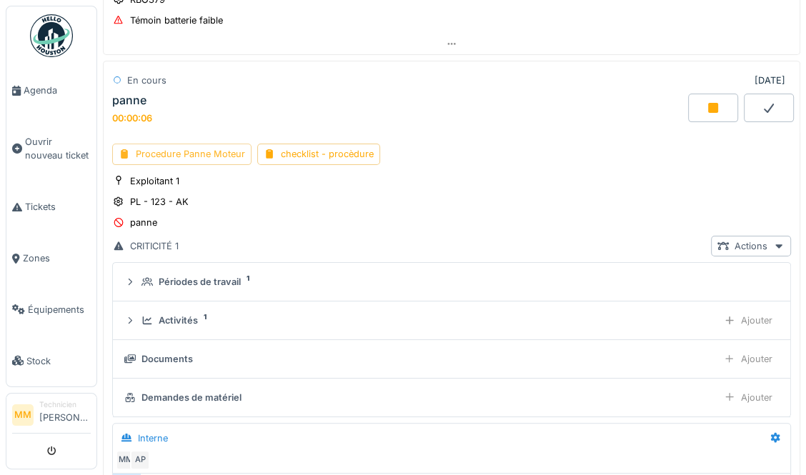
click at [212, 144] on div "Procedure Panne Moteur" at bounding box center [181, 154] width 139 height 21
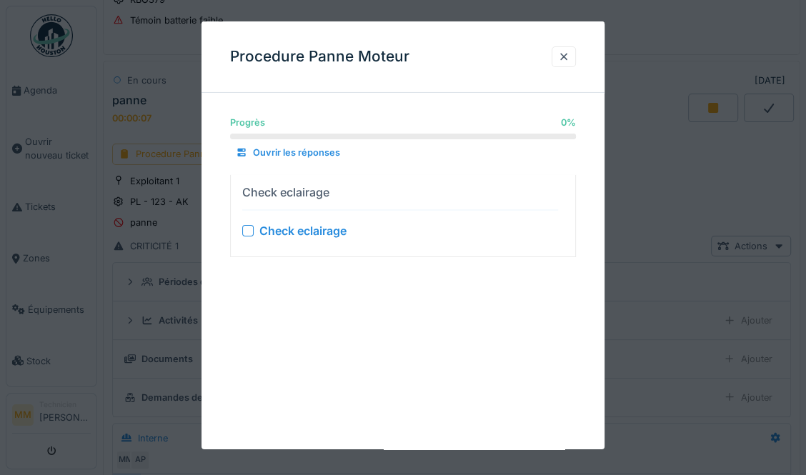
click at [249, 231] on div at bounding box center [247, 229] width 11 height 11
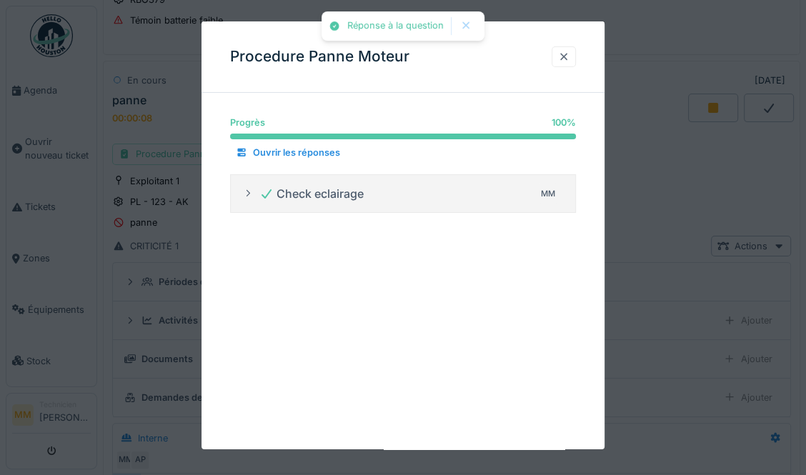
click at [560, 55] on div at bounding box center [563, 57] width 11 height 14
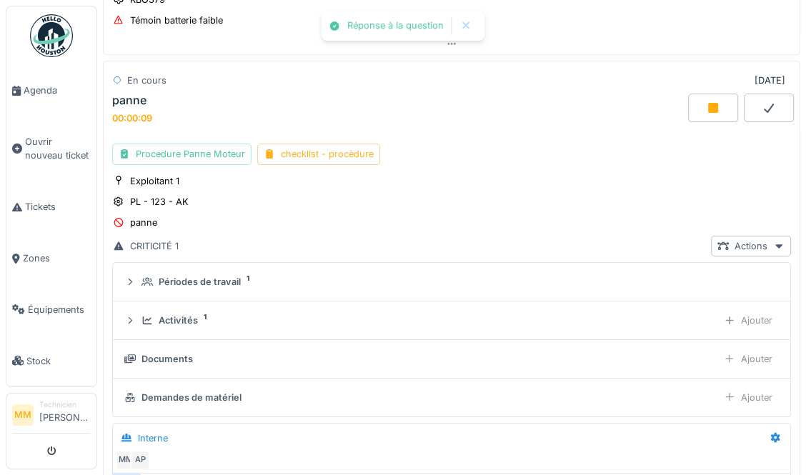
click at [306, 149] on div "checklist - procèdure" at bounding box center [318, 154] width 123 height 21
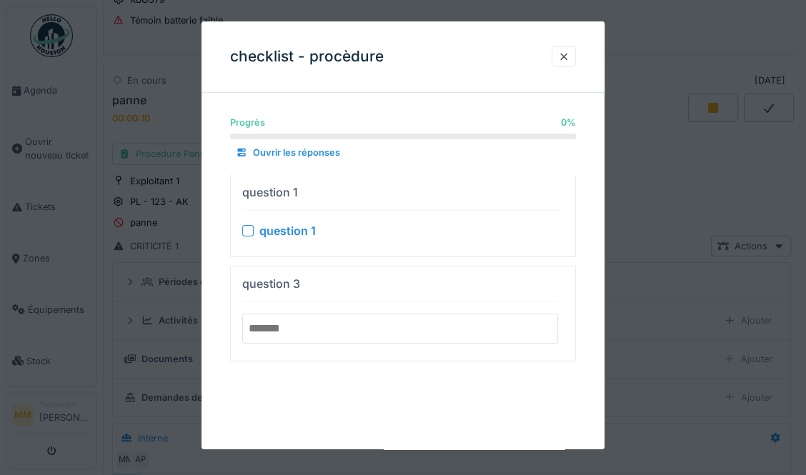
click at [242, 231] on div at bounding box center [247, 229] width 11 height 11
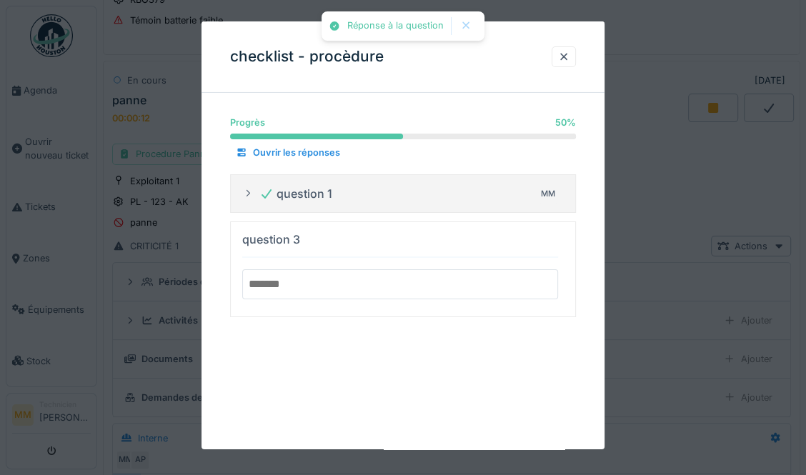
click at [285, 288] on input "number" at bounding box center [400, 284] width 316 height 30
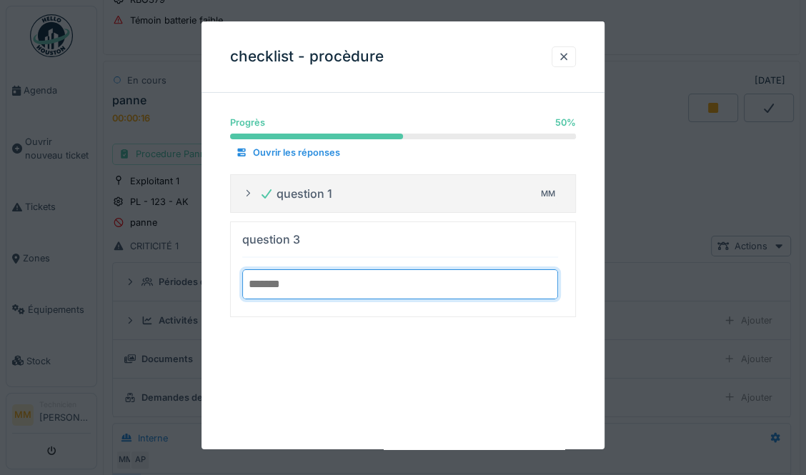
type input "*******"
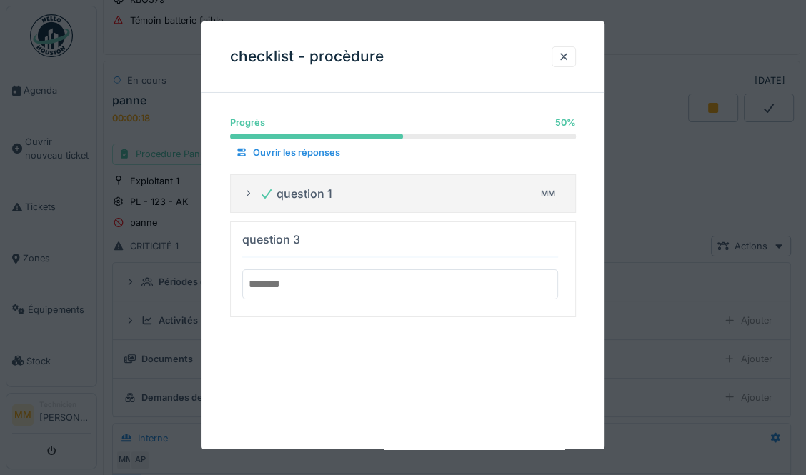
click at [436, 332] on div "Progrès 50 % 50 % Ouvrir les réponses question 1 MM question 3 *******" at bounding box center [402, 229] width 403 height 250
click at [271, 221] on details "question 3 *******" at bounding box center [403, 269] width 346 height 96
click at [250, 199] on div at bounding box center [247, 193] width 11 height 14
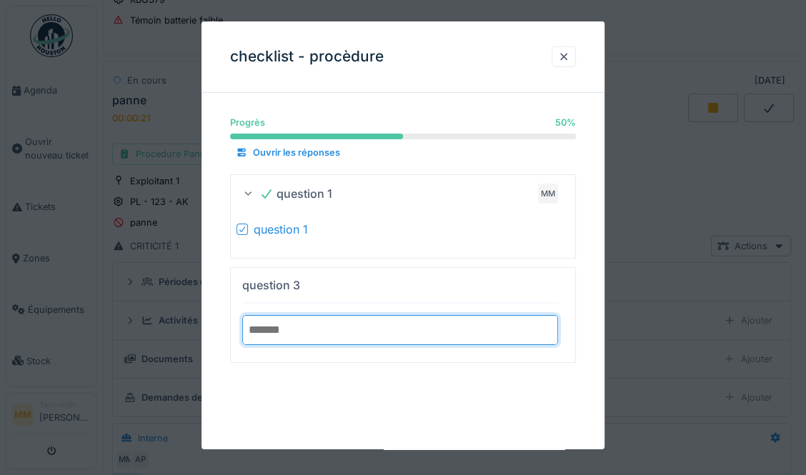
click at [274, 326] on input "*******" at bounding box center [400, 330] width 316 height 30
click at [572, 57] on div at bounding box center [564, 56] width 24 height 21
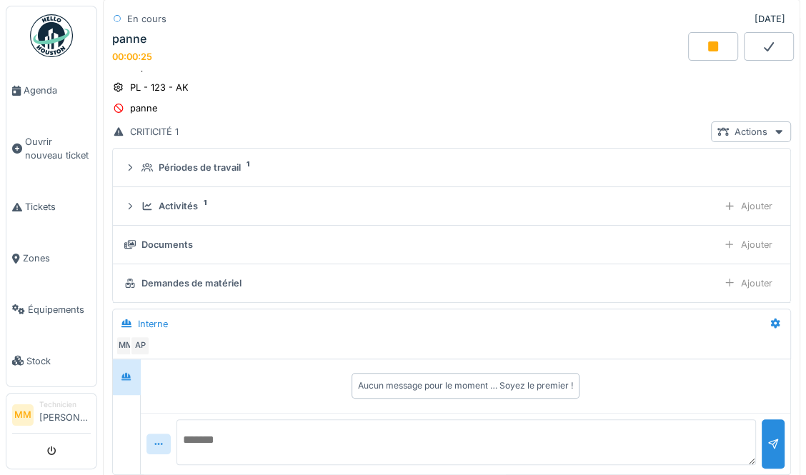
scroll to position [305, 0]
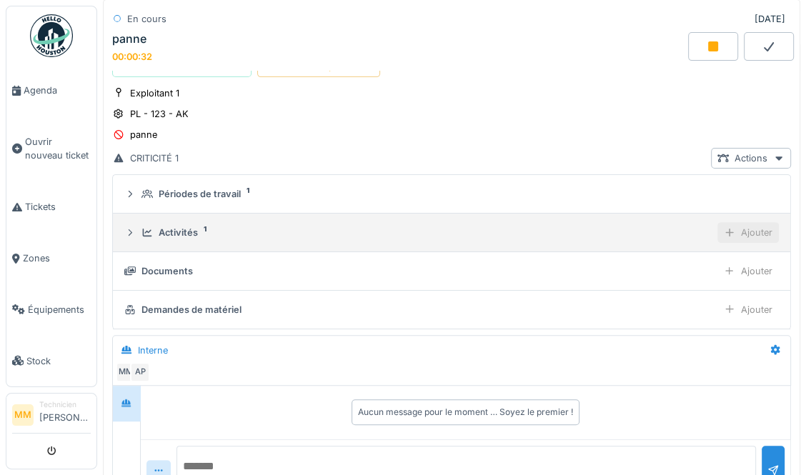
click at [747, 230] on div "Ajouter" at bounding box center [747, 232] width 61 height 21
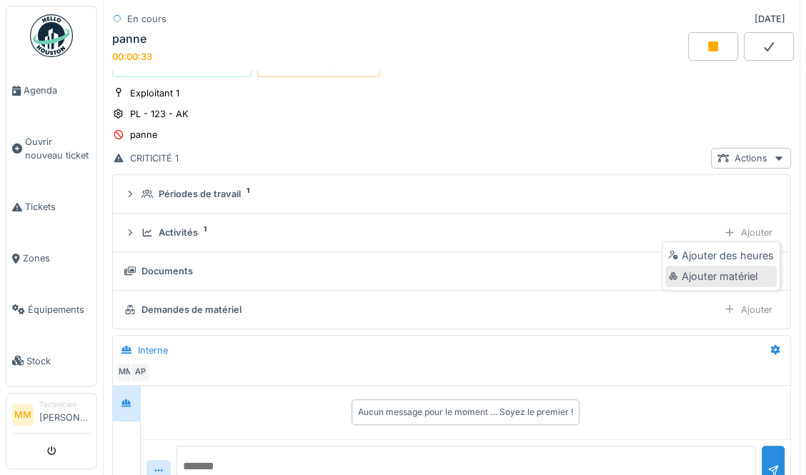
click at [699, 279] on div "Ajouter matériel" at bounding box center [720, 276] width 111 height 21
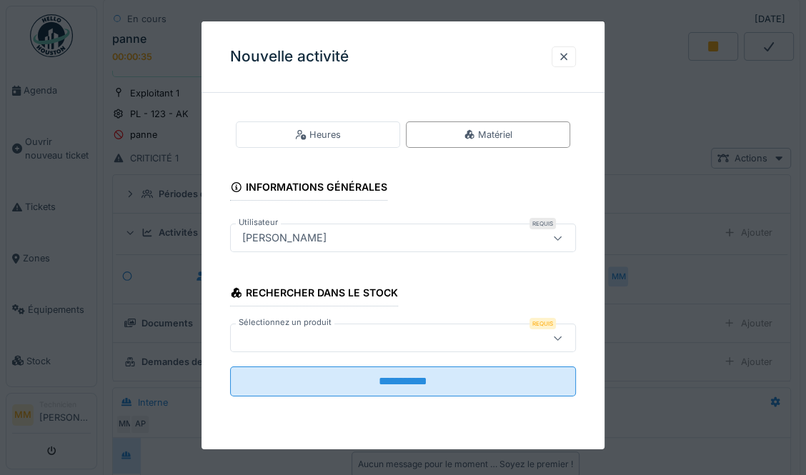
click at [382, 335] on div at bounding box center [380, 338] width 288 height 16
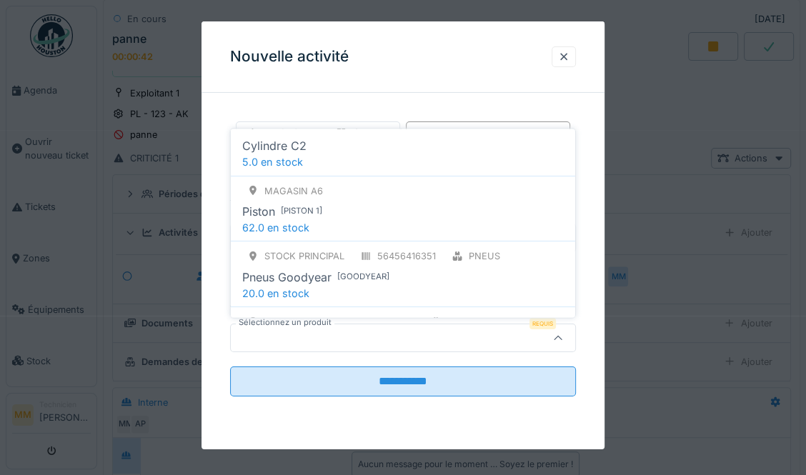
scroll to position [172, 0]
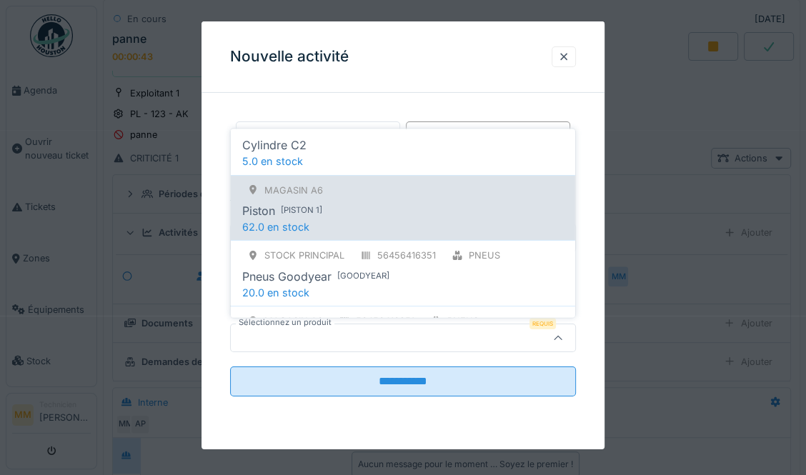
click at [337, 211] on div "Piston [ piston 1 ]" at bounding box center [402, 210] width 321 height 17
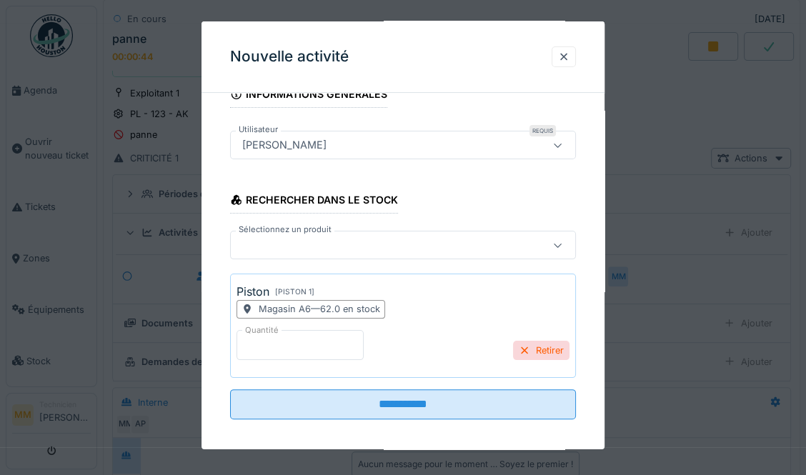
scroll to position [99, 0]
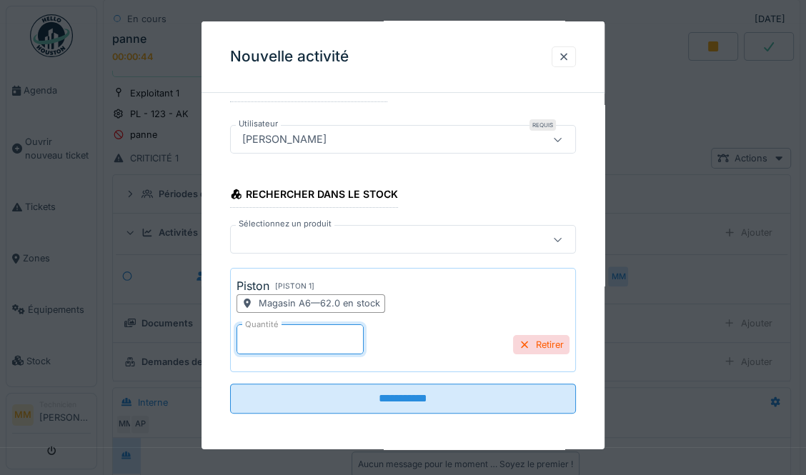
click at [290, 347] on input "*" at bounding box center [299, 339] width 127 height 30
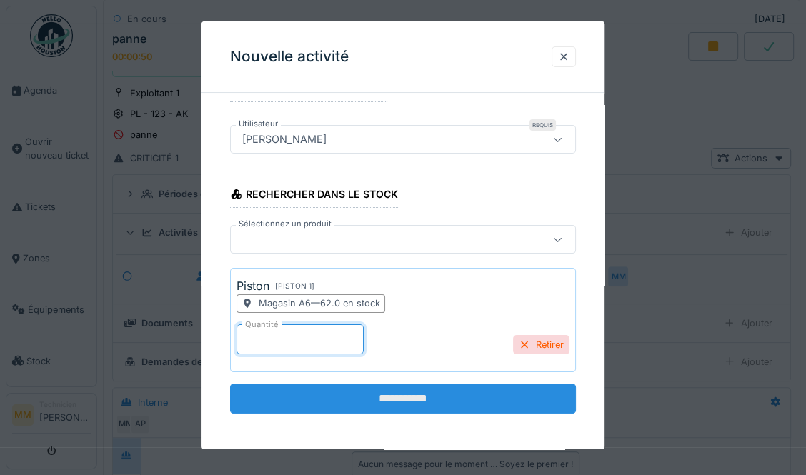
type input "*"
click at [430, 407] on input "**********" at bounding box center [403, 399] width 346 height 30
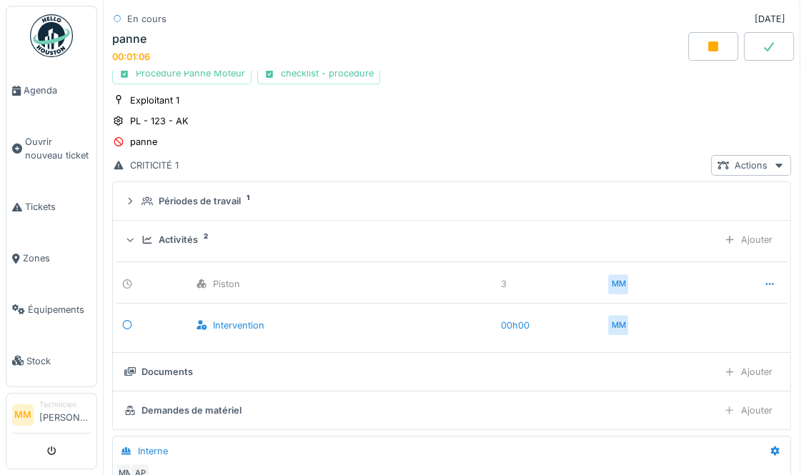
scroll to position [301, 0]
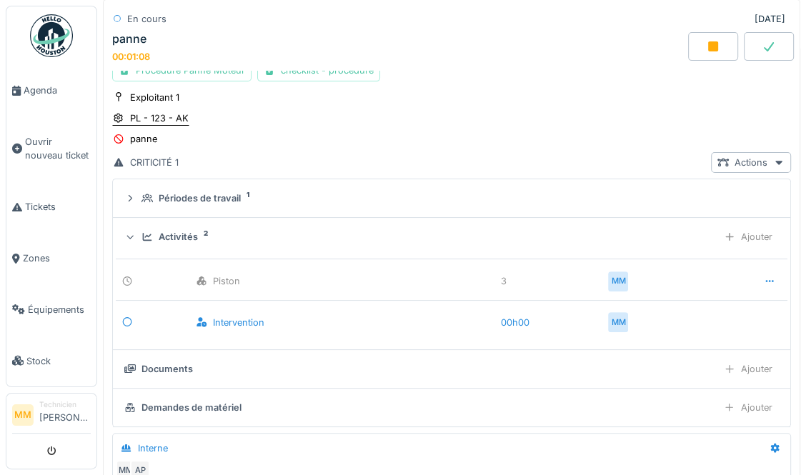
click at [166, 111] on div "PL - 123 - AK" at bounding box center [159, 118] width 59 height 14
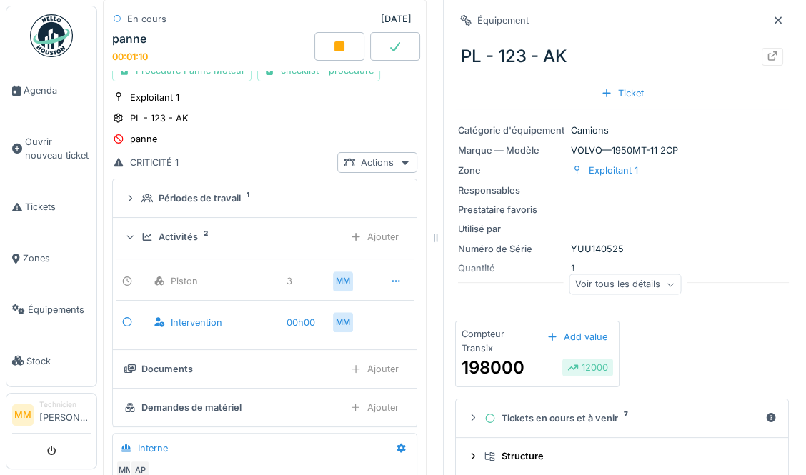
scroll to position [125, 0]
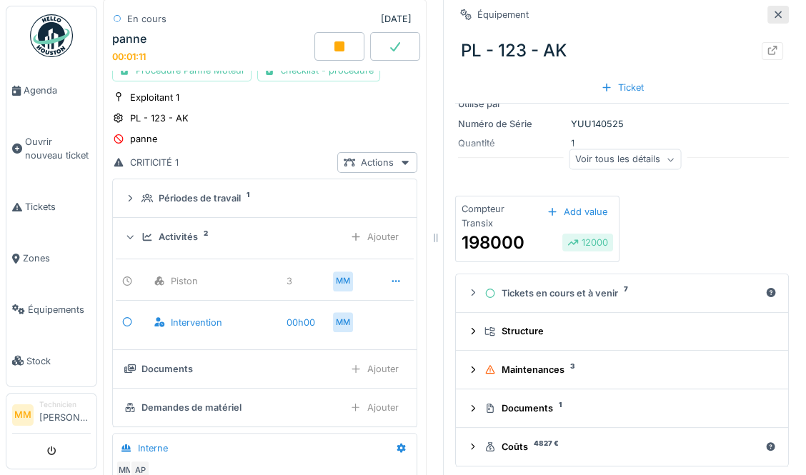
click at [782, 13] on icon at bounding box center [777, 14] width 11 height 9
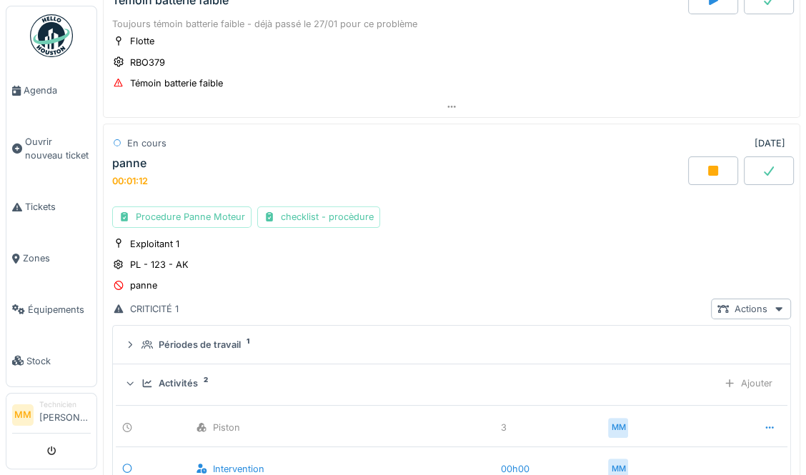
scroll to position [194, 0]
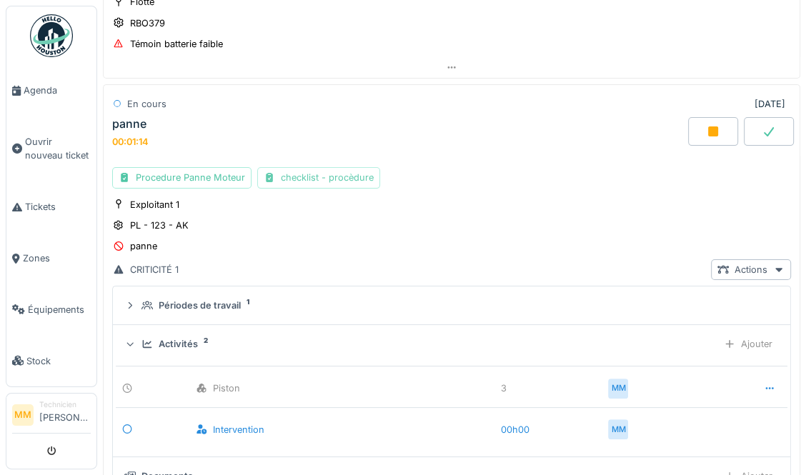
click at [314, 171] on div "checklist - procèdure" at bounding box center [318, 177] width 123 height 21
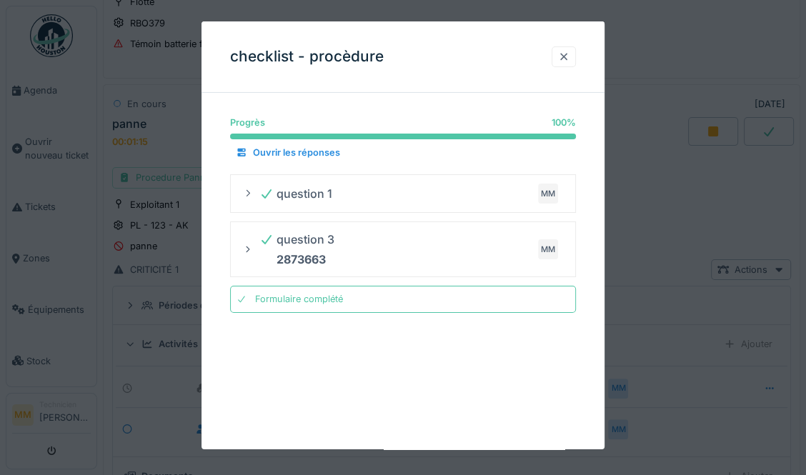
click at [567, 51] on div at bounding box center [563, 57] width 11 height 14
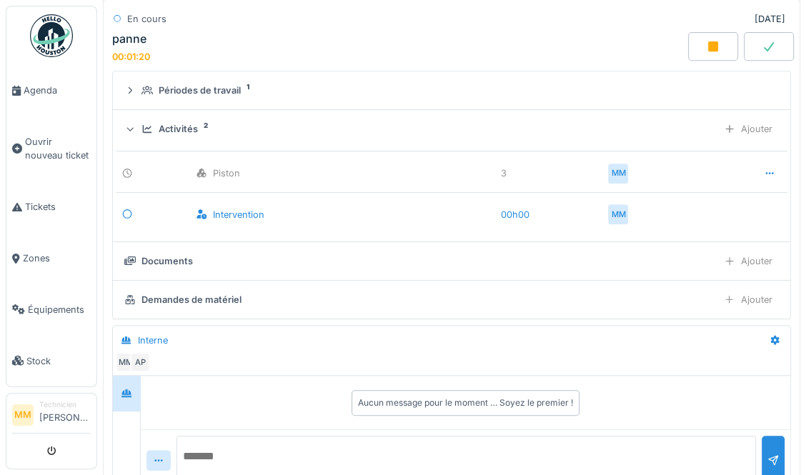
scroll to position [427, 0]
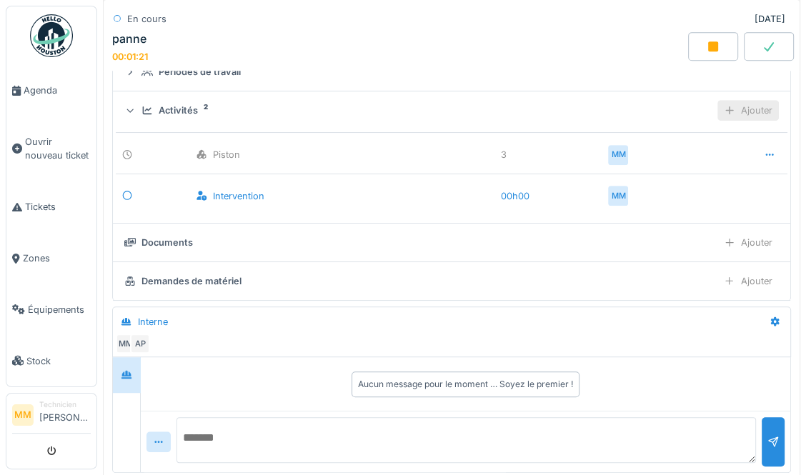
click at [749, 106] on div "Ajouter" at bounding box center [747, 110] width 61 height 21
click at [562, 51] on div "panne 00:01:28" at bounding box center [398, 47] width 579 height 31
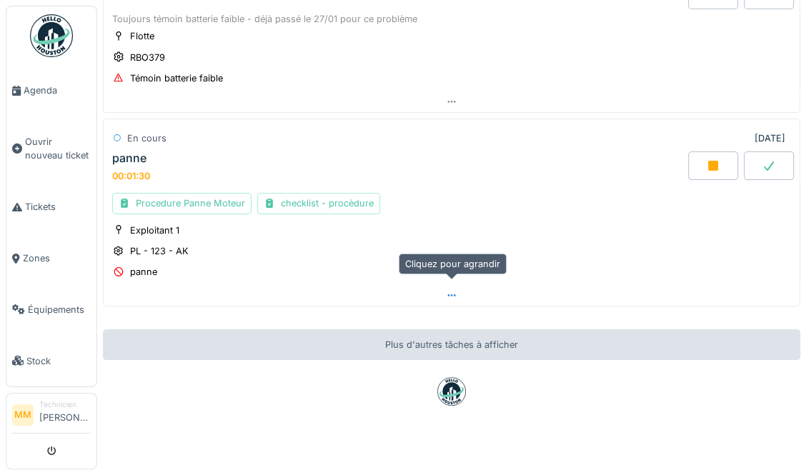
click at [446, 291] on icon at bounding box center [451, 295] width 11 height 9
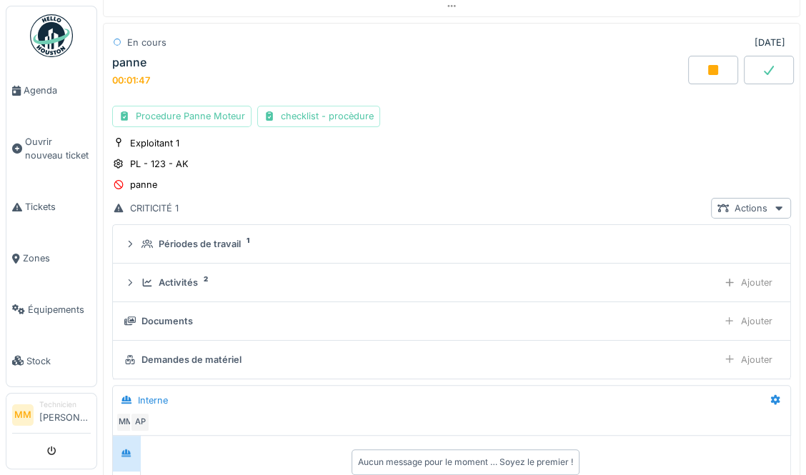
scroll to position [253, 0]
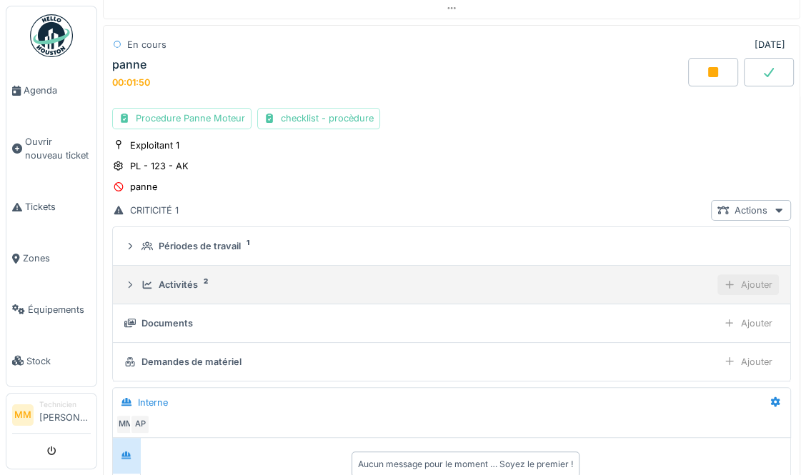
click at [755, 278] on div "Ajouter" at bounding box center [747, 284] width 61 height 21
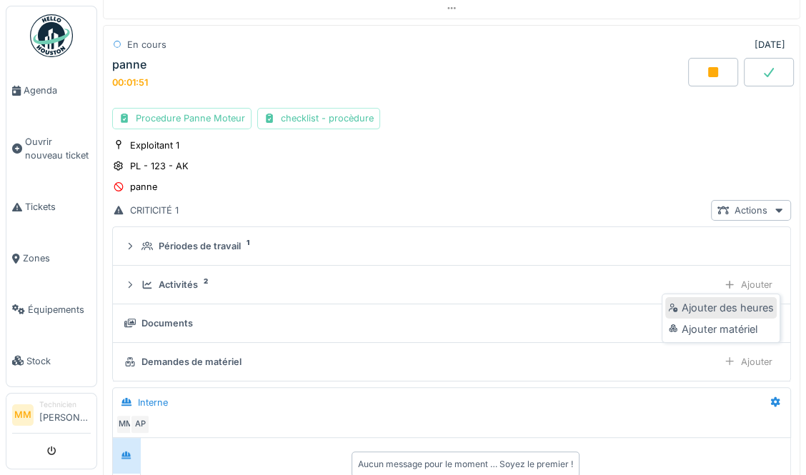
click at [717, 306] on div "Ajouter des heures" at bounding box center [720, 307] width 111 height 21
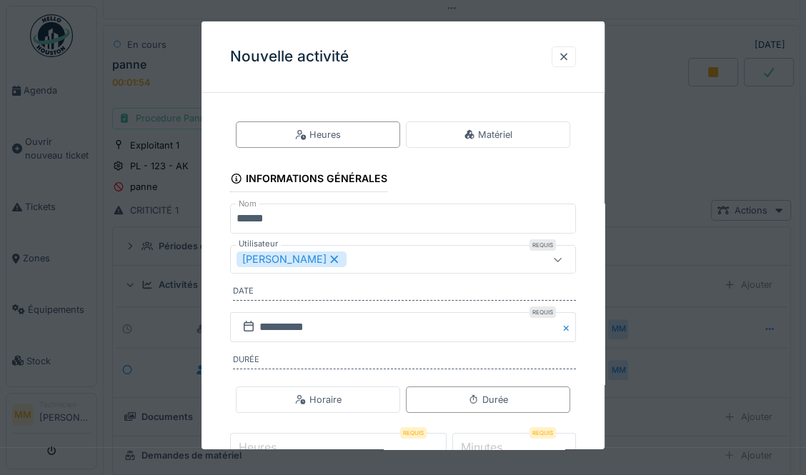
scroll to position [93, 0]
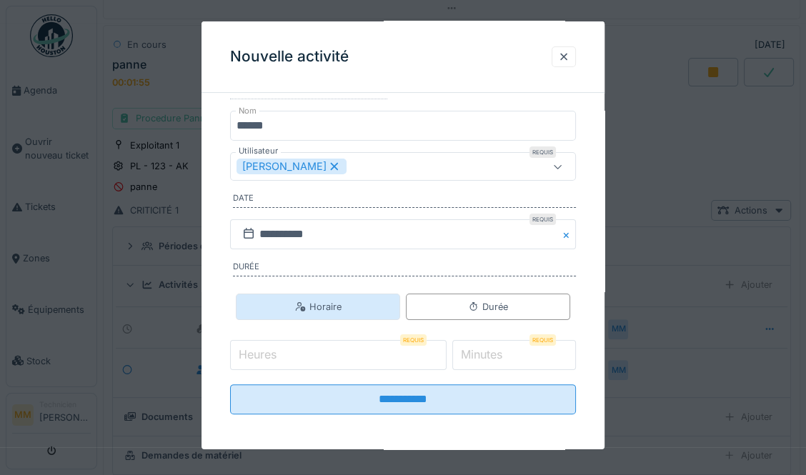
click at [336, 304] on div "Horaire" at bounding box center [318, 307] width 46 height 14
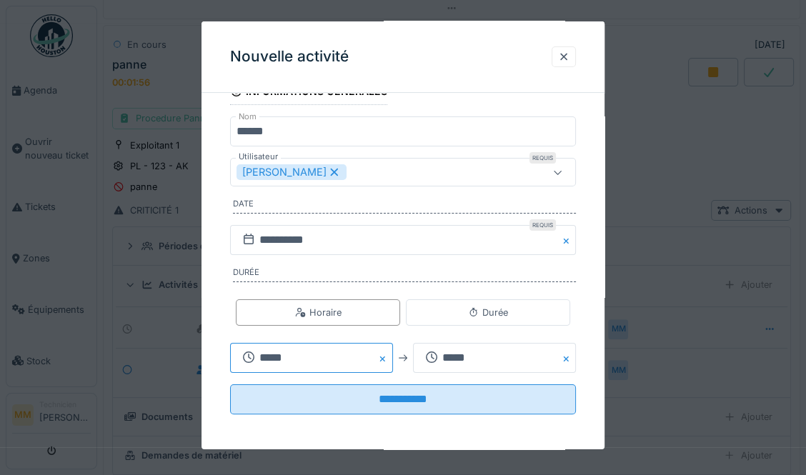
click at [302, 352] on input "*****" at bounding box center [311, 358] width 163 height 30
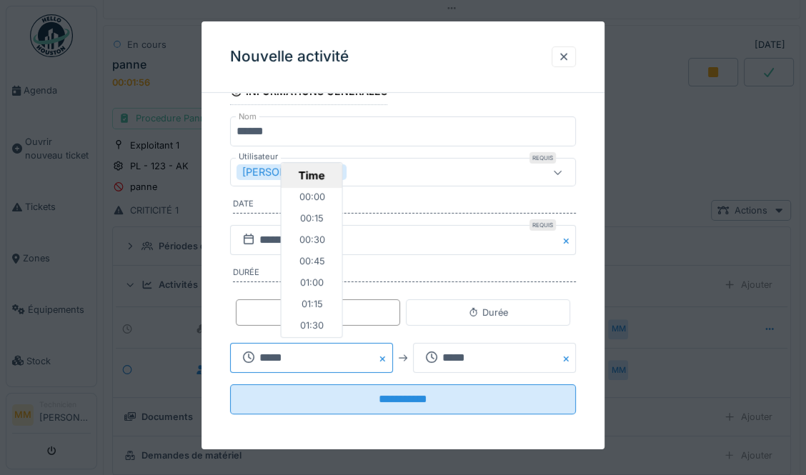
scroll to position [1007, 0]
click at [314, 217] on li "12:00" at bounding box center [311, 219] width 61 height 21
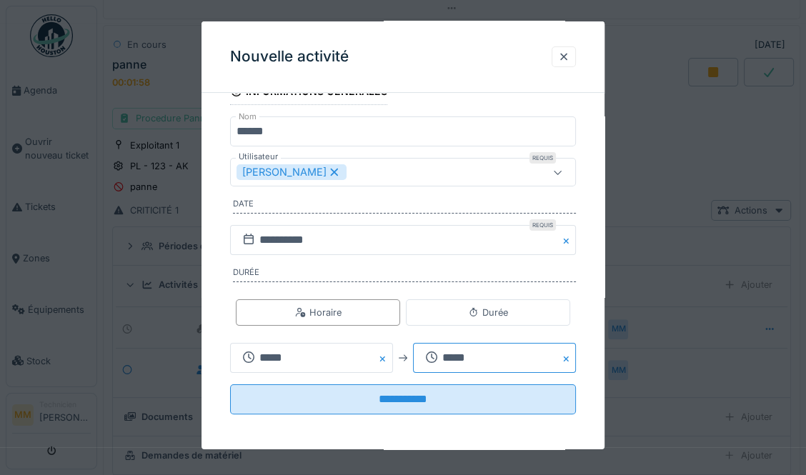
click at [461, 349] on input "*****" at bounding box center [494, 358] width 163 height 30
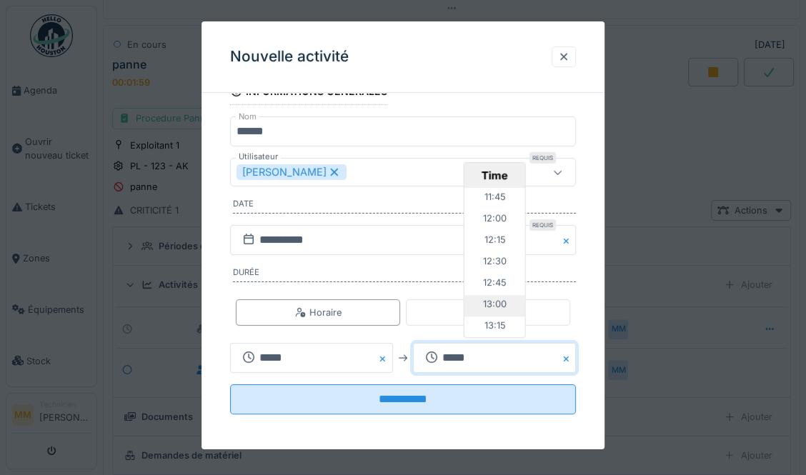
click at [501, 299] on li "13:00" at bounding box center [494, 305] width 61 height 21
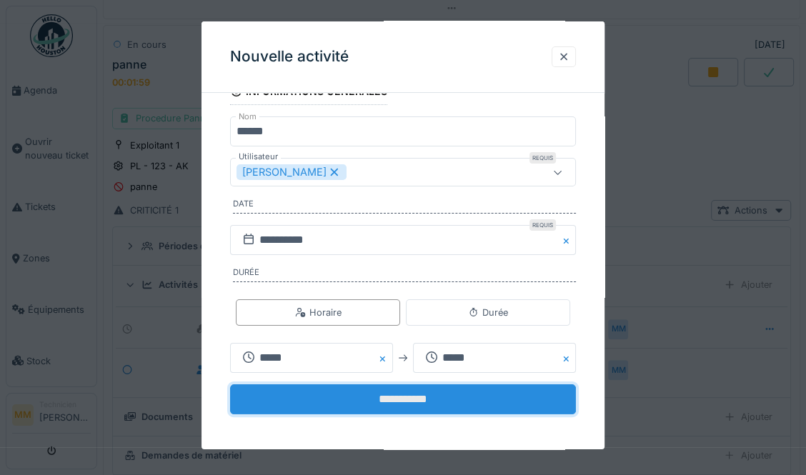
click at [410, 405] on input "**********" at bounding box center [403, 399] width 346 height 30
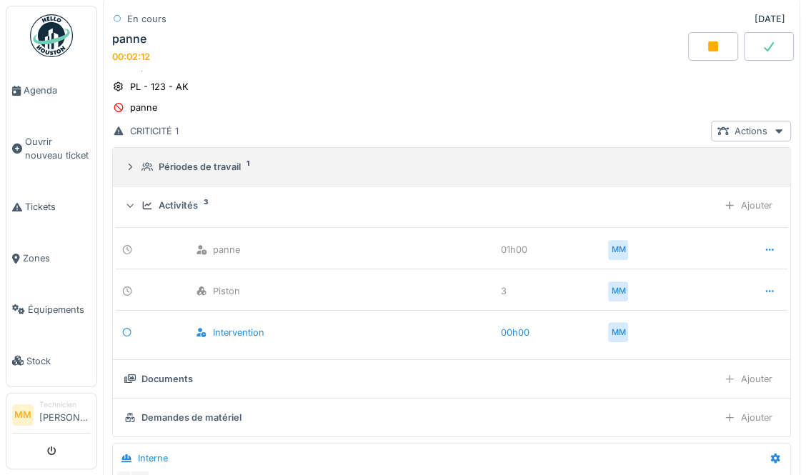
scroll to position [328, 0]
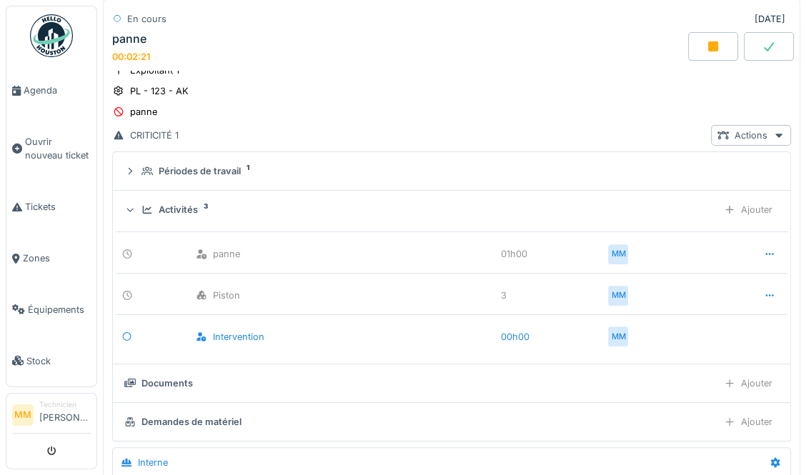
click at [707, 49] on icon at bounding box center [713, 46] width 14 height 11
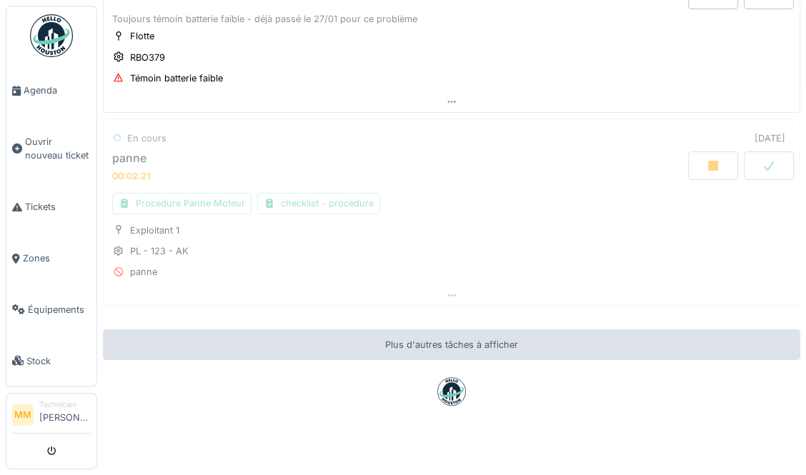
scroll to position [158, 0]
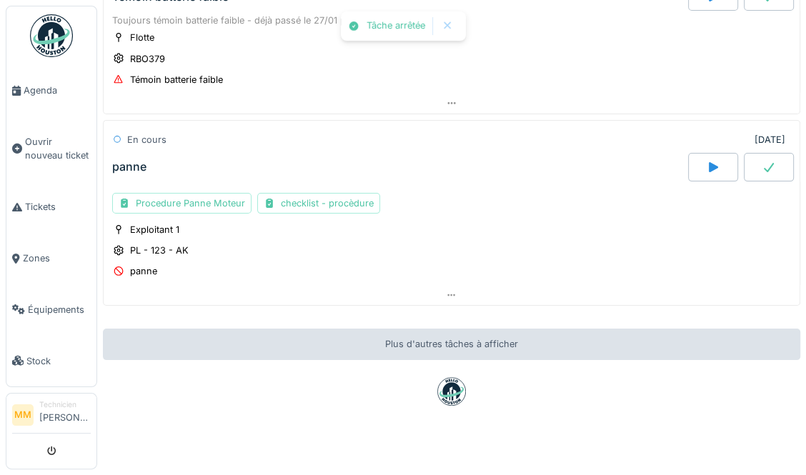
click at [715, 169] on div at bounding box center [713, 167] width 50 height 29
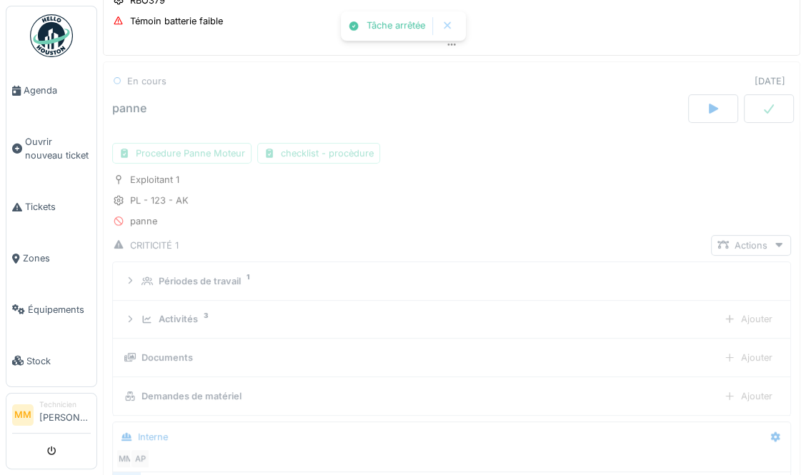
scroll to position [217, 0]
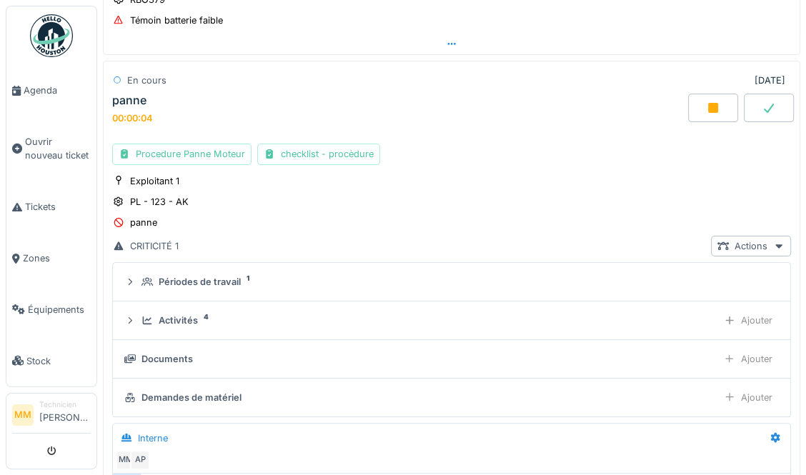
click at [767, 102] on icon at bounding box center [769, 107] width 14 height 11
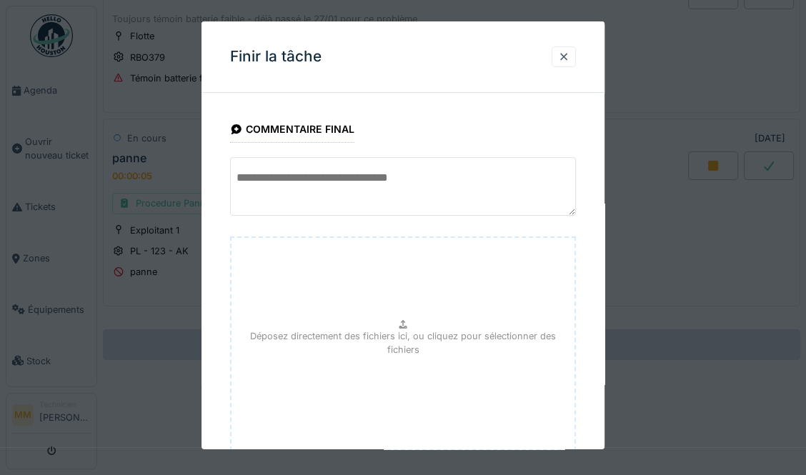
scroll to position [93, 0]
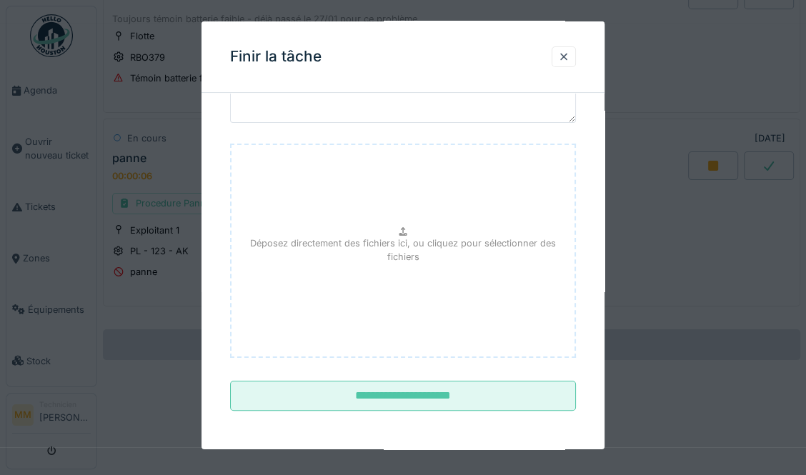
click at [402, 231] on icon at bounding box center [403, 231] width 8 height 9
type input "**********"
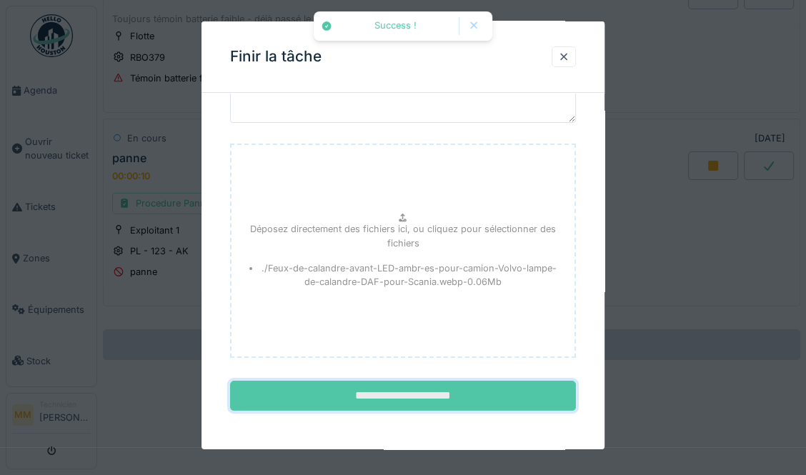
click at [456, 395] on input "**********" at bounding box center [403, 396] width 346 height 30
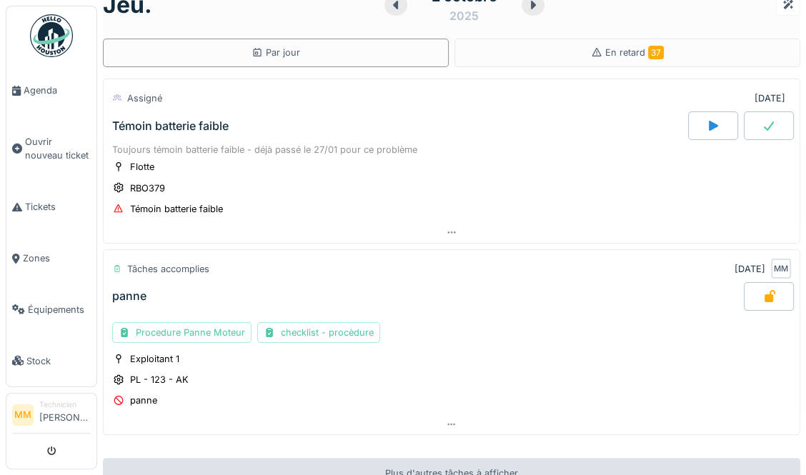
scroll to position [20, 0]
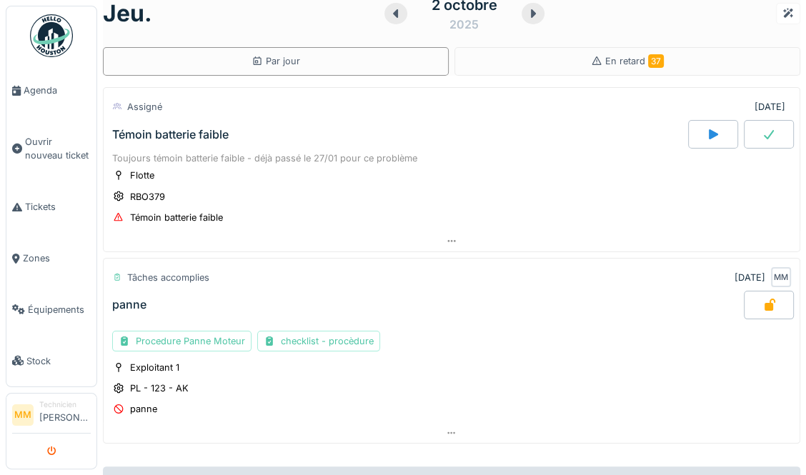
click at [52, 451] on icon "submit" at bounding box center [51, 451] width 9 height 9
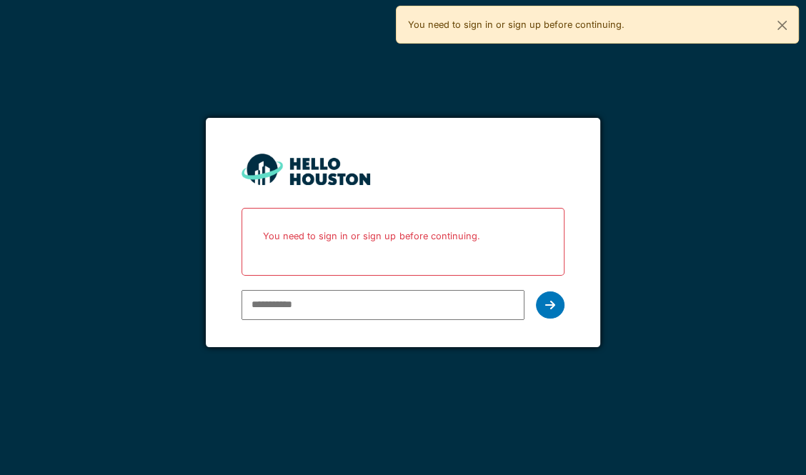
click at [287, 302] on input "email" at bounding box center [382, 305] width 282 height 30
click at [454, 87] on div "You don't seem to have an account yet. Please follow the link given by your com…" at bounding box center [403, 237] width 806 height 475
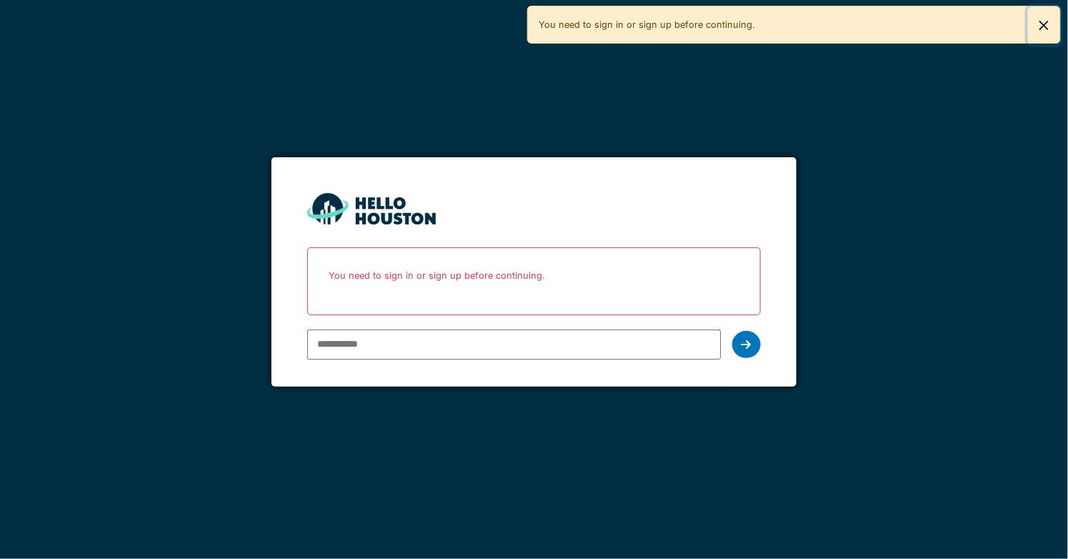
click at [805, 18] on button "Close" at bounding box center [1044, 25] width 32 height 38
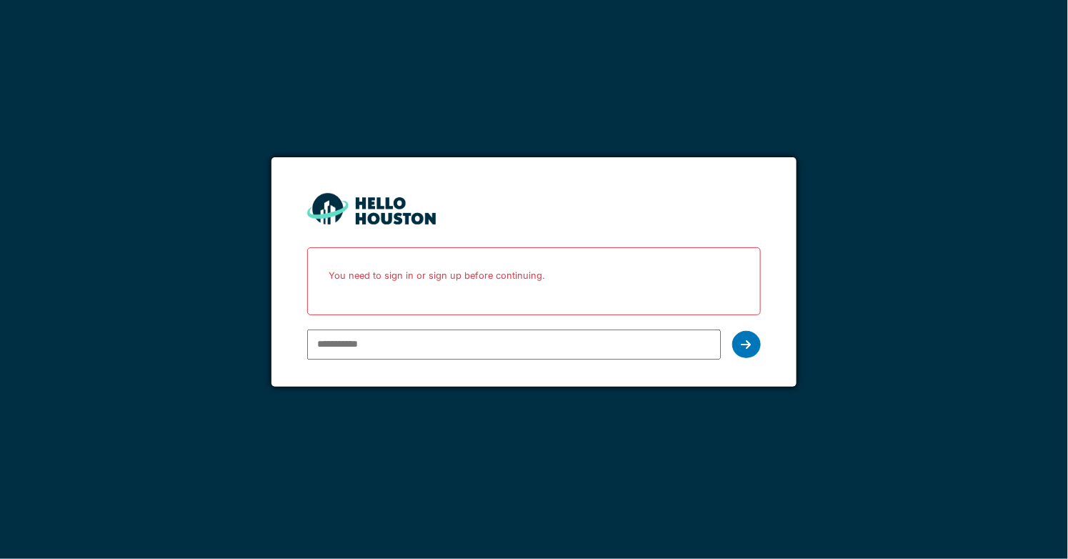
click at [429, 354] on input "email" at bounding box center [514, 344] width 414 height 30
paste input "**********"
type input "**********"
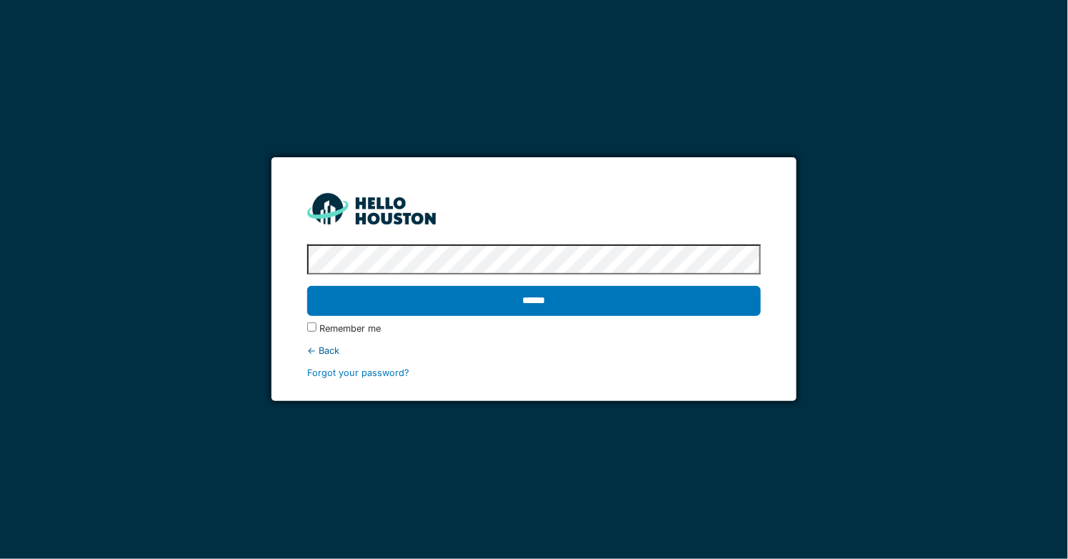
click at [307, 286] on input "******" at bounding box center [534, 301] width 454 height 30
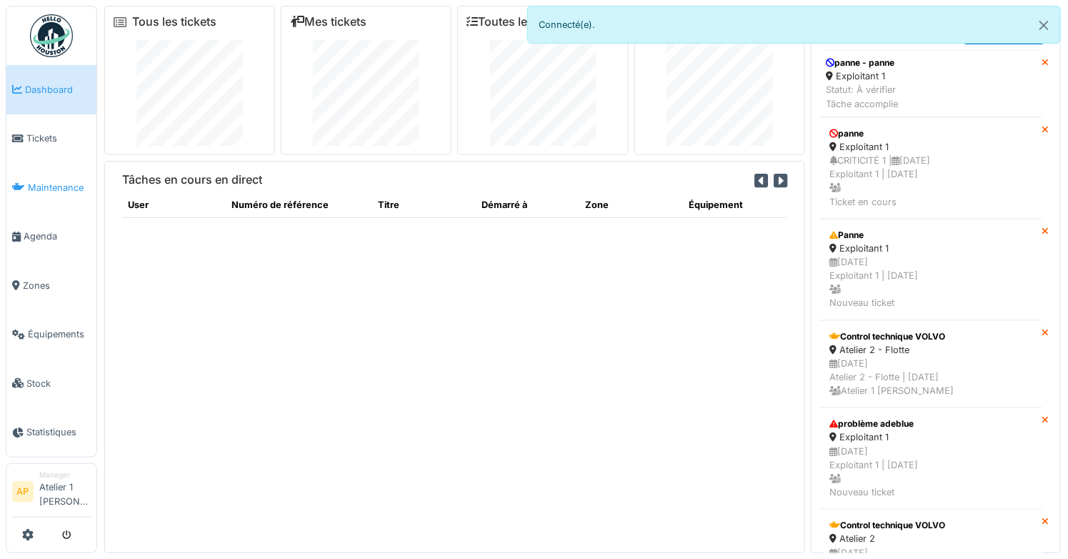
click at [39, 186] on span "Maintenance" at bounding box center [59, 188] width 63 height 14
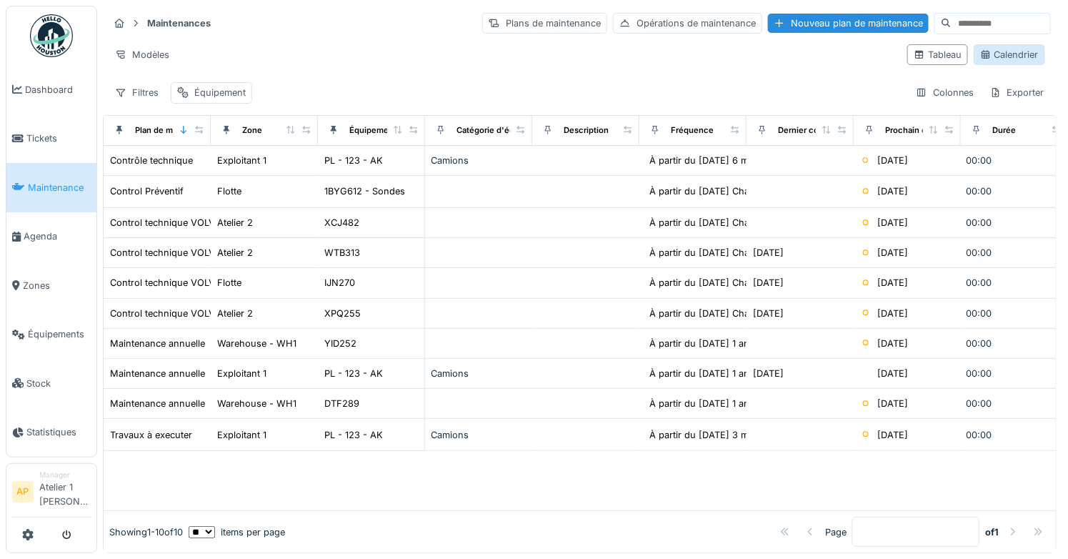
click at [1008, 59] on div "Calendrier" at bounding box center [1009, 55] width 59 height 14
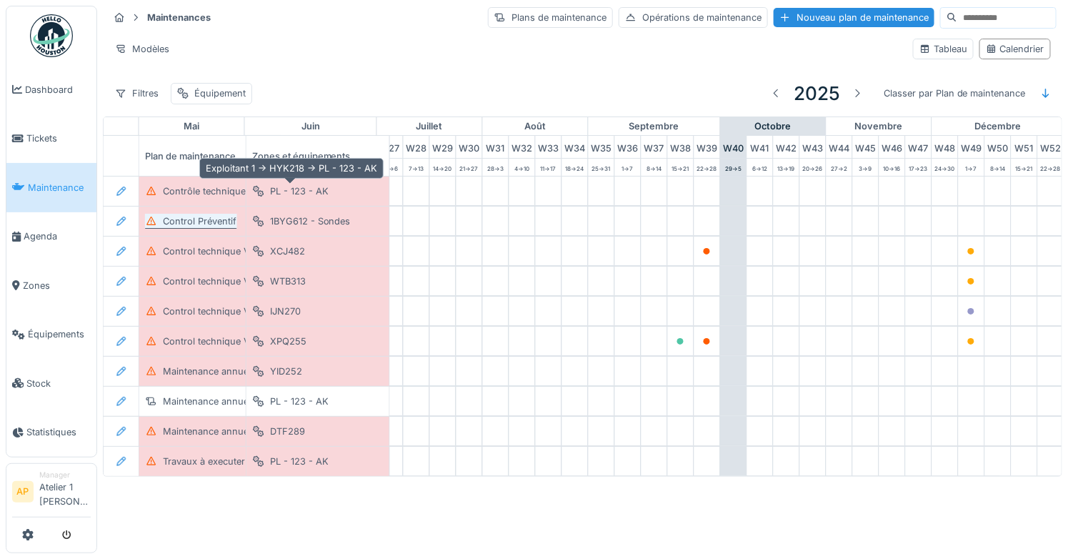
scroll to position [0, 738]
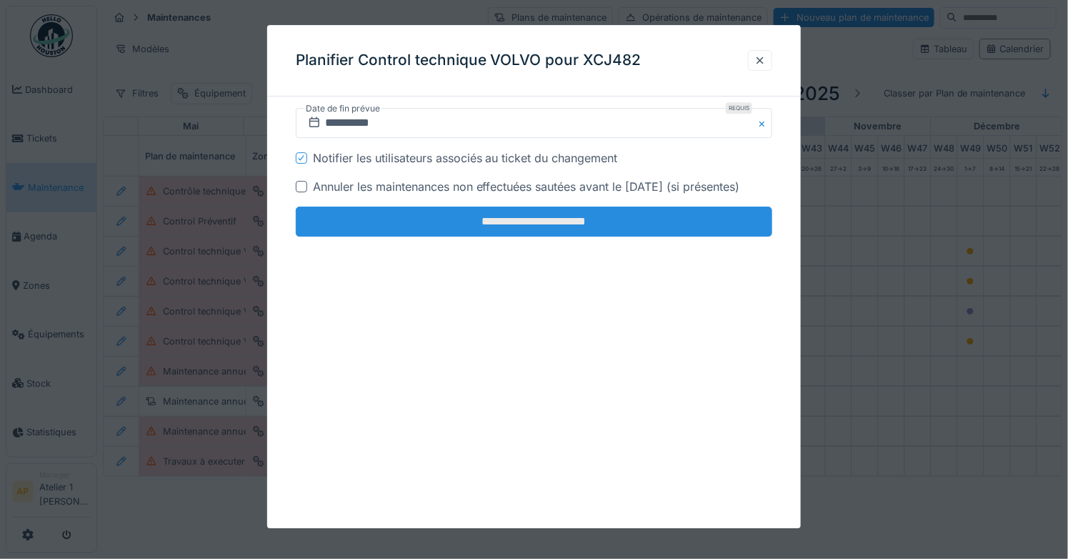
click at [524, 230] on input "**********" at bounding box center [534, 221] width 477 height 30
click at [557, 221] on input "**********" at bounding box center [534, 221] width 477 height 30
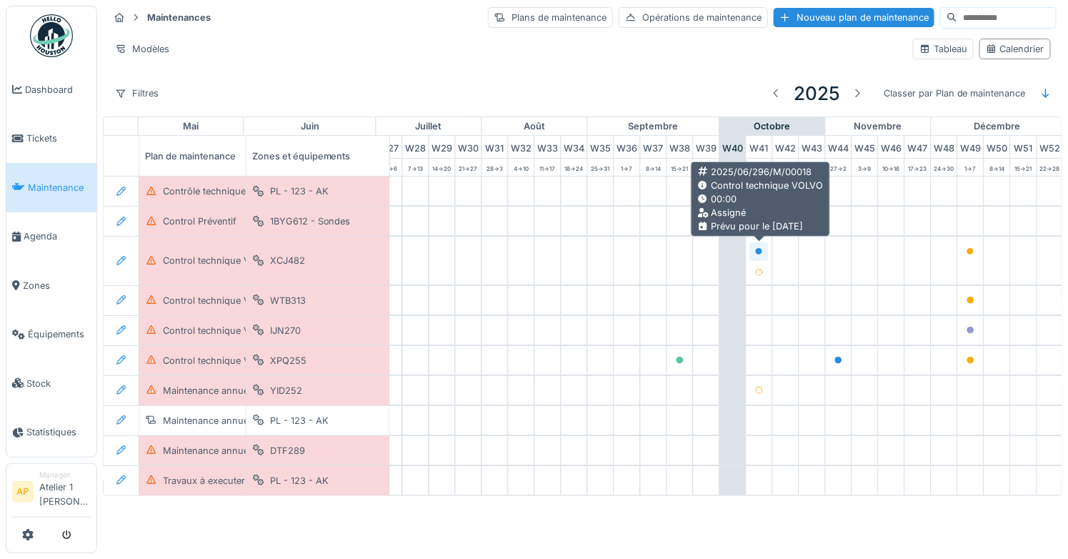
click at [759, 244] on div at bounding box center [759, 251] width 9 height 14
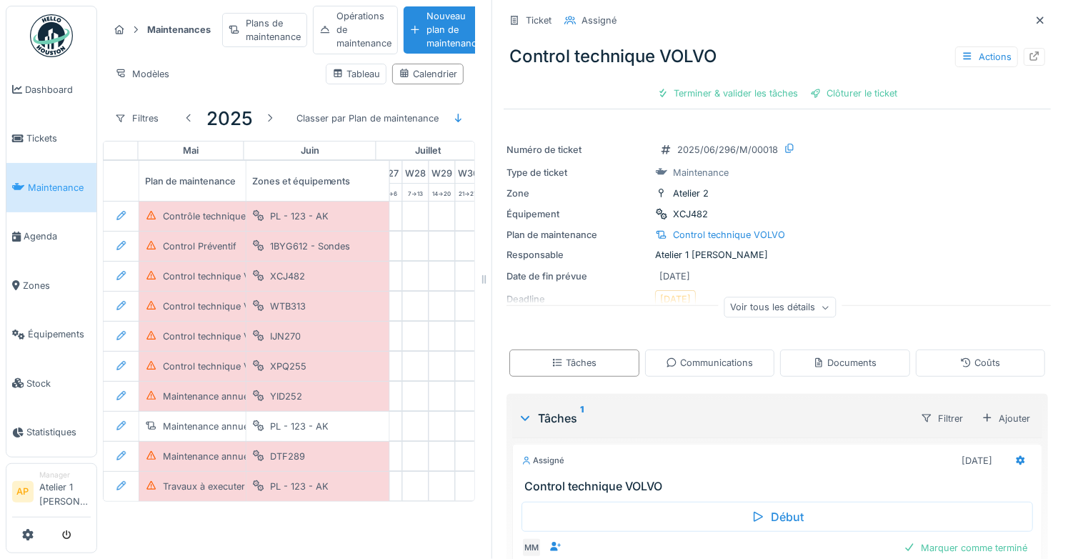
scroll to position [71, 0]
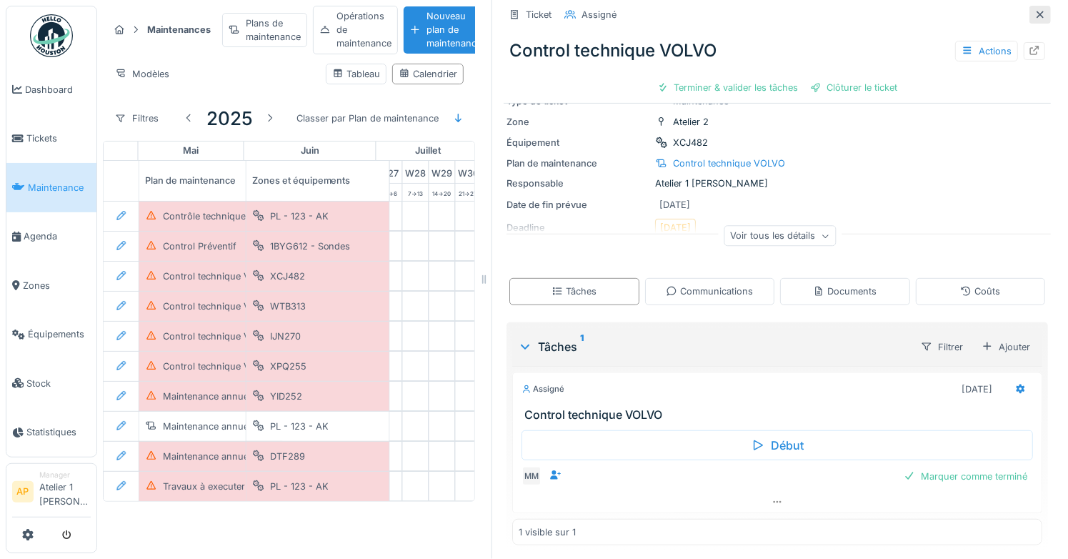
click at [1043, 11] on icon at bounding box center [1040, 14] width 7 height 7
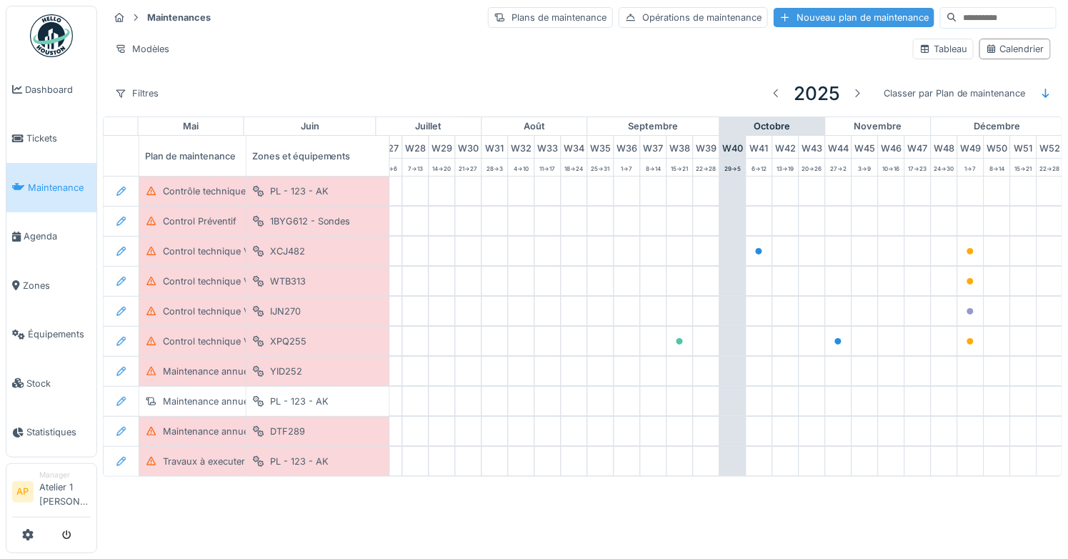
click at [854, 19] on div "Nouveau plan de maintenance" at bounding box center [854, 17] width 161 height 19
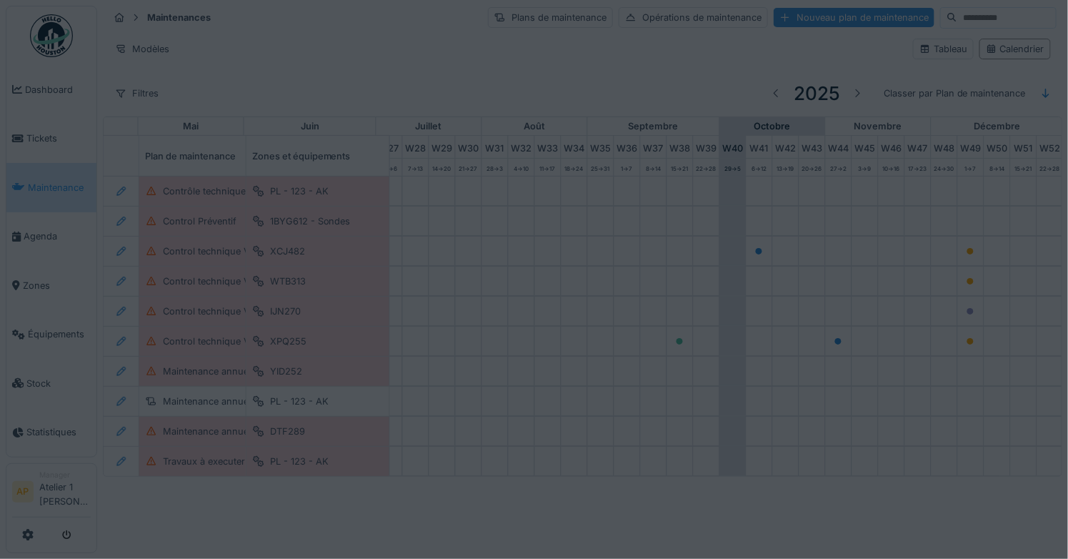
type input "***"
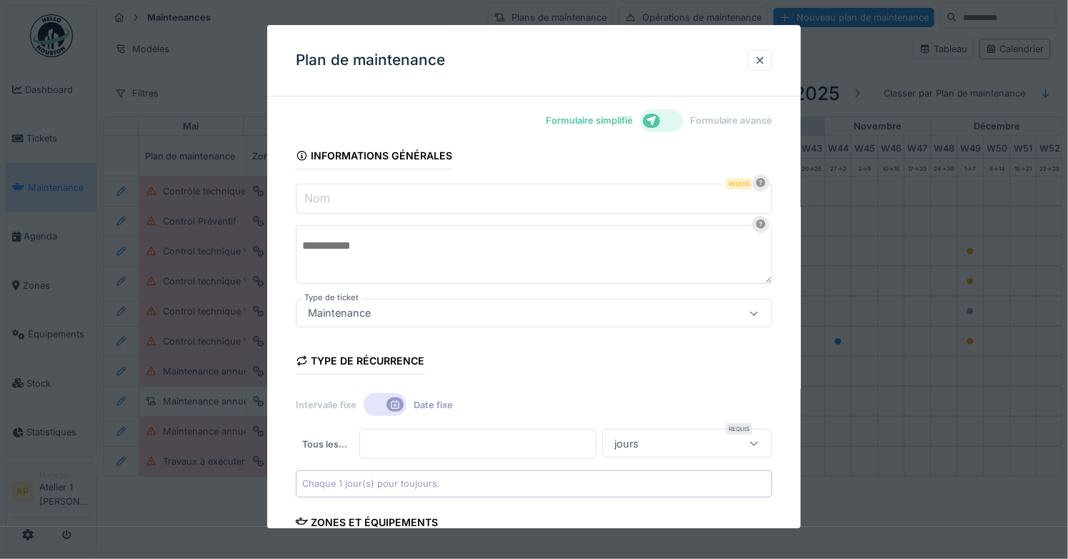
click at [680, 119] on div at bounding box center [661, 120] width 43 height 23
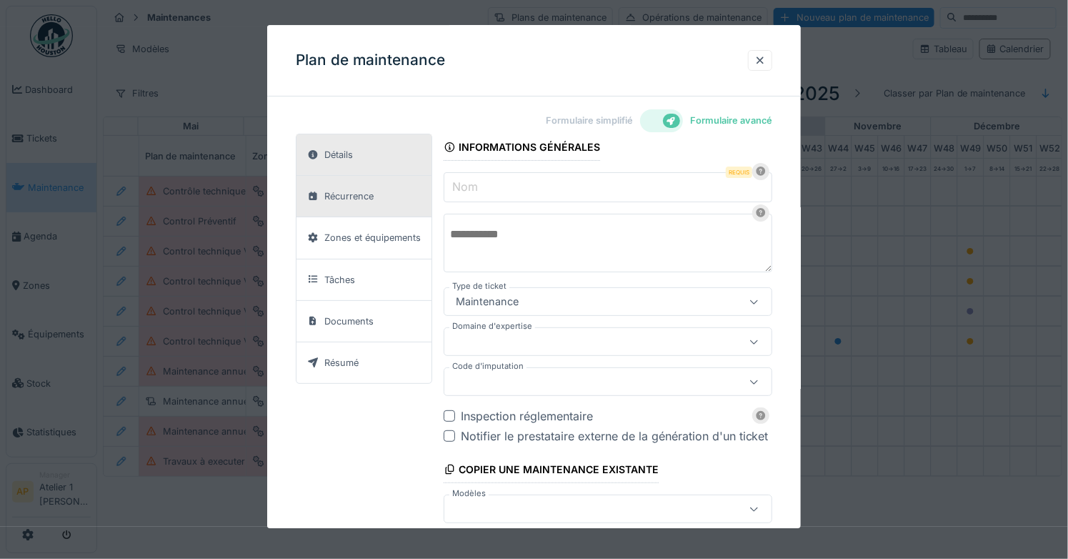
click at [372, 196] on div "Récurrence" at bounding box center [348, 196] width 49 height 14
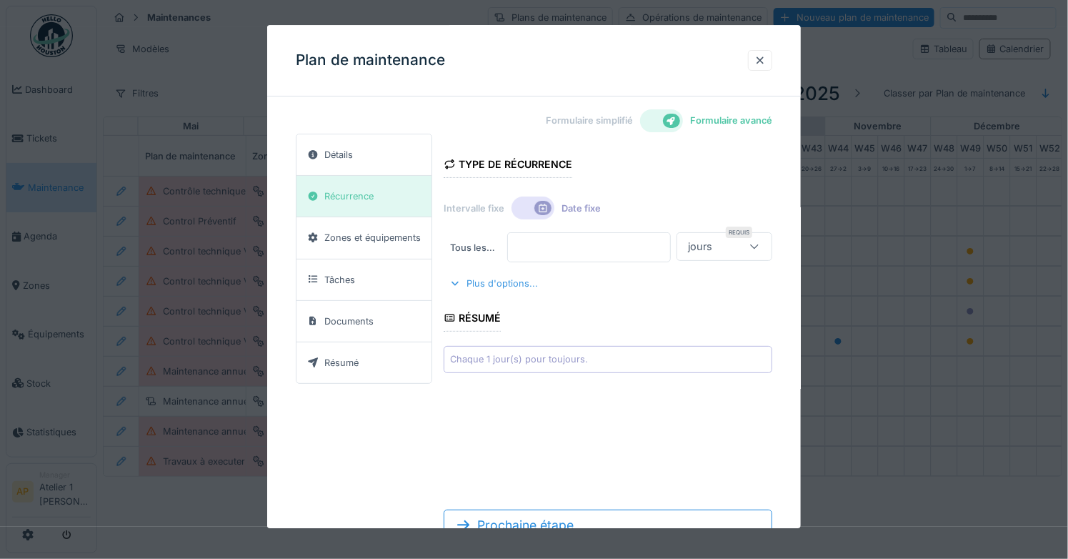
click at [493, 277] on div "Plus d'options..." at bounding box center [494, 283] width 100 height 19
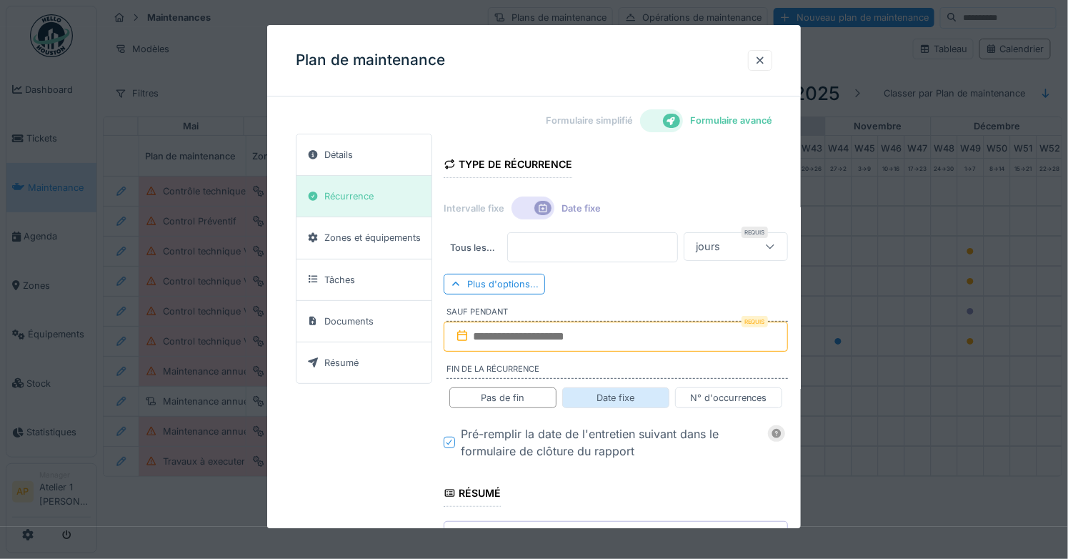
scroll to position [100, 0]
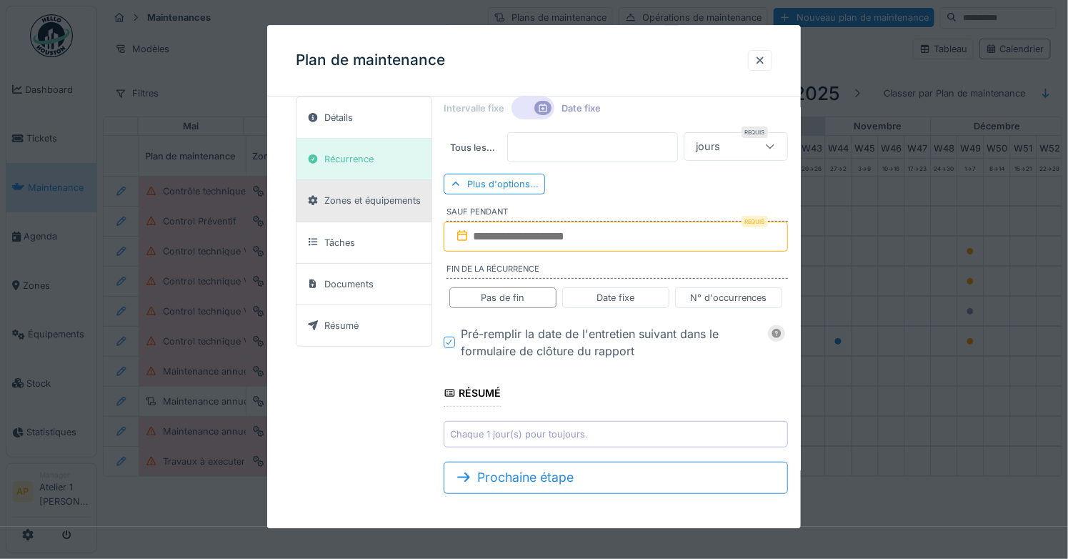
click at [396, 195] on div "Zones et équipements" at bounding box center [372, 201] width 96 height 14
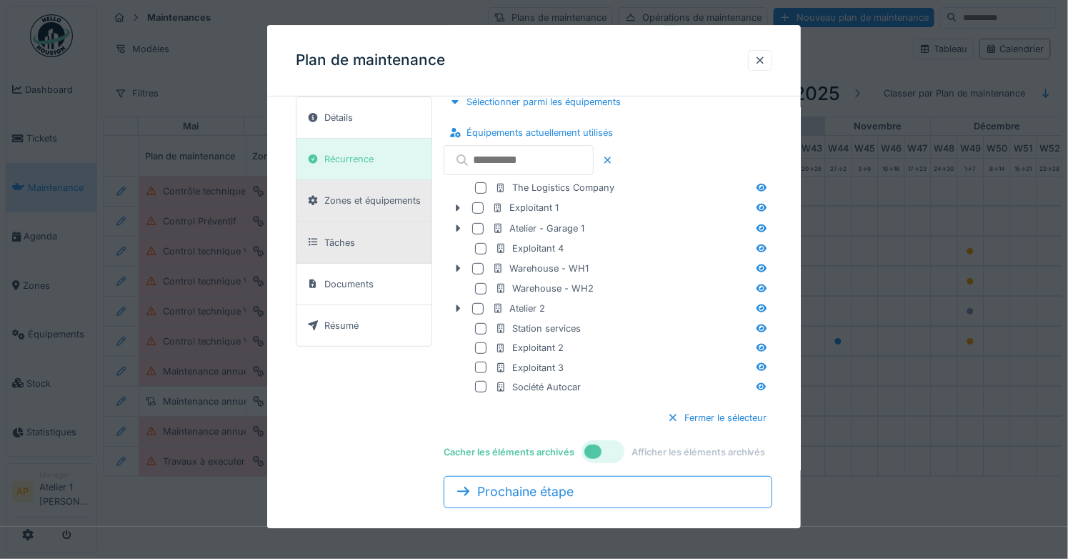
click at [393, 251] on div "Tâches" at bounding box center [363, 242] width 135 height 41
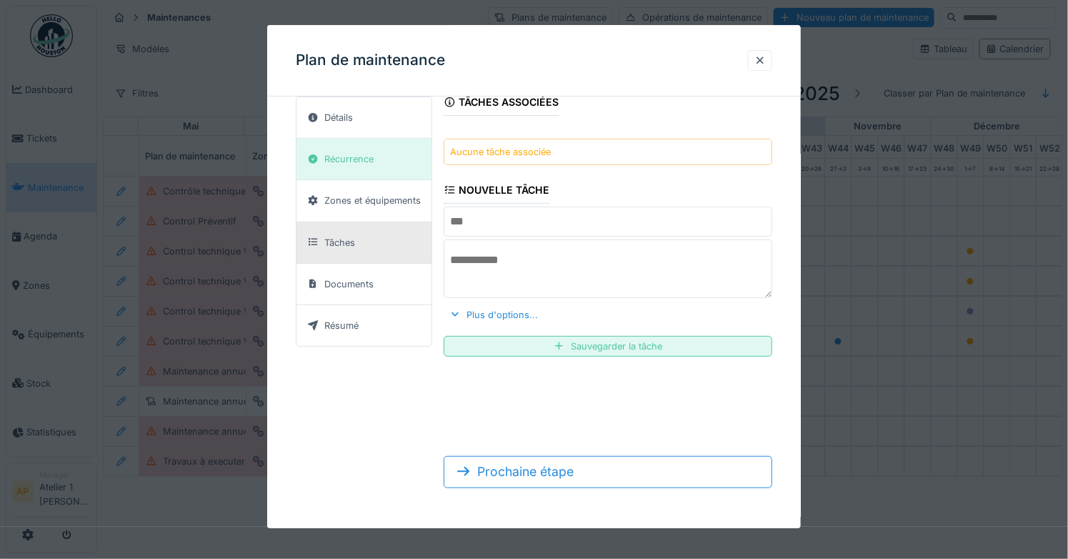
scroll to position [54, 0]
click at [491, 318] on div "Plus d'options..." at bounding box center [494, 314] width 100 height 19
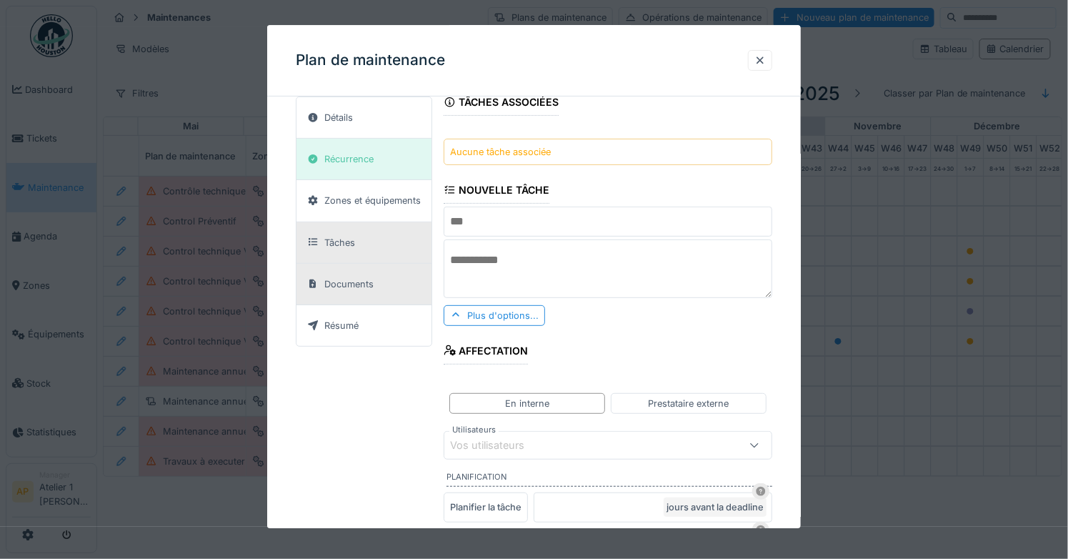
click at [366, 283] on div "Documents" at bounding box center [348, 284] width 49 height 14
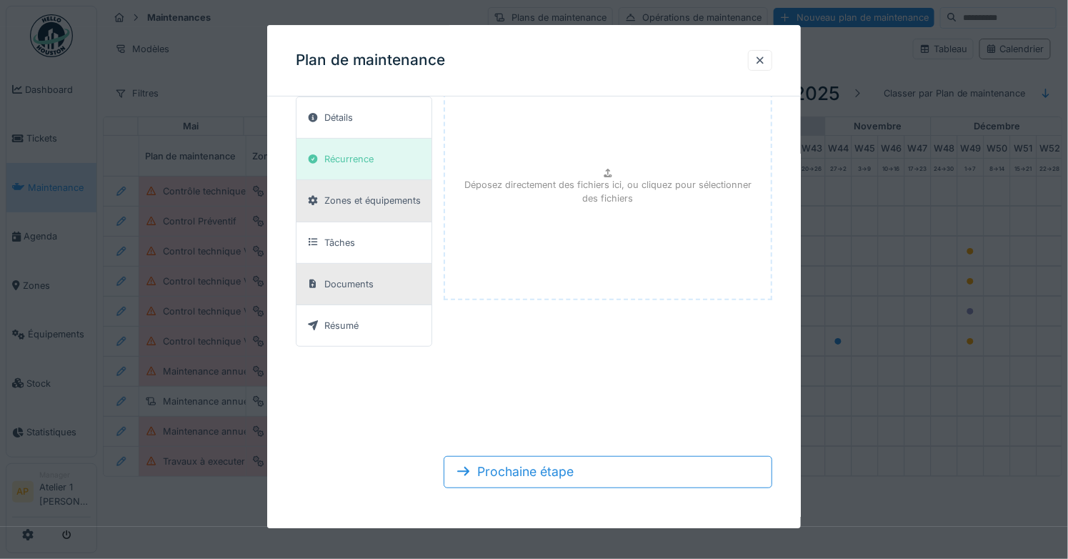
click at [364, 200] on div "Zones et équipements" at bounding box center [372, 201] width 96 height 14
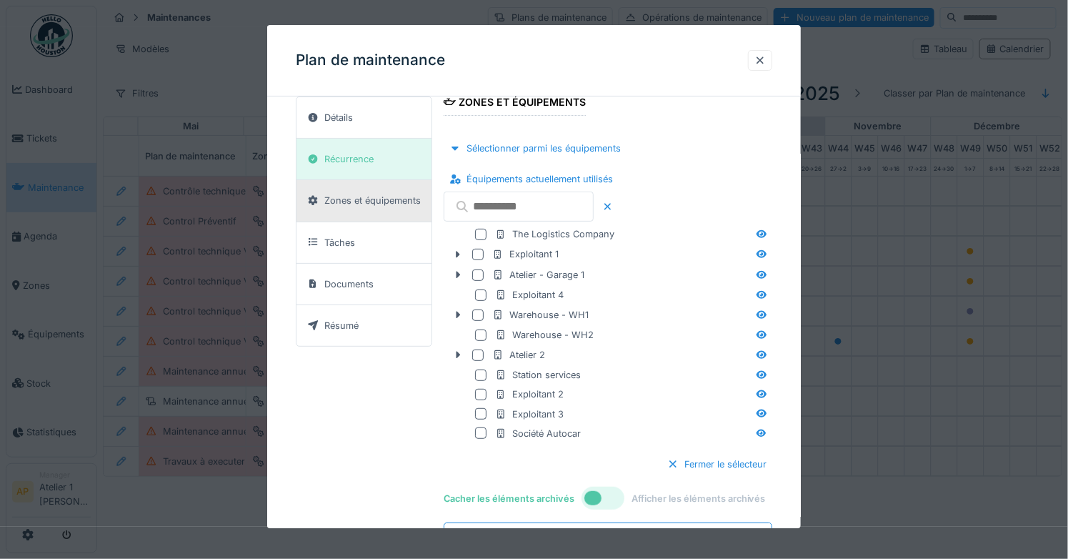
scroll to position [0, 0]
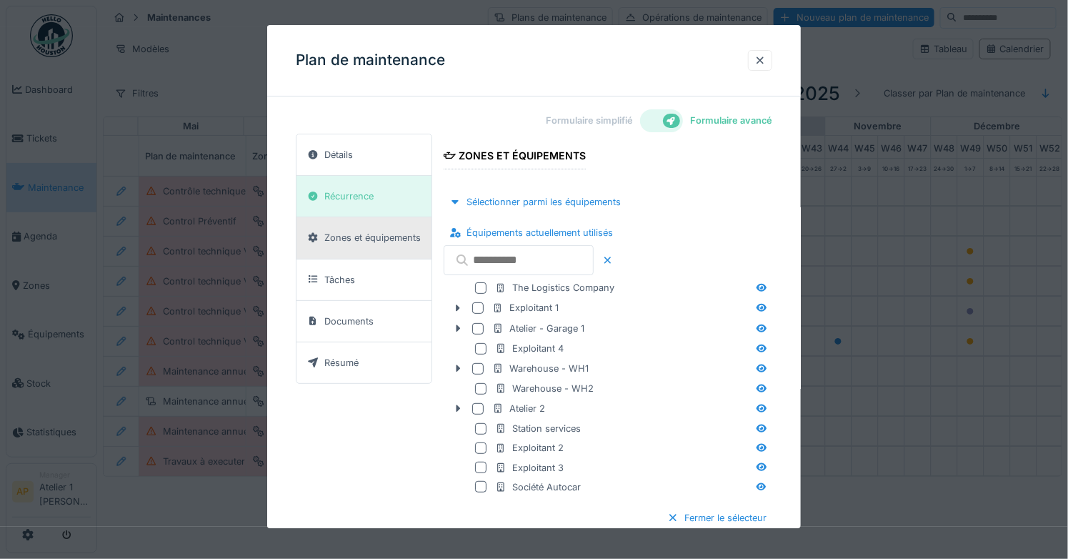
click at [662, 123] on div at bounding box center [661, 120] width 43 height 23
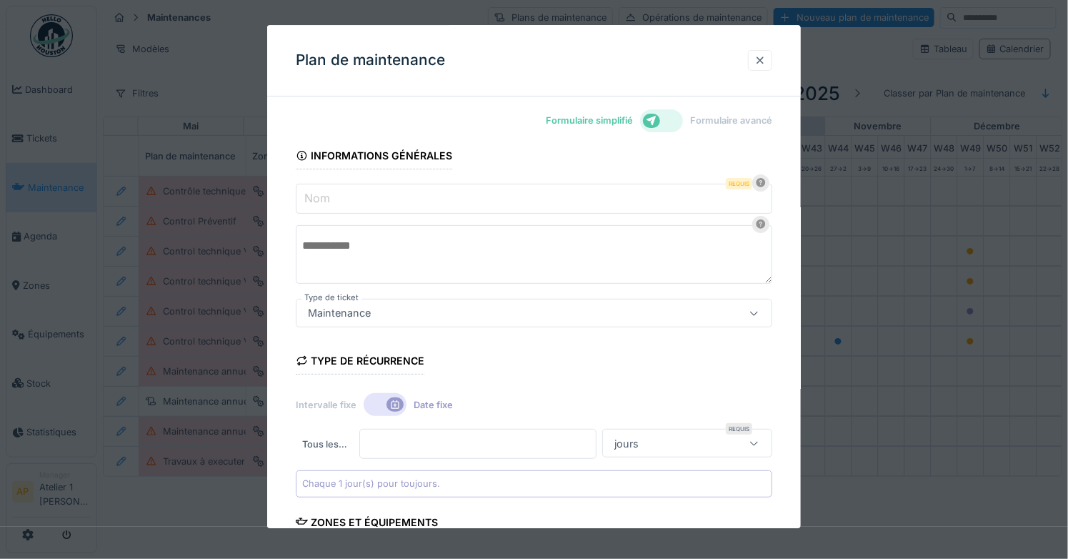
click at [763, 62] on div at bounding box center [759, 61] width 11 height 14
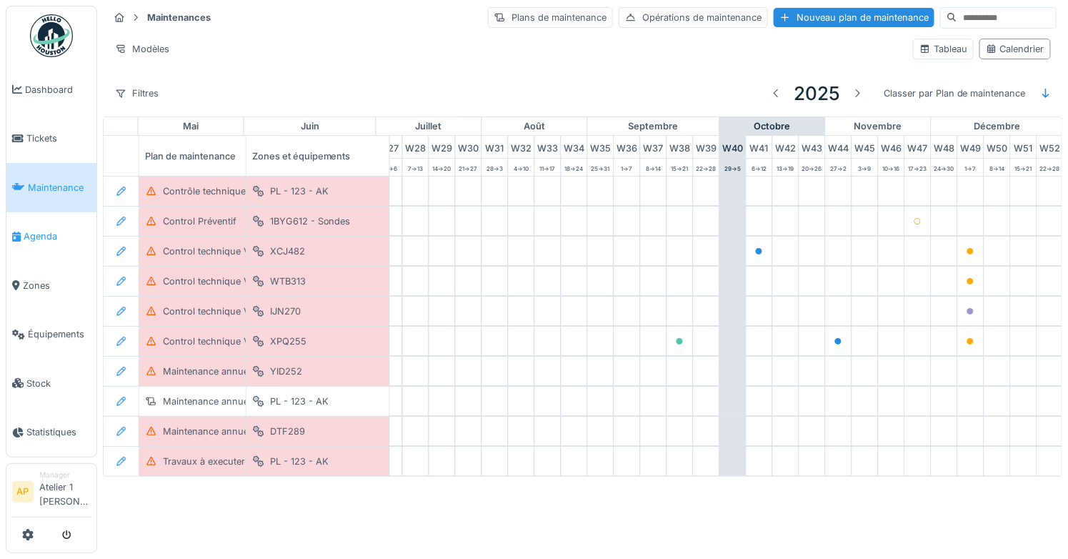
click at [51, 229] on span "Agenda" at bounding box center [57, 236] width 67 height 14
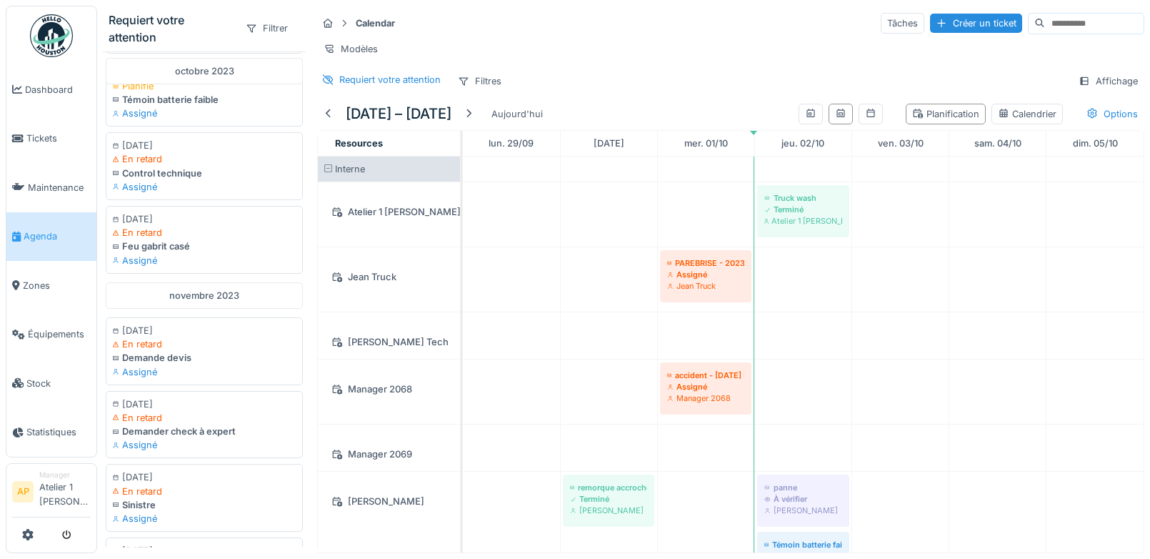
scroll to position [1200, 0]
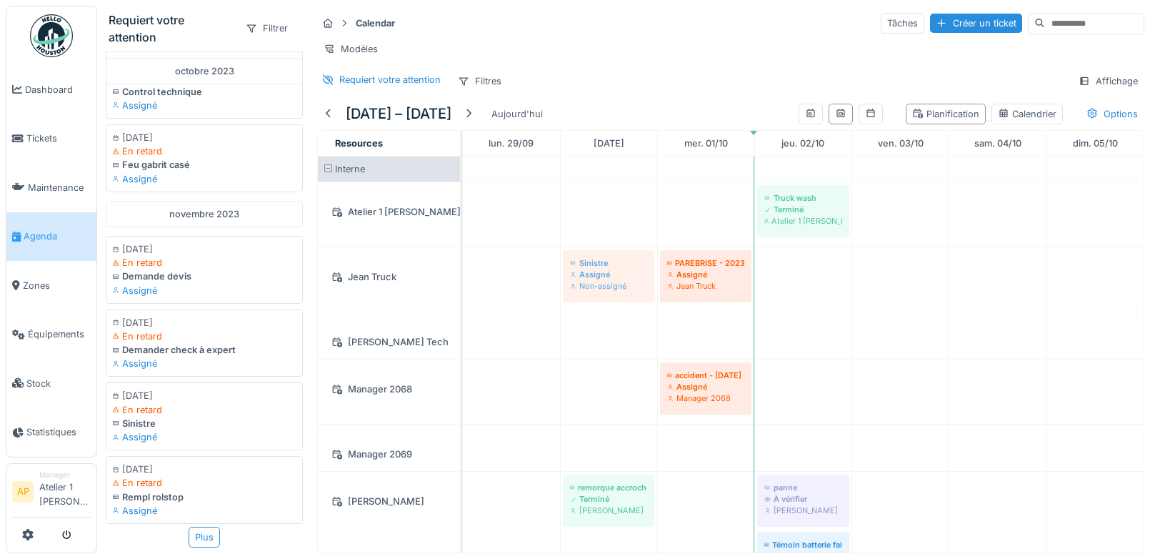
drag, startPoint x: 161, startPoint y: 423, endPoint x: 624, endPoint y: 244, distance: 495.8
click at [624, 244] on div "Requiert votre attention Filtrer [DATE] [DATE] En retard Qapw980 Assigné [DATE]…" at bounding box center [623, 279] width 1053 height 559
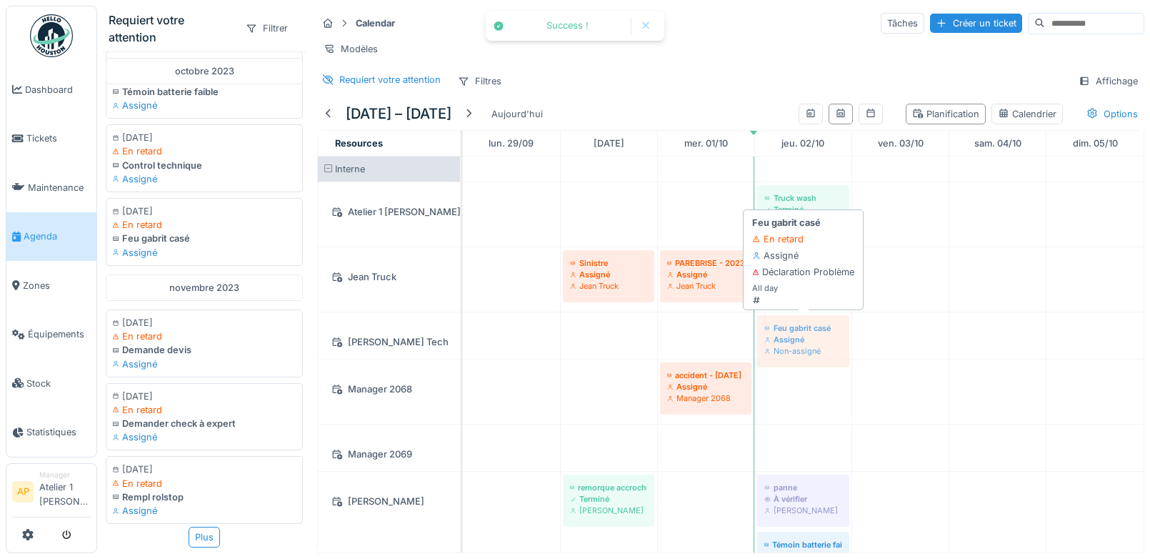
drag, startPoint x: 182, startPoint y: 246, endPoint x: 818, endPoint y: 341, distance: 643.0
click at [818, 341] on div "Requiert votre attention Filtrer [DATE] [DATE] En retard Qapw980 Assigné [DATE]…" at bounding box center [623, 279] width 1053 height 559
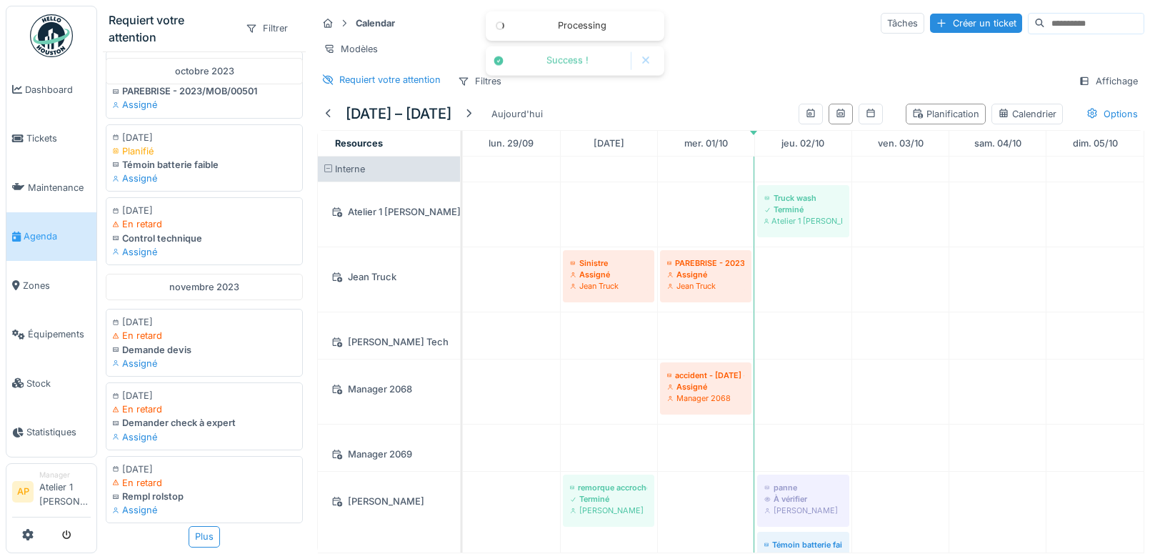
scroll to position [1054, 0]
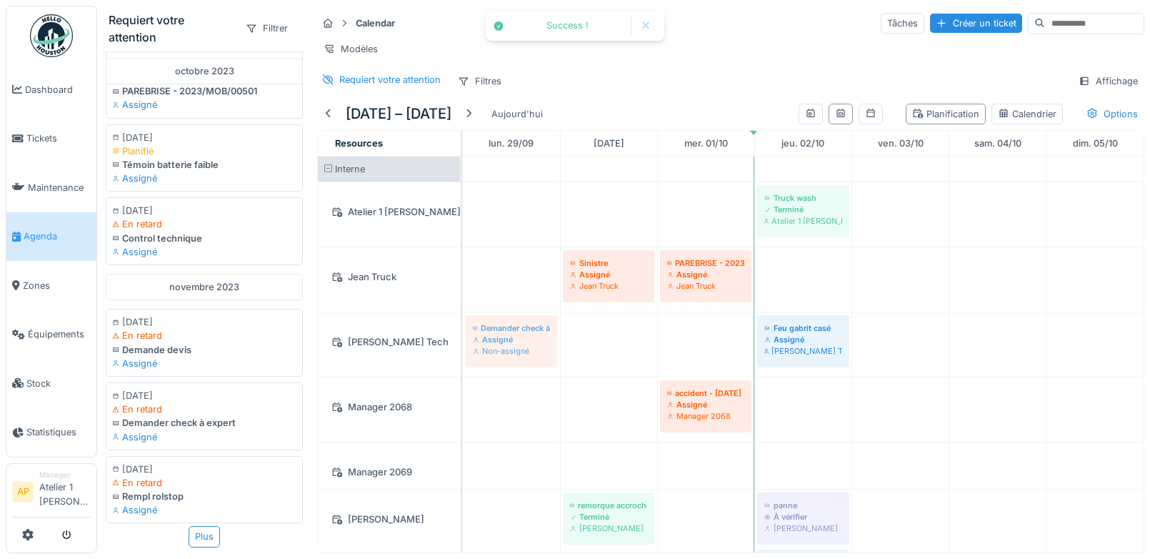
drag, startPoint x: 154, startPoint y: 414, endPoint x: 552, endPoint y: 334, distance: 406.6
click at [552, 334] on div "Requiert votre attention Filtrer [DATE] [DATE] En retard Qapw980 Assigné [DATE]…" at bounding box center [623, 279] width 1053 height 559
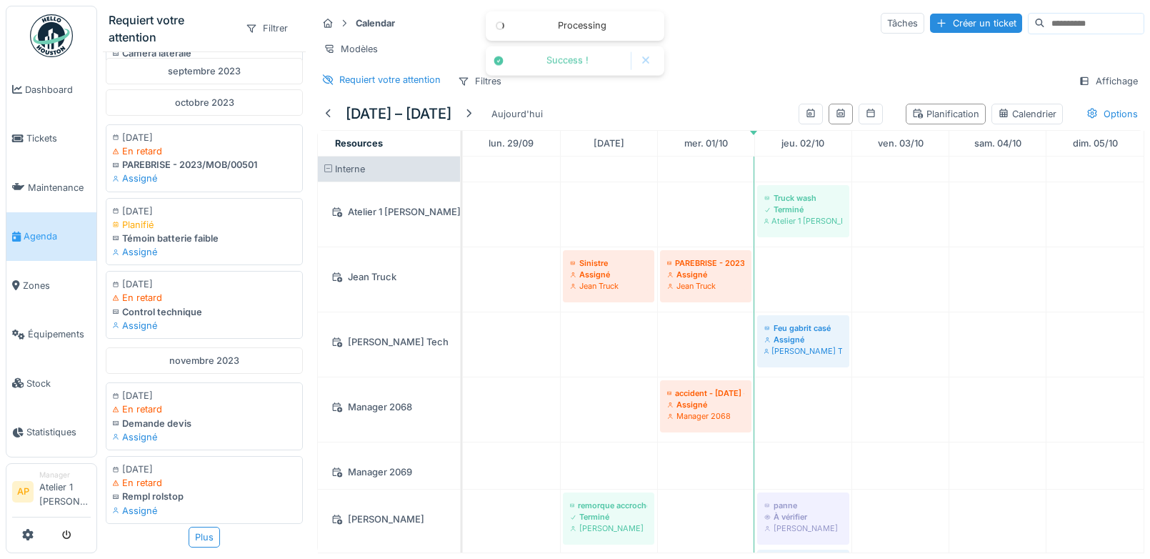
scroll to position [982, 0]
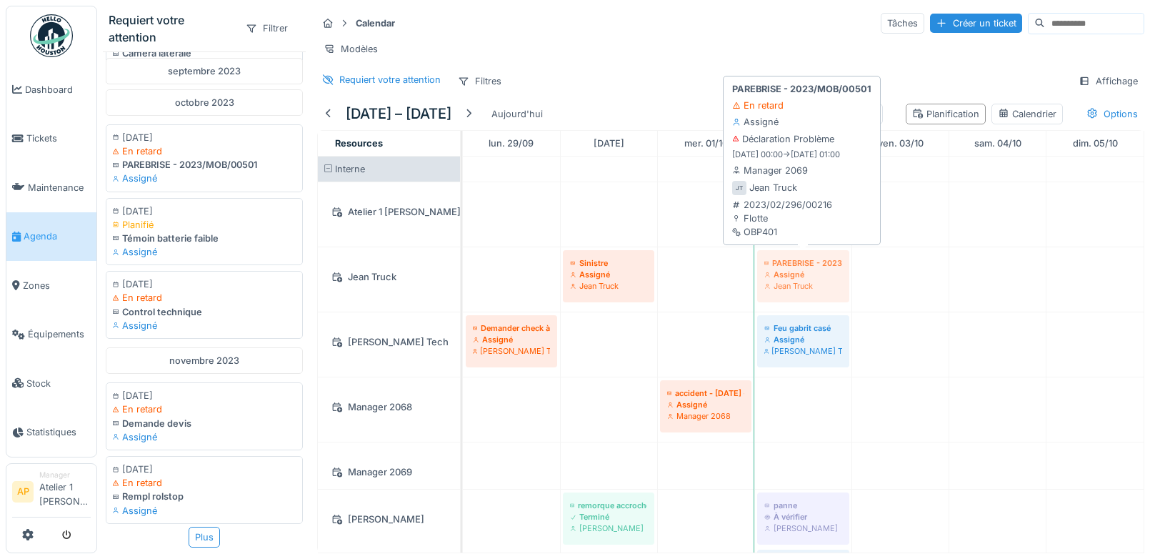
drag, startPoint x: 692, startPoint y: 273, endPoint x: 822, endPoint y: 266, distance: 130.2
click at [463, 266] on div "Sinistre Assigné Jean Truck PAREBRISE - 2023/MOB/00501 Assigné Jean Truck PAREB…" at bounding box center [463, 279] width 0 height 64
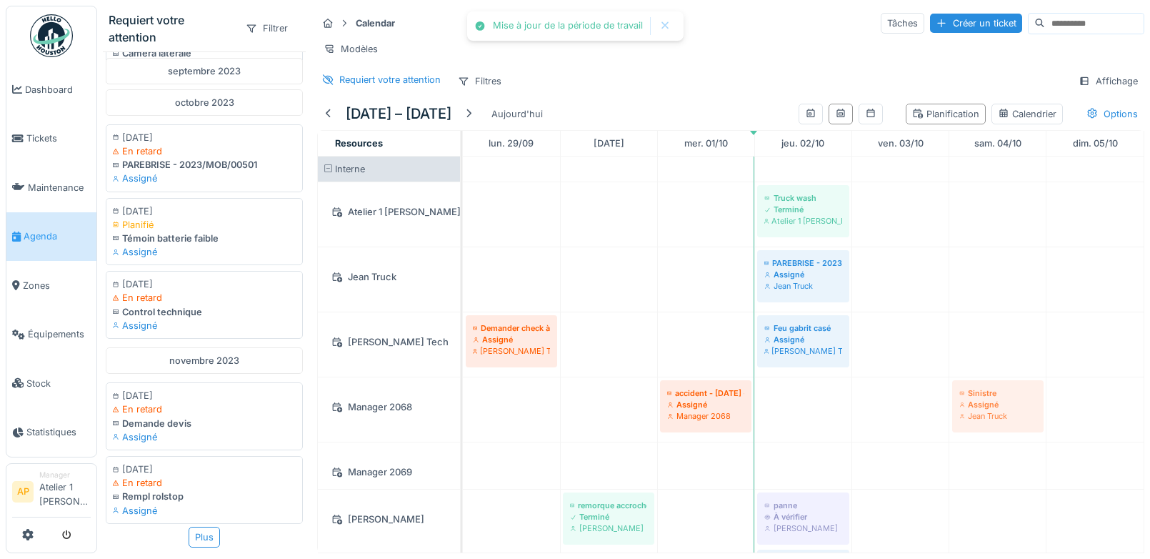
drag, startPoint x: 602, startPoint y: 246, endPoint x: 944, endPoint y: 390, distance: 372.0
click at [944, 390] on div "Truck wash Terminé Atelier 1 [PERSON_NAME] Sinistre Assigné [PERSON_NAME] PAREB…" at bounding box center [803, 454] width 681 height 596
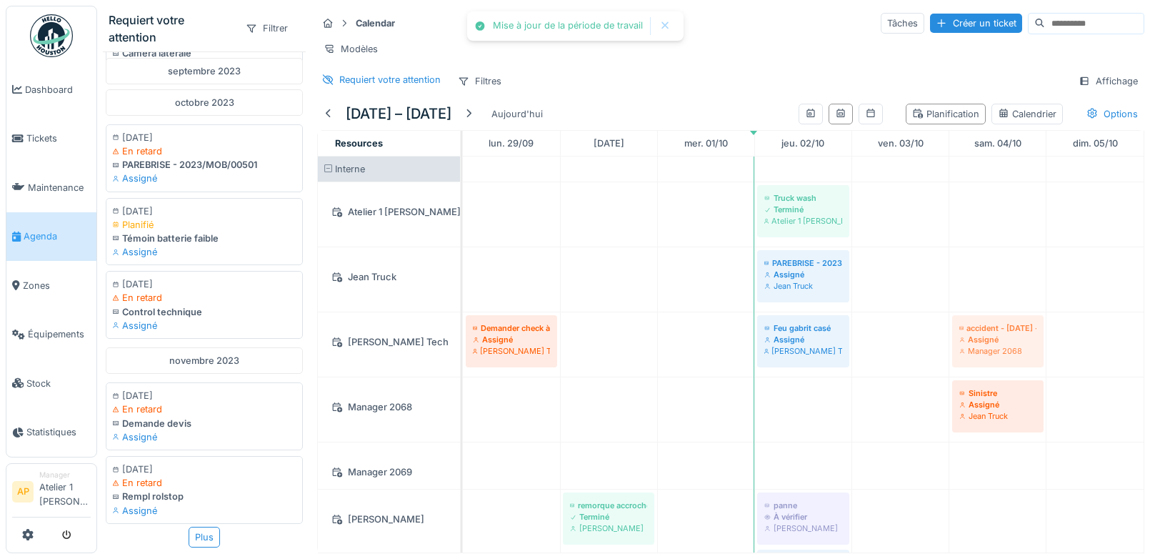
drag, startPoint x: 716, startPoint y: 402, endPoint x: 976, endPoint y: 331, distance: 269.5
click at [982, 309] on tbody "Truck wash Terminé Atelier 1 [PERSON_NAME] - 2023/MOB/00501 Assigné [PERSON_NAM…" at bounding box center [803, 454] width 681 height 596
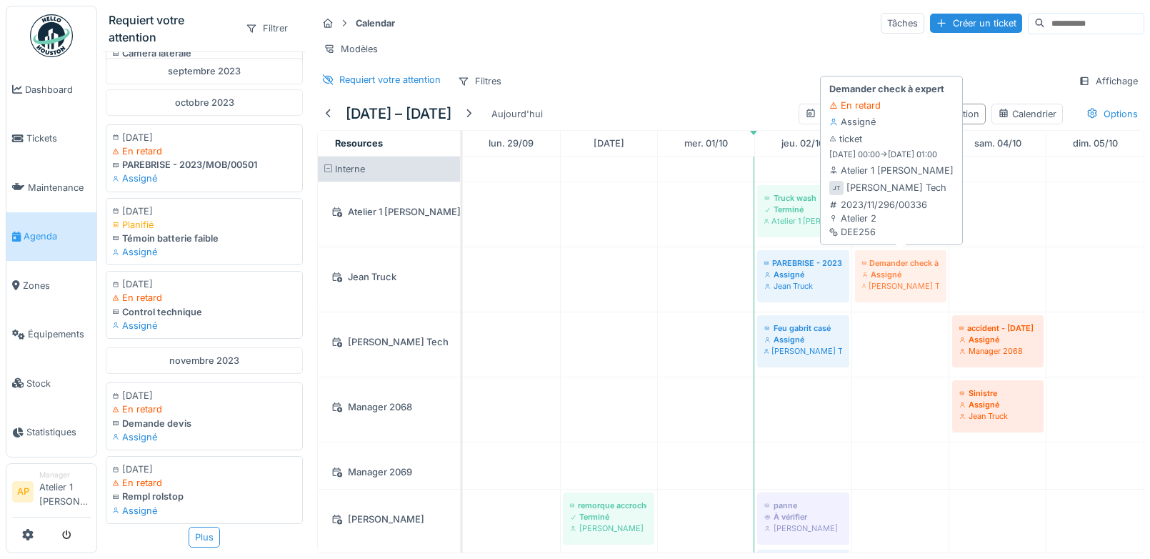
drag, startPoint x: 493, startPoint y: 351, endPoint x: 919, endPoint y: 264, distance: 435.2
click at [919, 264] on tbody "Truck wash Terminé Atelier 1 [PERSON_NAME] PAREBRISE - 2023/MOB/00501 Assigné […" at bounding box center [803, 454] width 681 height 596
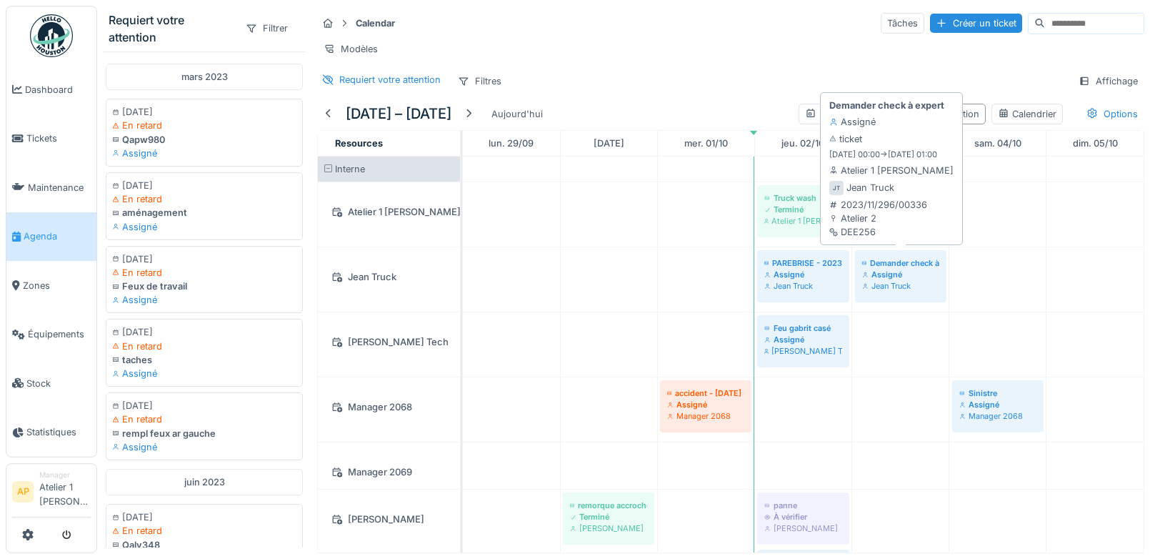
click at [907, 275] on div "Assigné" at bounding box center [900, 274] width 77 height 11
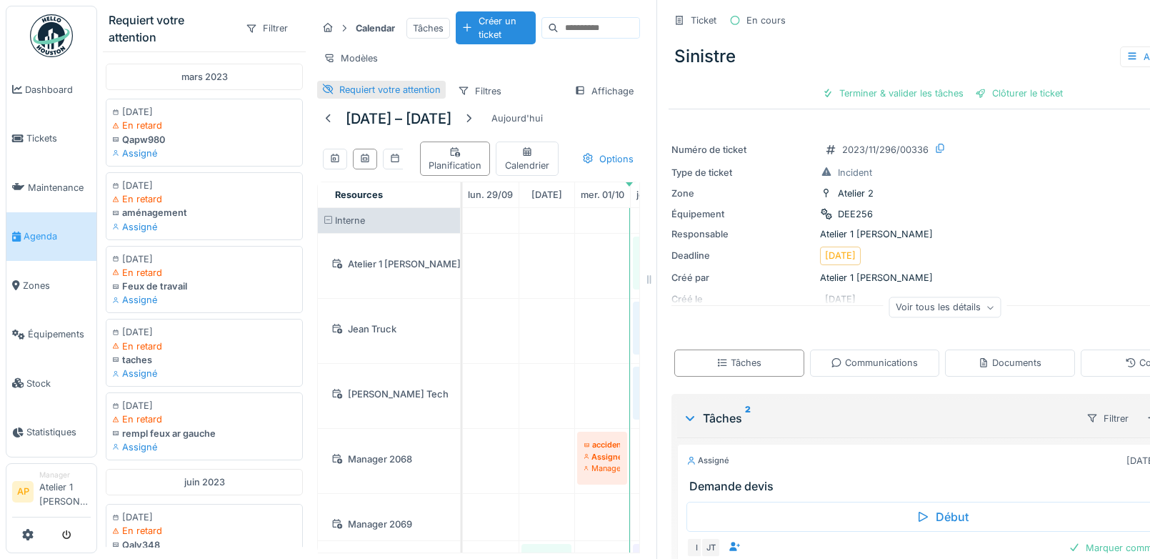
click at [357, 86] on div "Requiert votre attention" at bounding box center [389, 90] width 101 height 14
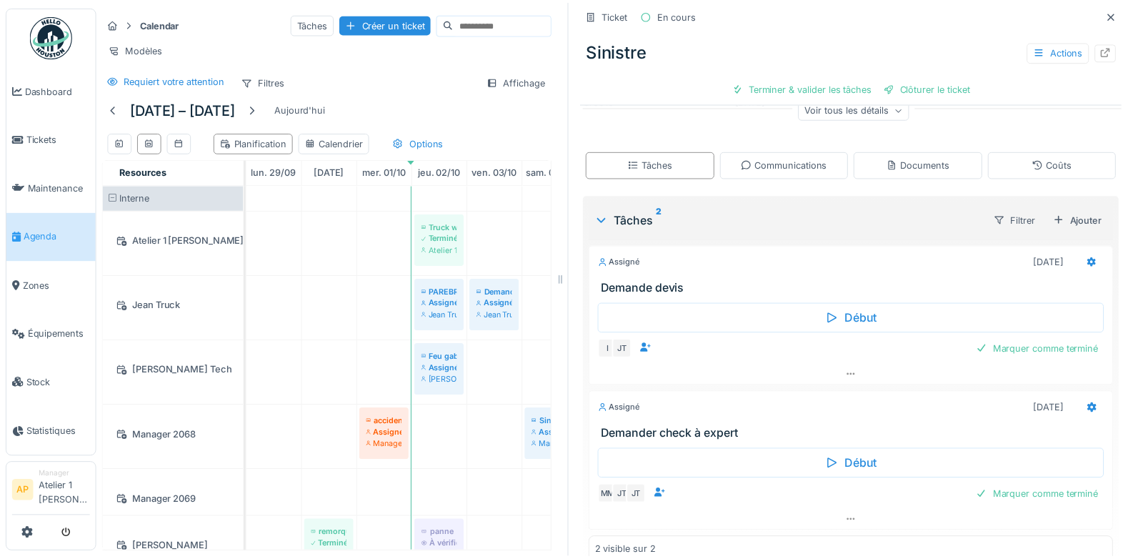
scroll to position [216, 0]
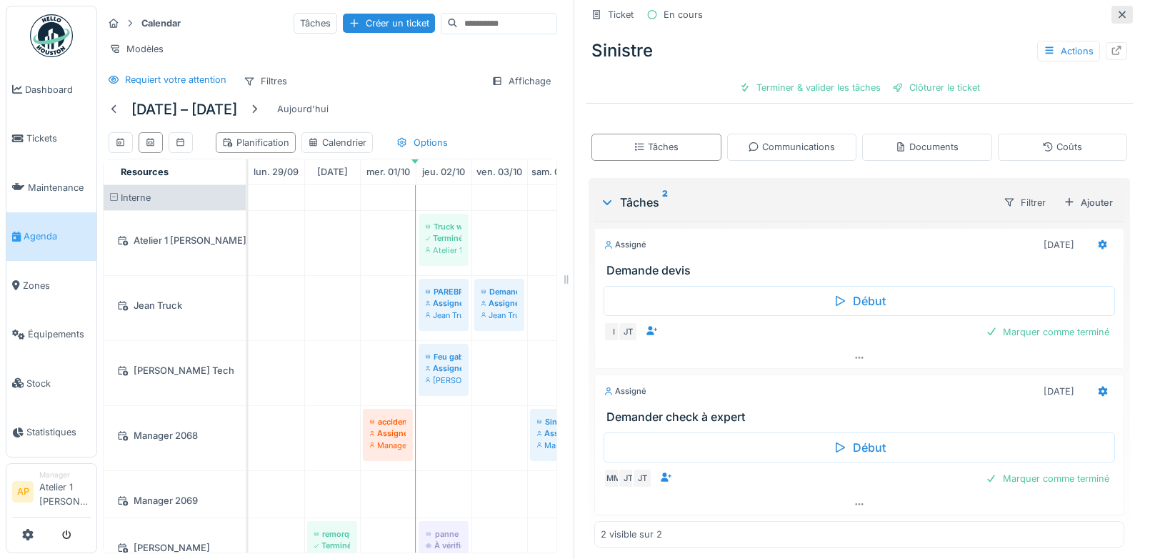
click at [1121, 15] on icon at bounding box center [1122, 14] width 7 height 7
